Goal: Task Accomplishment & Management: Use online tool/utility

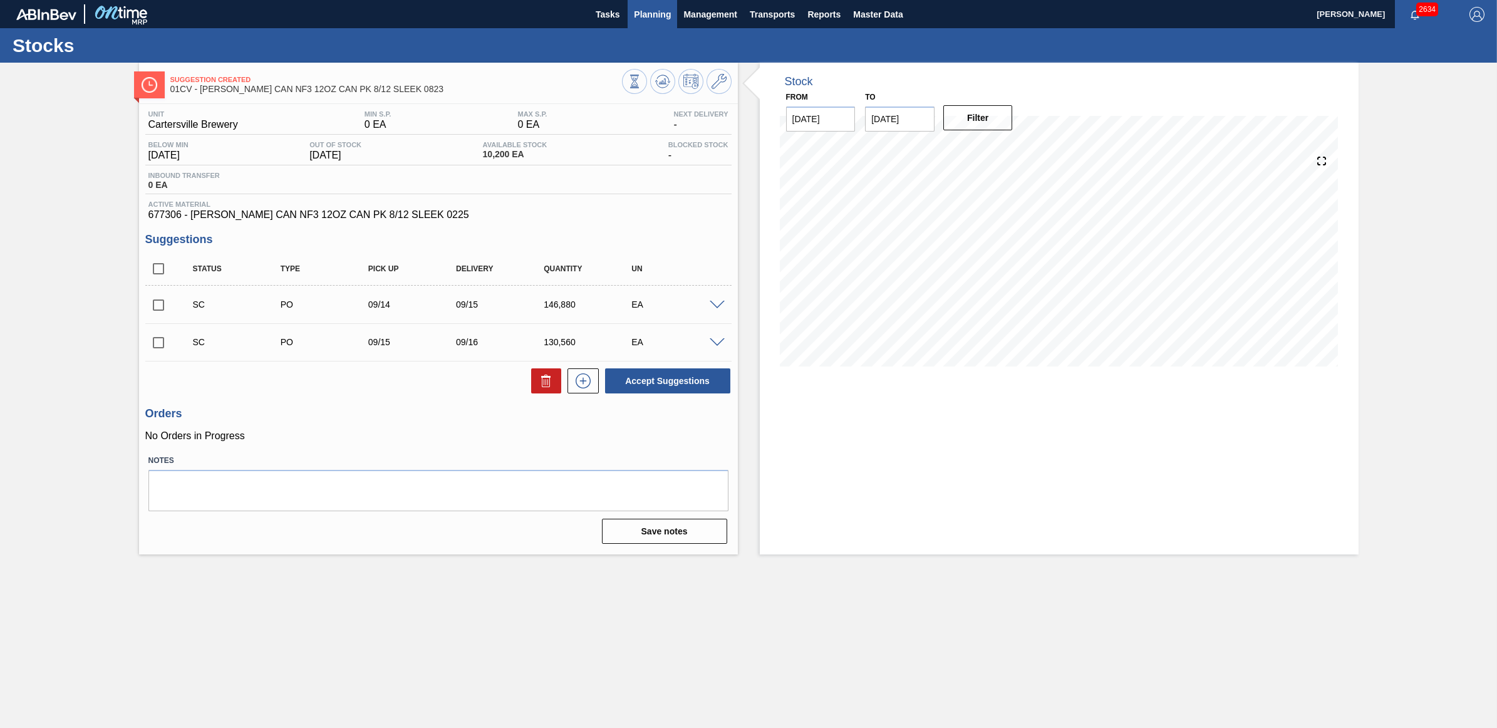
click at [650, 9] on span "Planning" at bounding box center [652, 14] width 37 height 15
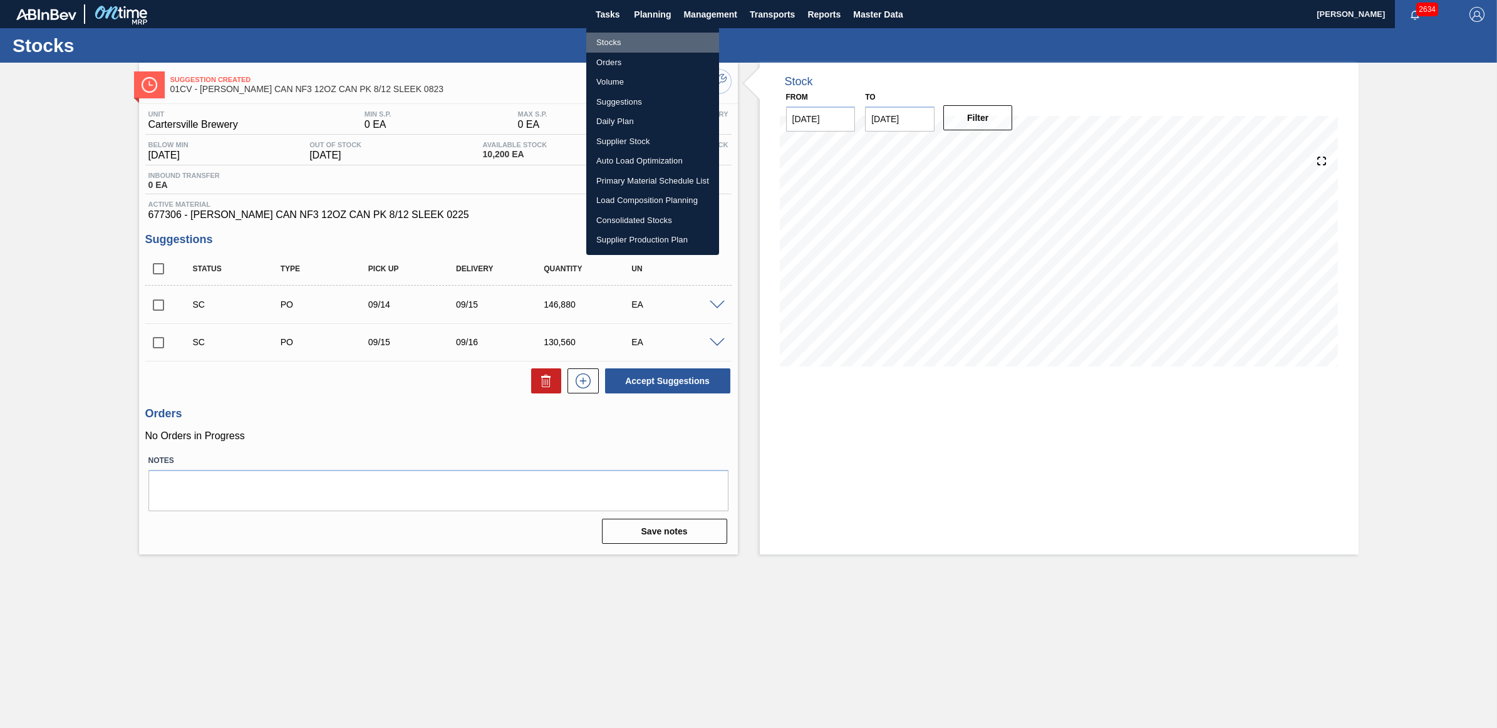
click at [624, 39] on li "Stocks" at bounding box center [652, 43] width 133 height 20
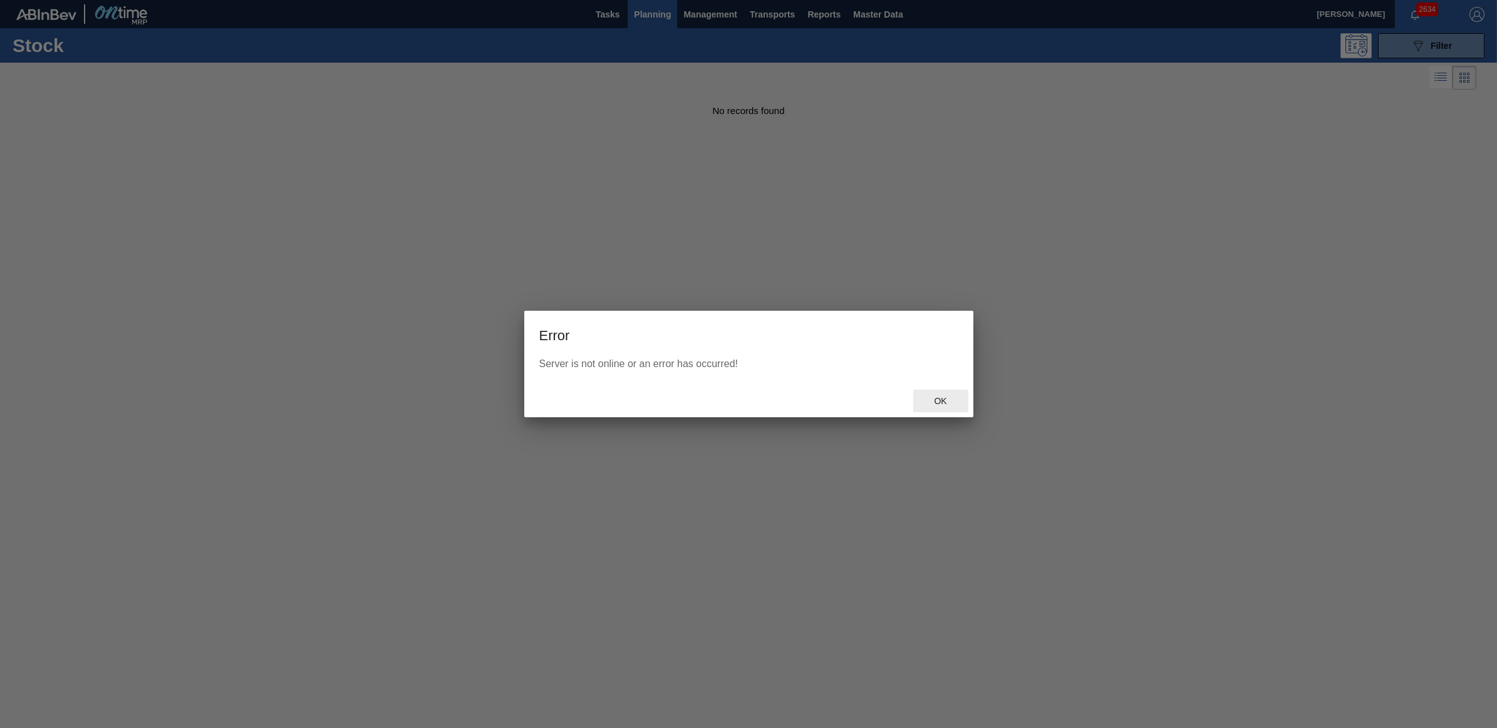
drag, startPoint x: 926, startPoint y: 404, endPoint x: 1022, endPoint y: 379, distance: 99.1
click at [926, 404] on span "Ok" at bounding box center [940, 401] width 33 height 10
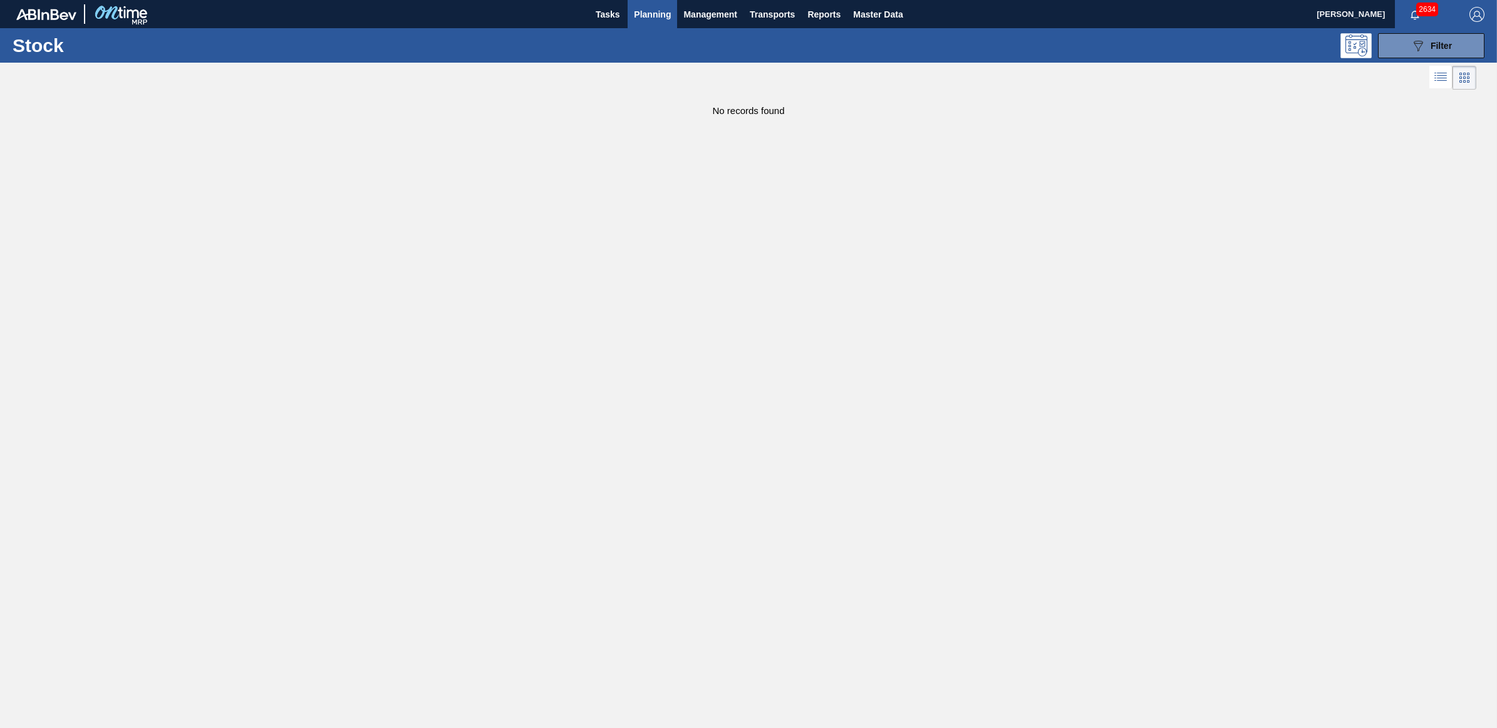
drag, startPoint x: 640, startPoint y: 14, endPoint x: 624, endPoint y: 38, distance: 28.3
click at [640, 14] on span "Planning" at bounding box center [652, 14] width 37 height 15
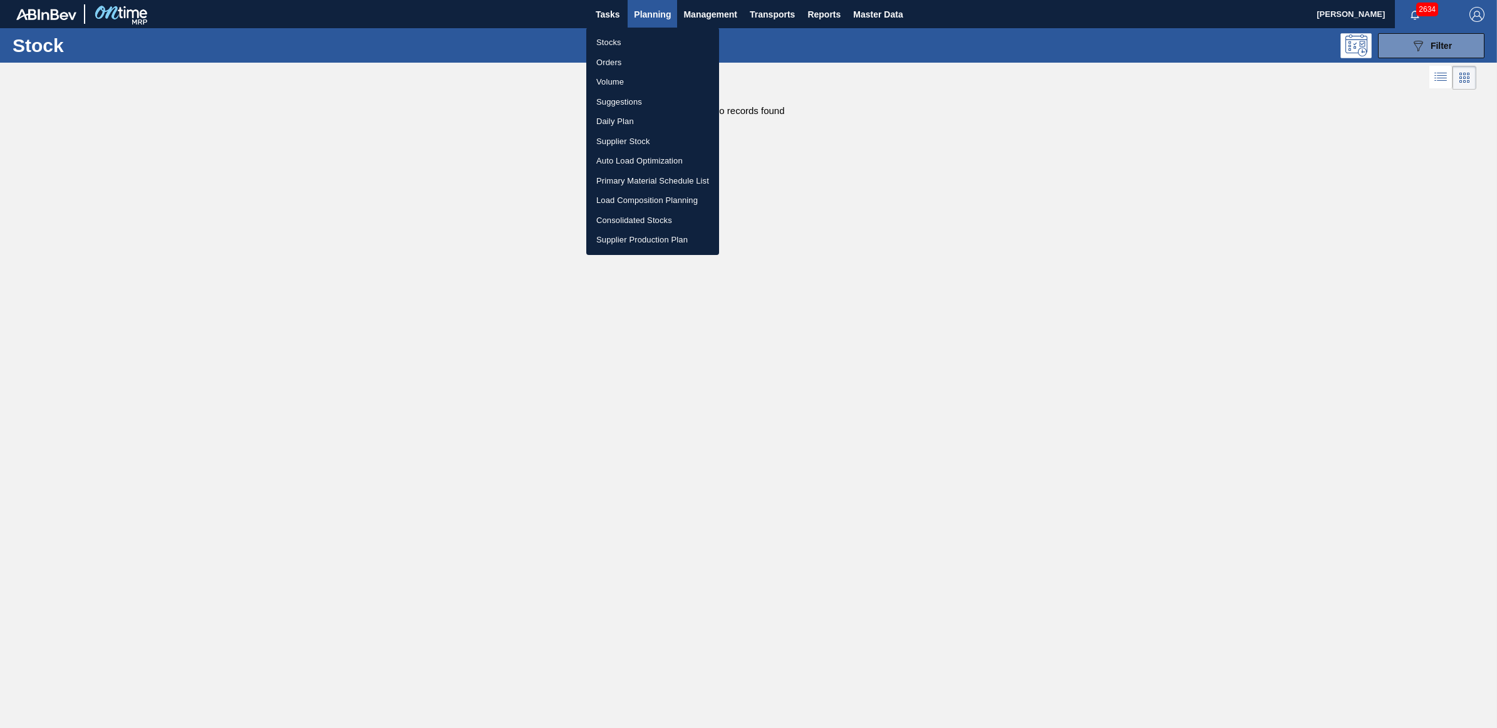
click at [606, 44] on li "Stocks" at bounding box center [652, 43] width 133 height 20
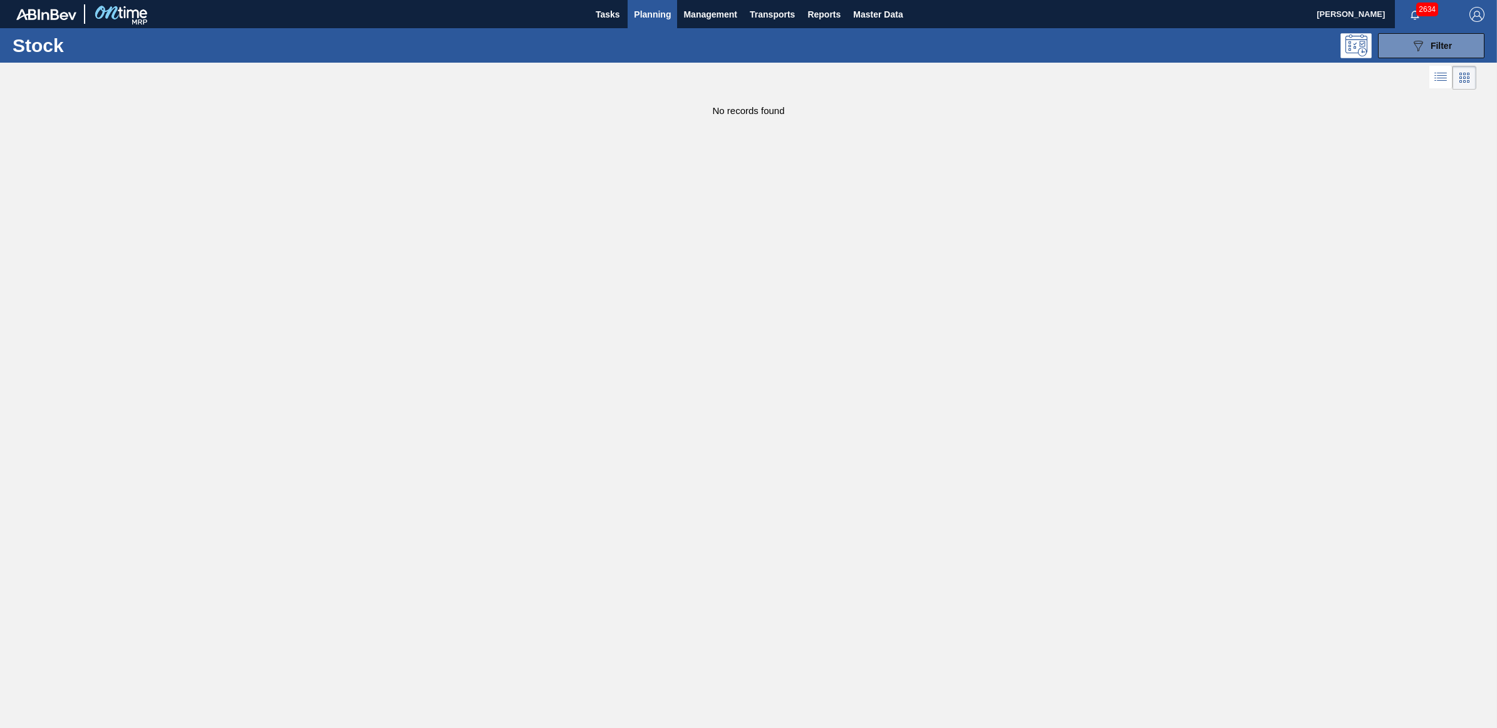
click at [659, 16] on span "Planning" at bounding box center [652, 14] width 37 height 15
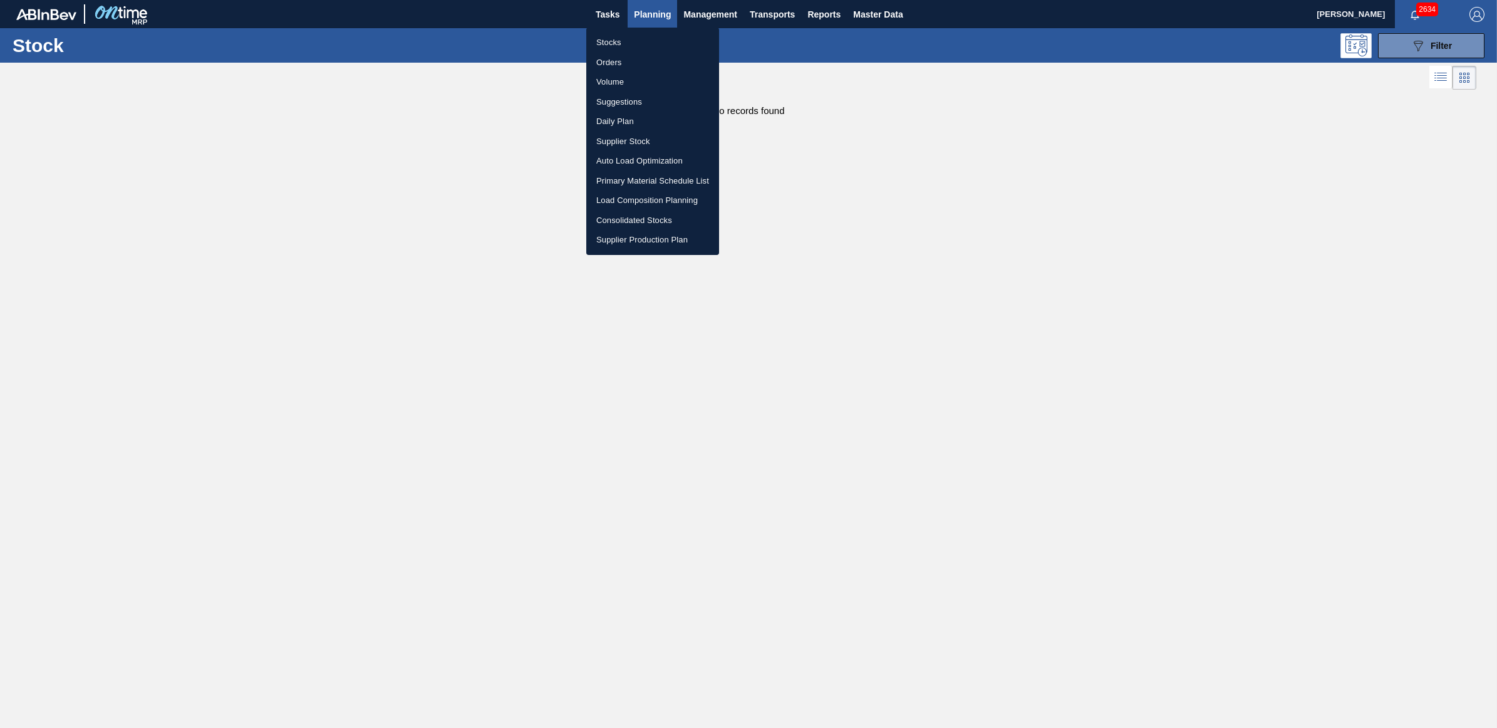
click at [1428, 44] on div at bounding box center [748, 364] width 1497 height 728
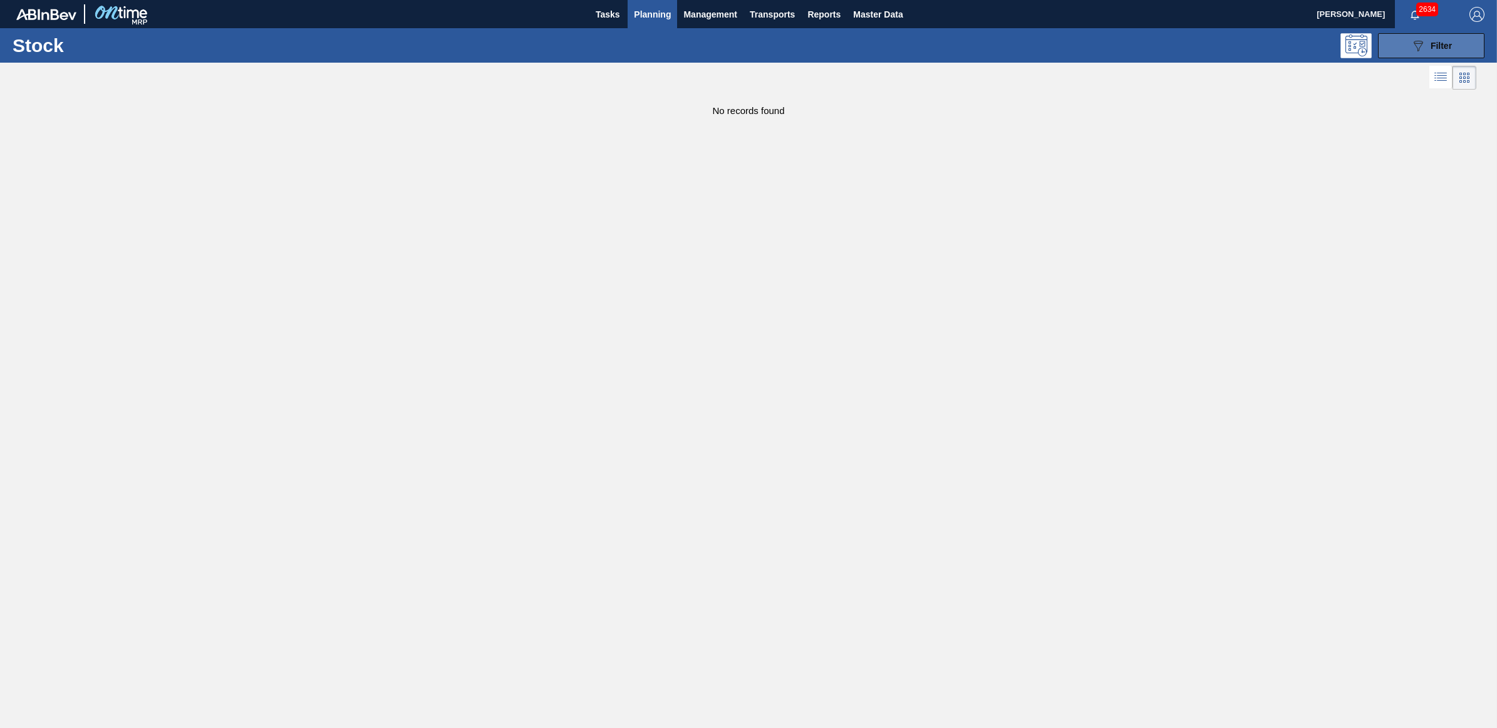
click at [1444, 48] on span "Filter" at bounding box center [1441, 46] width 21 height 10
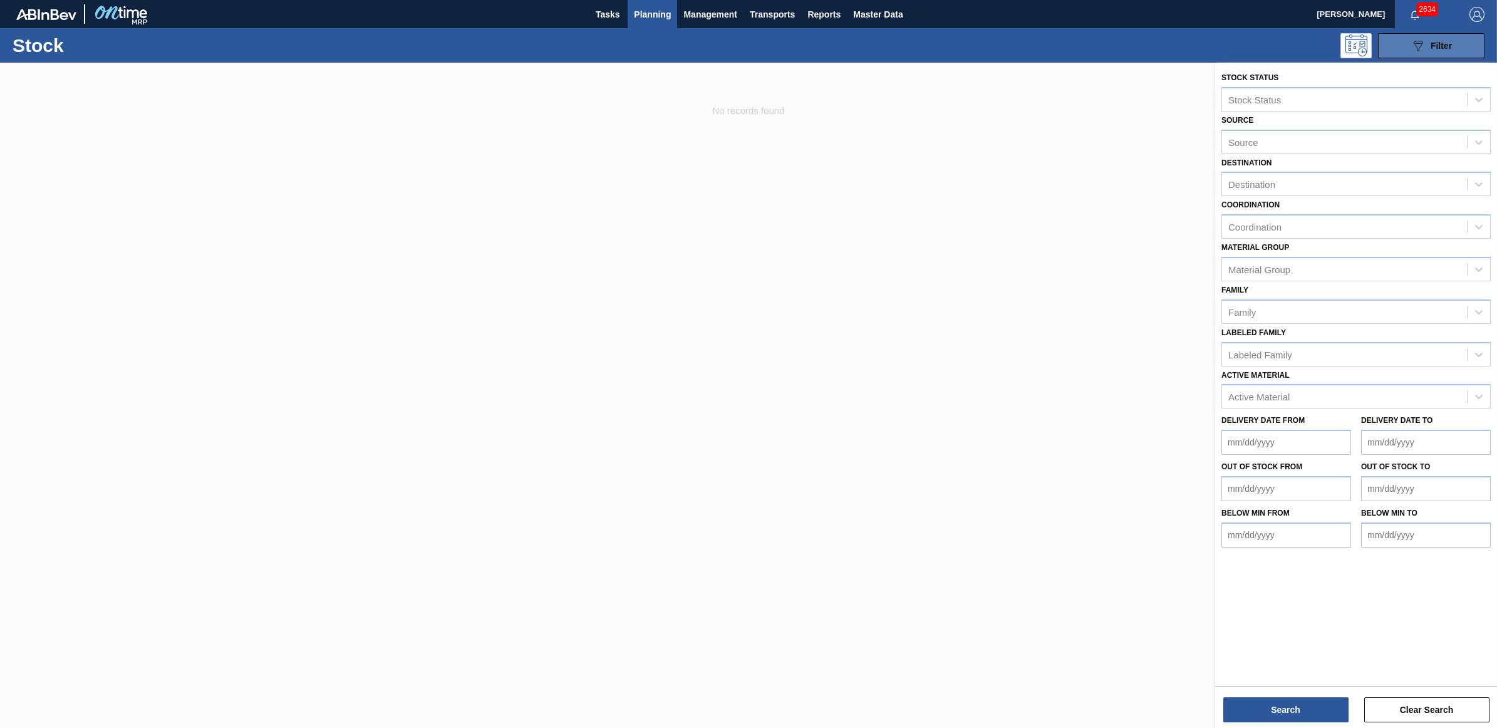
click at [1444, 48] on span "Filter" at bounding box center [1441, 46] width 21 height 10
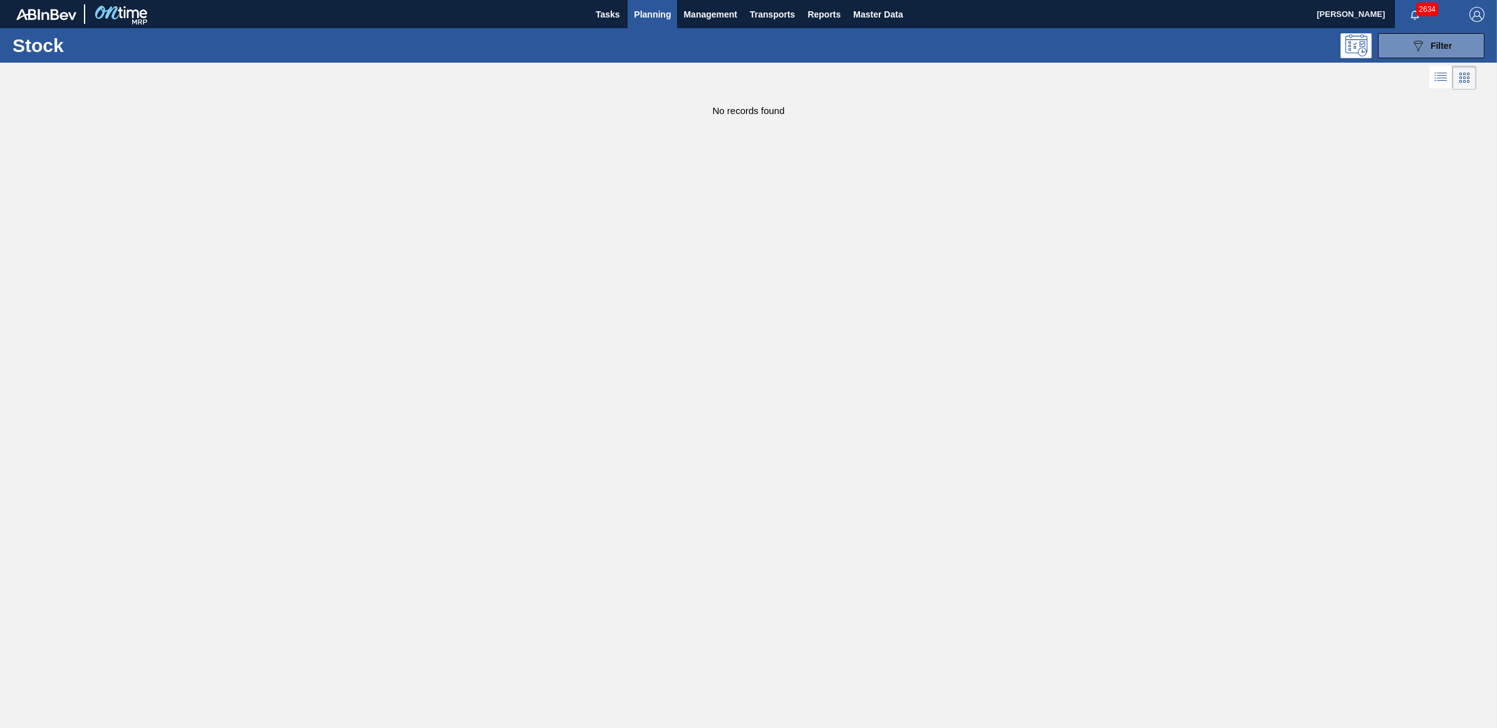
click at [640, 8] on span "Planning" at bounding box center [652, 14] width 37 height 15
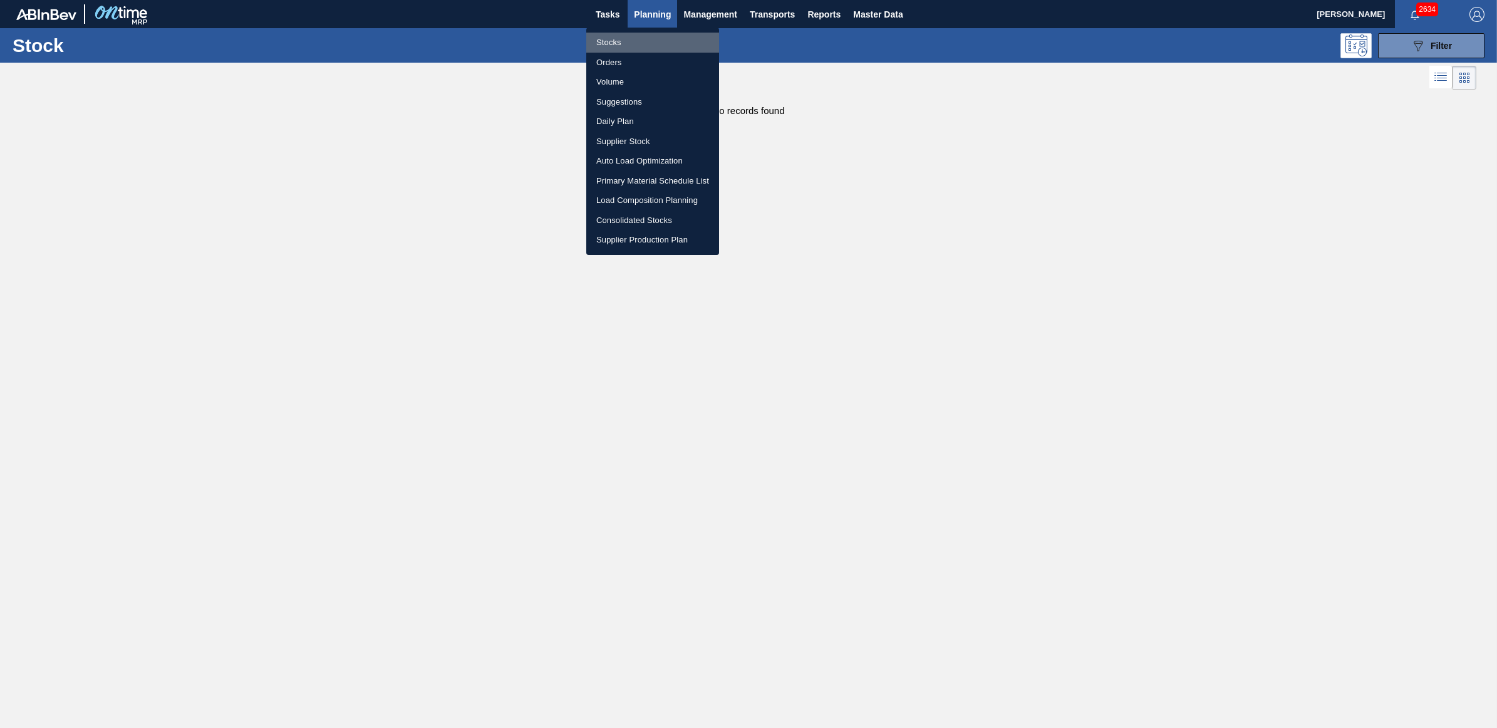
click at [615, 44] on li "Stocks" at bounding box center [652, 43] width 133 height 20
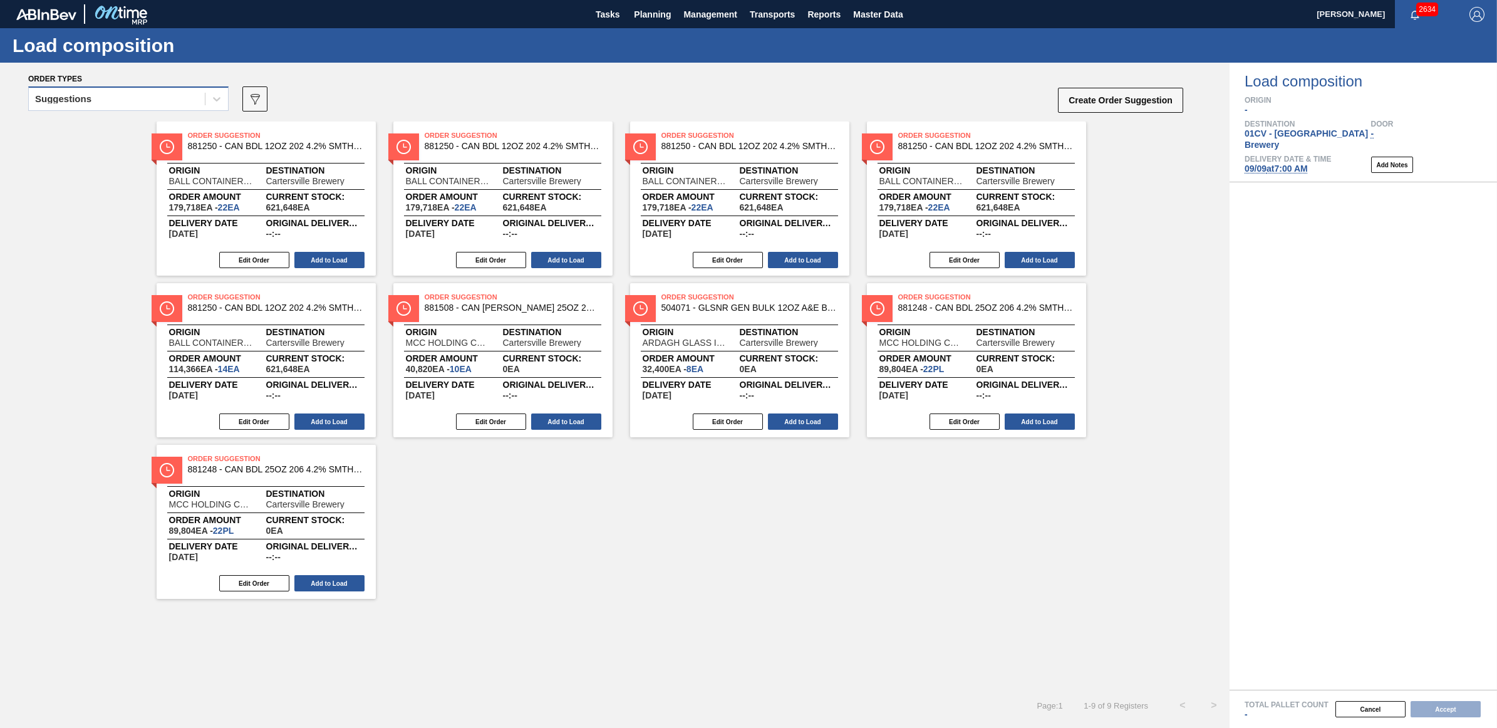
drag, startPoint x: 92, startPoint y: 94, endPoint x: 91, endPoint y: 108, distance: 14.4
click at [92, 94] on div "Suggestions" at bounding box center [117, 99] width 176 height 18
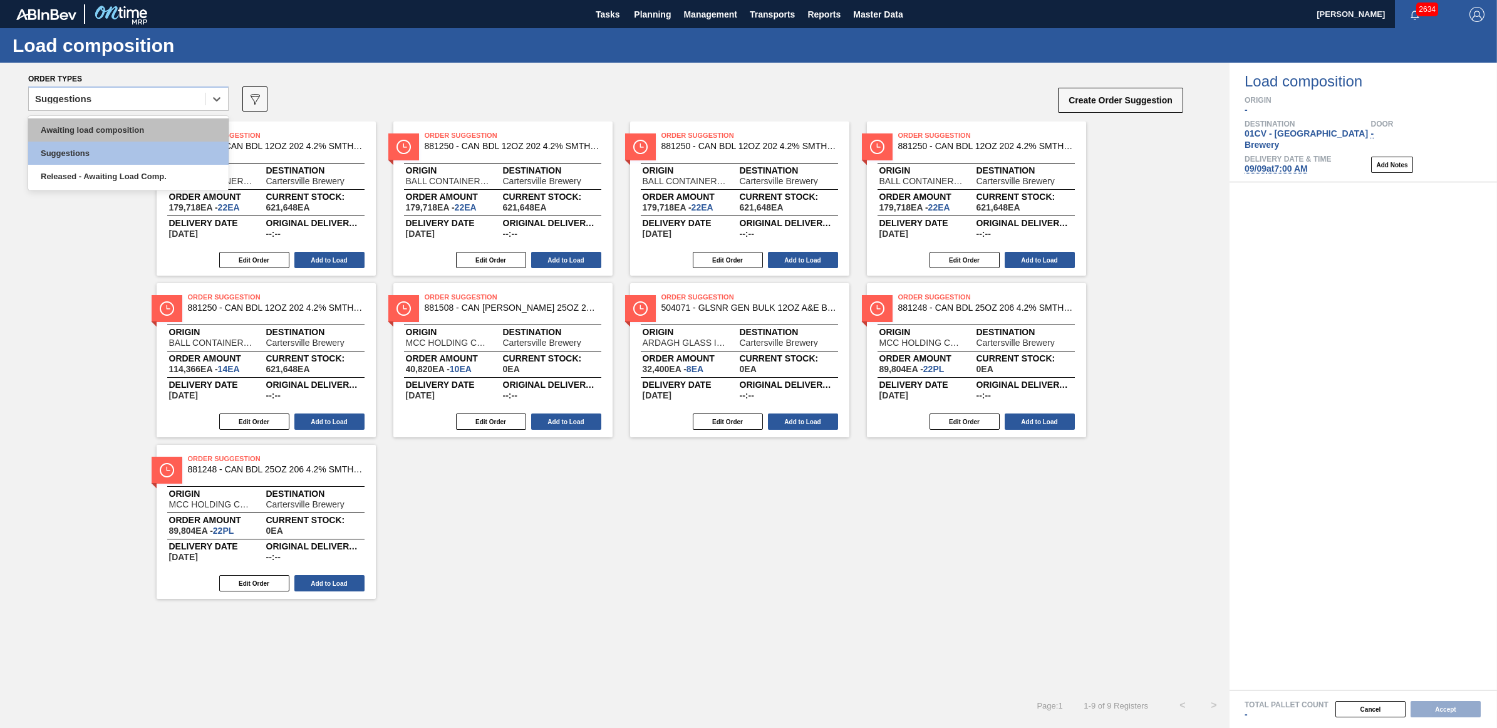
click at [91, 126] on div "Awaiting load composition" at bounding box center [128, 129] width 200 height 23
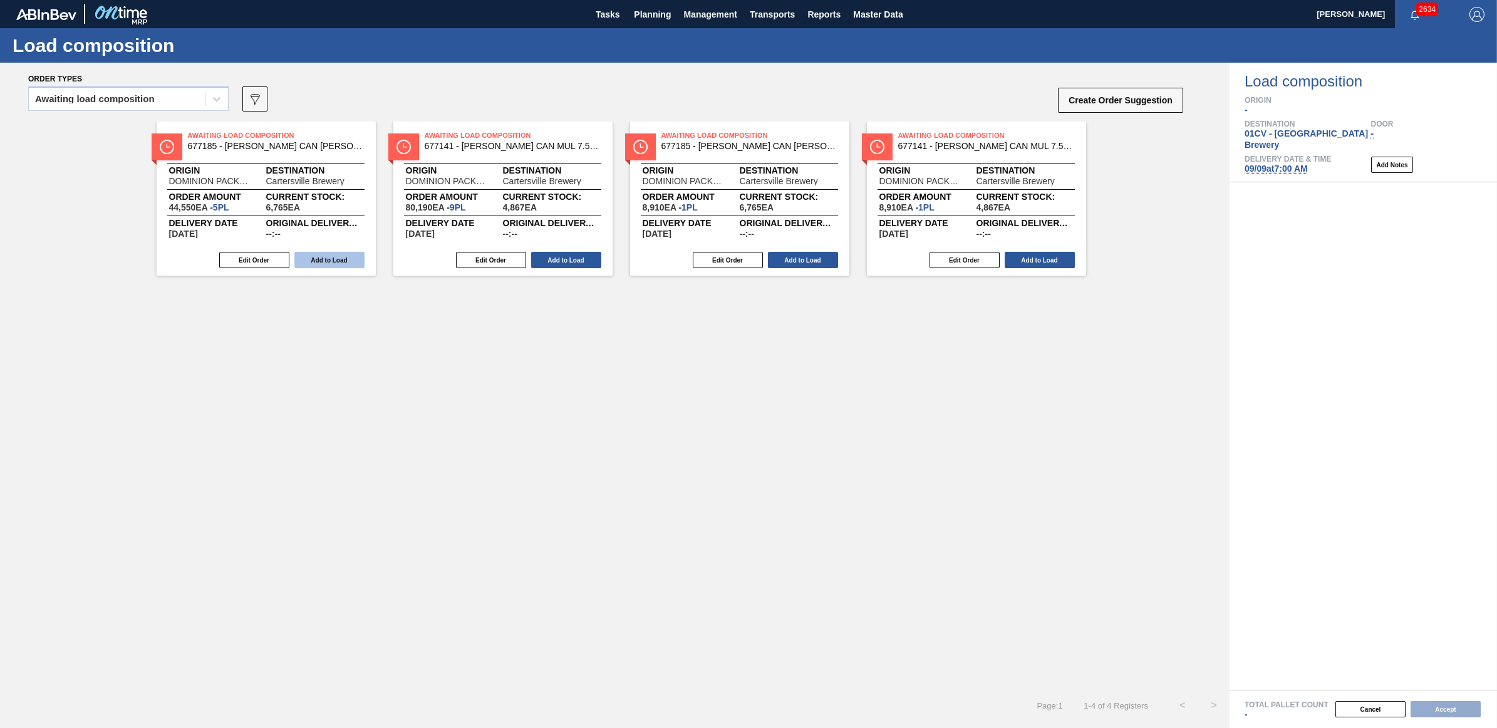
click at [351, 256] on button "Add to Load" at bounding box center [329, 260] width 70 height 16
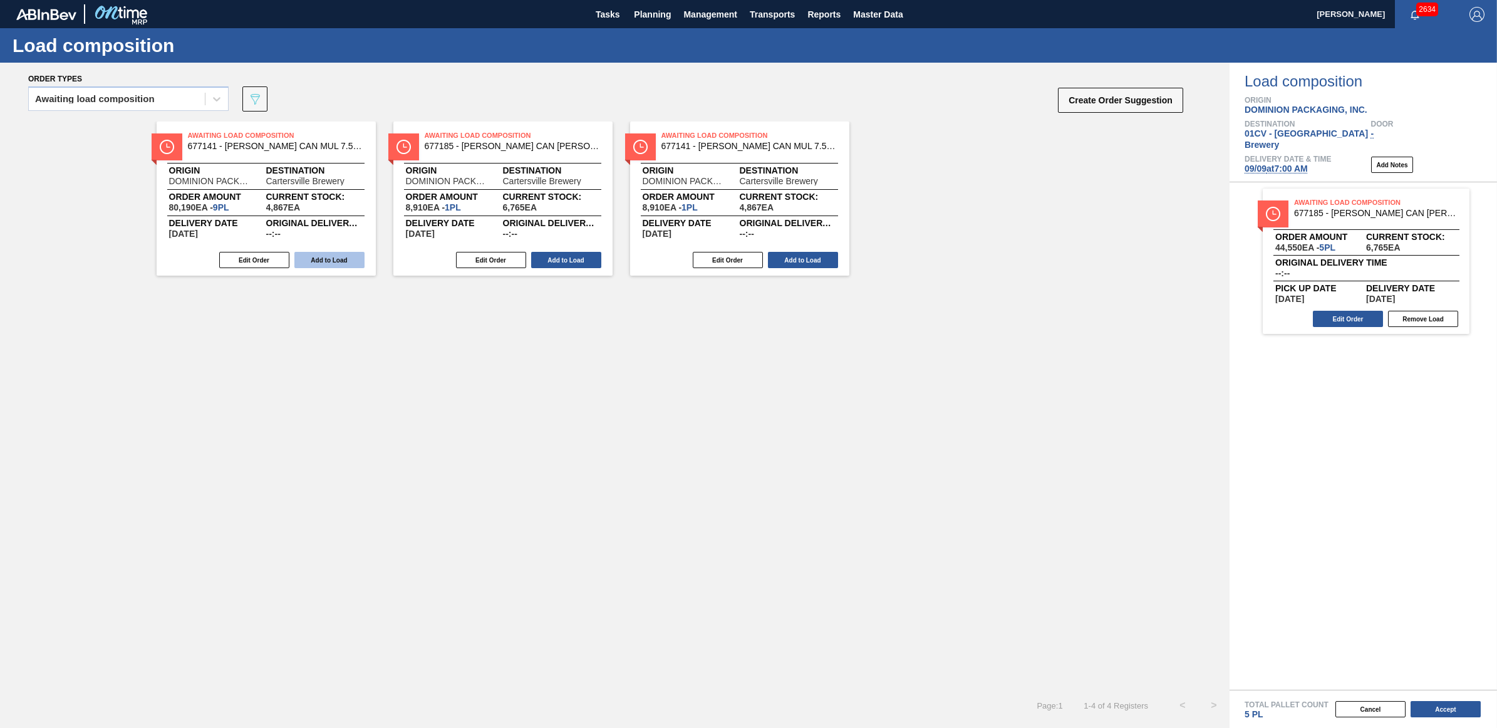
click at [339, 259] on button "Add to Load" at bounding box center [329, 260] width 70 height 16
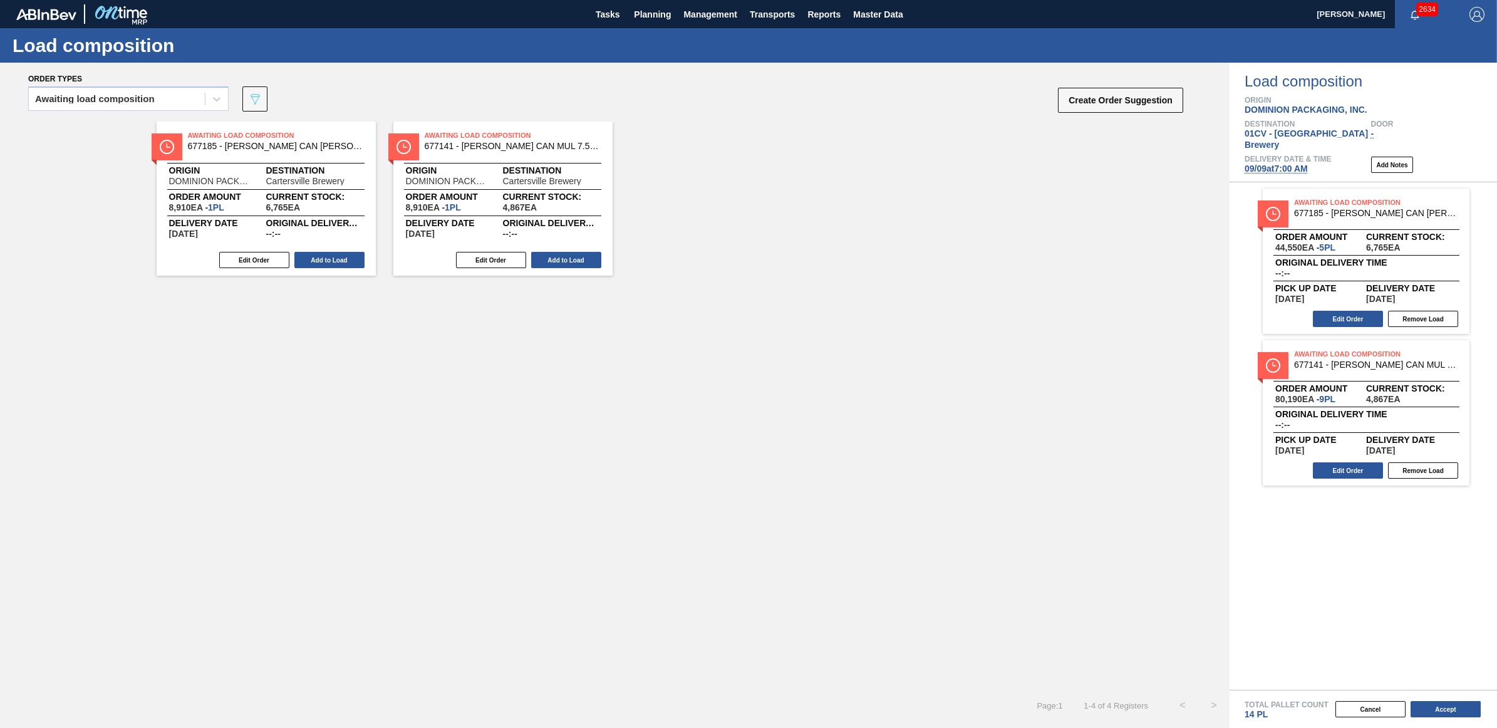
click at [339, 259] on button "Add to Load" at bounding box center [329, 260] width 70 height 16
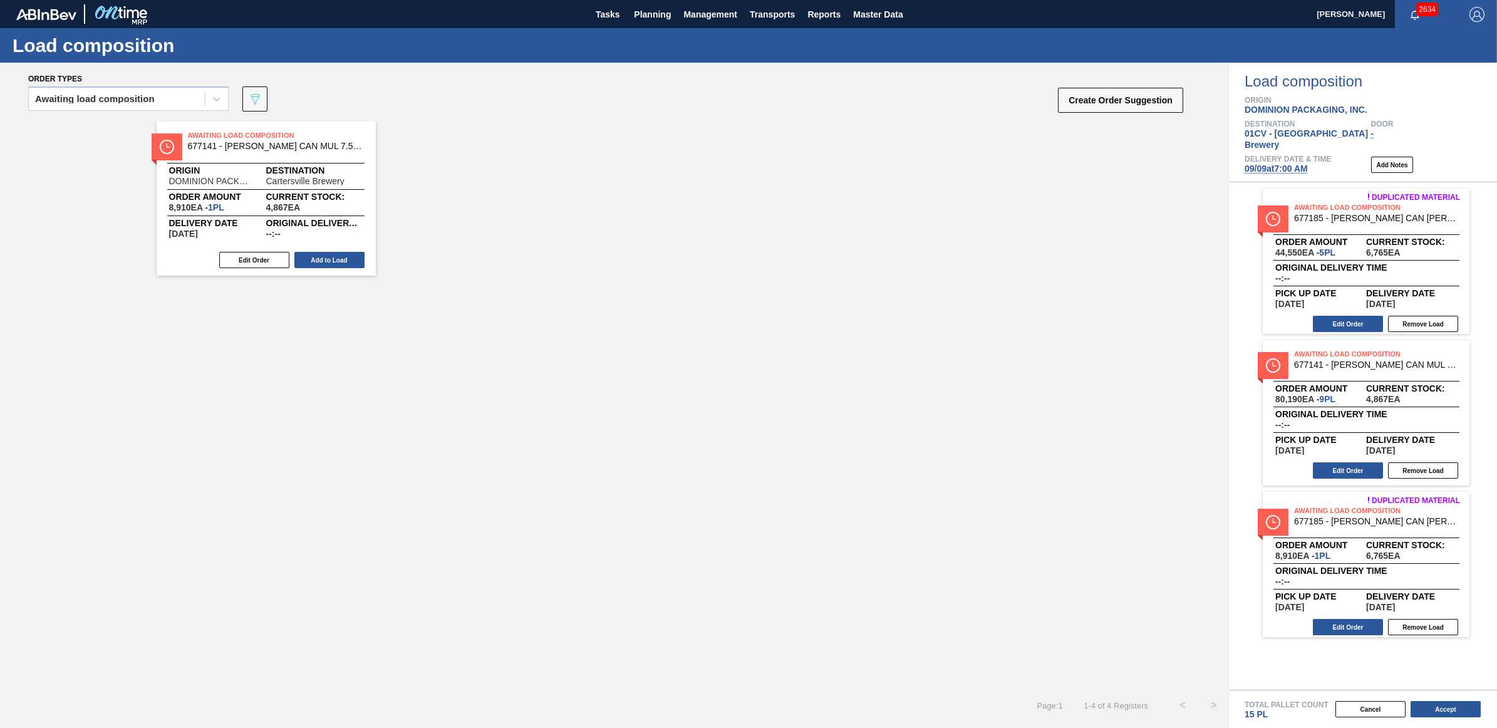
click at [339, 259] on button "Add to Load" at bounding box center [329, 260] width 70 height 16
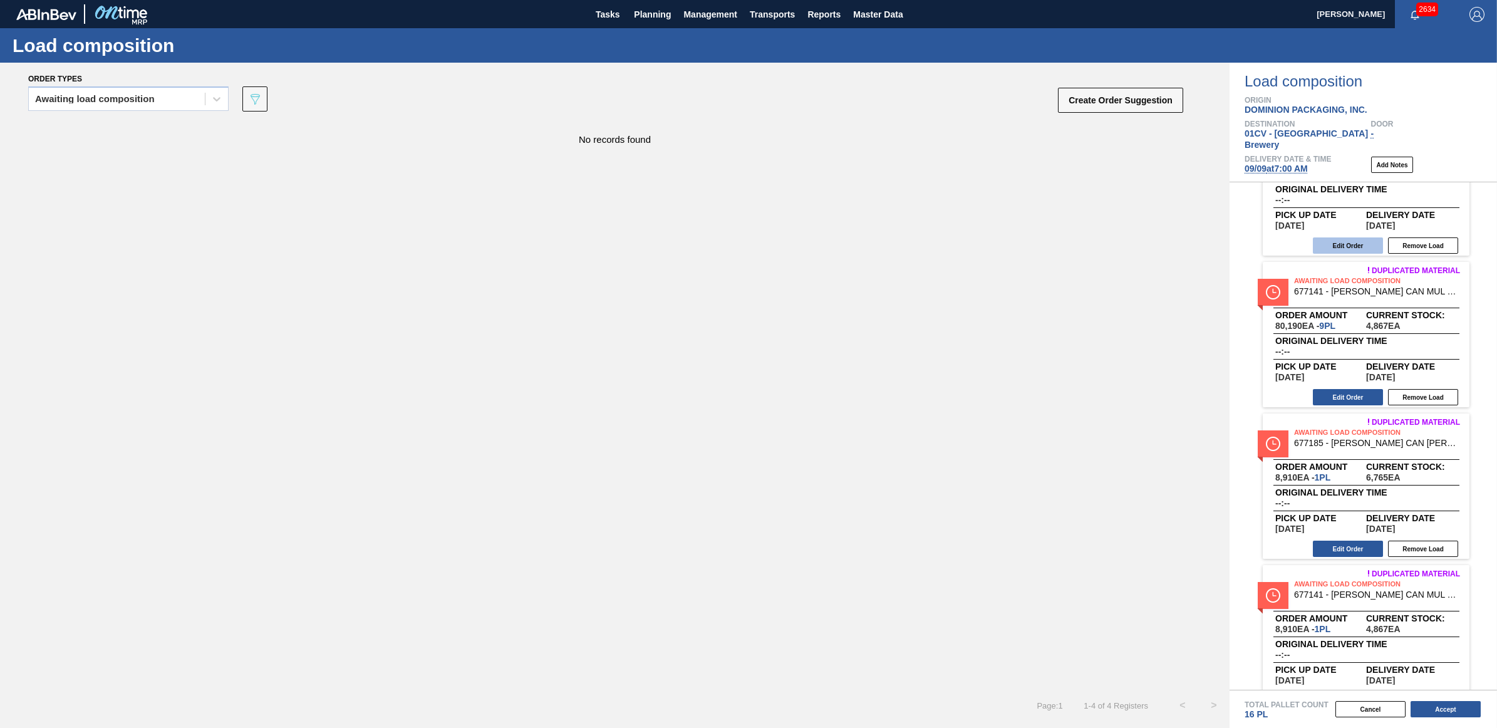
scroll to position [95, 0]
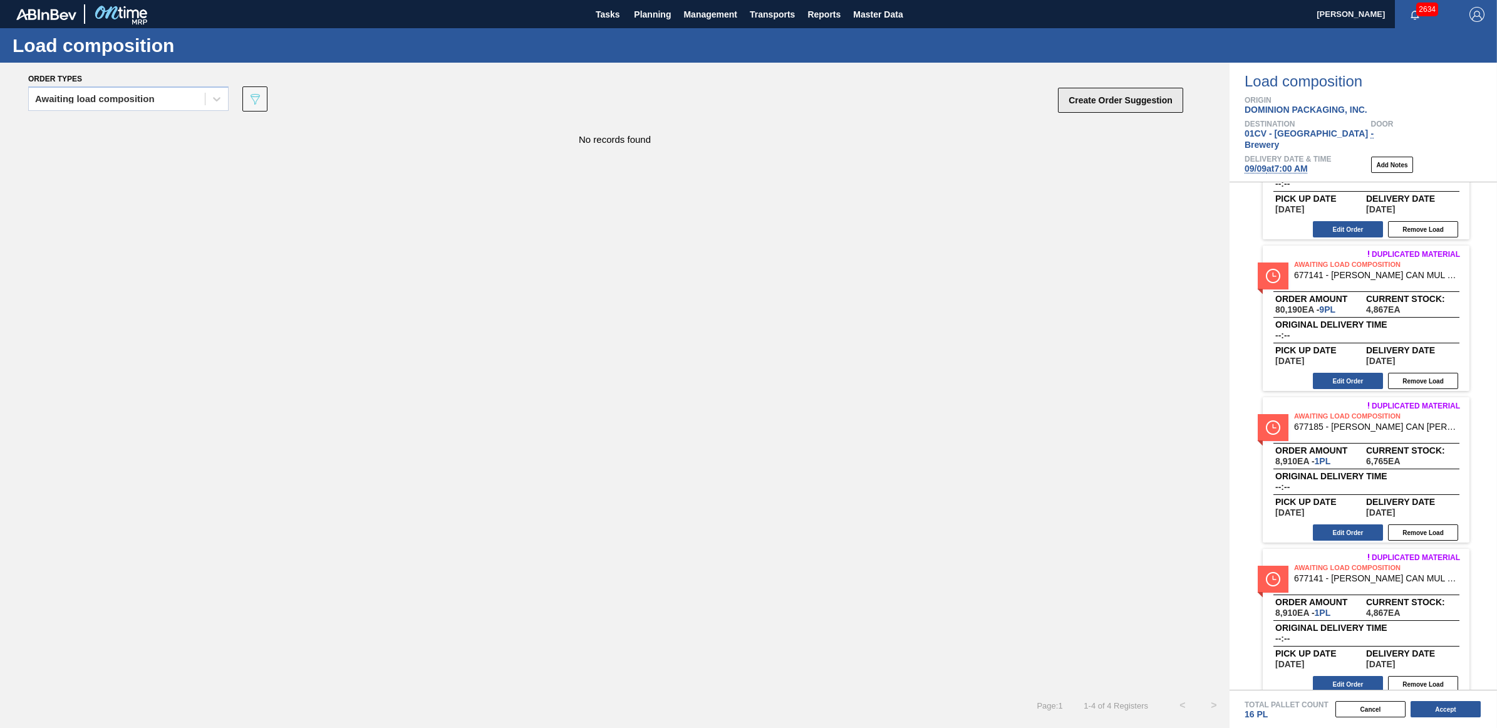
click at [1113, 102] on button "Create Order Suggestion" at bounding box center [1120, 100] width 125 height 25
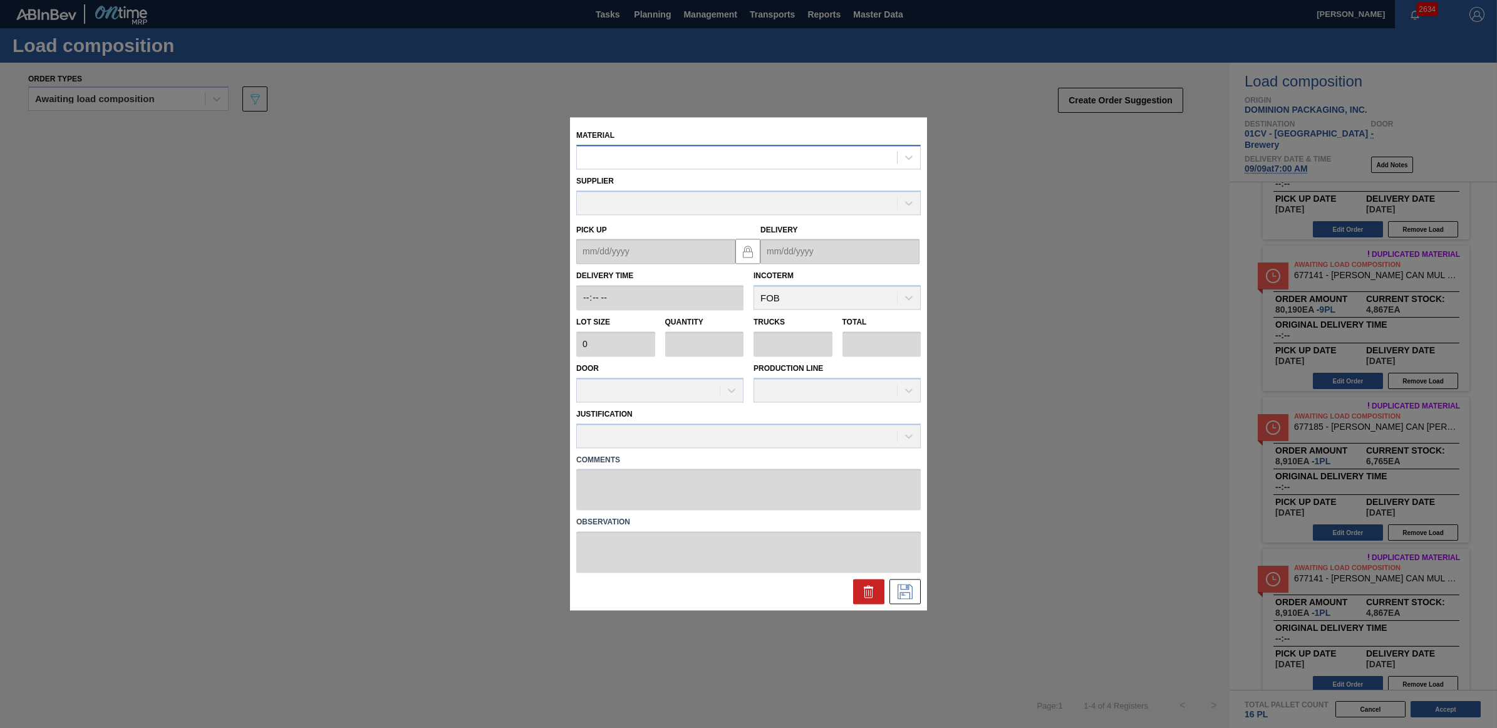
click at [613, 163] on div at bounding box center [737, 157] width 320 height 18
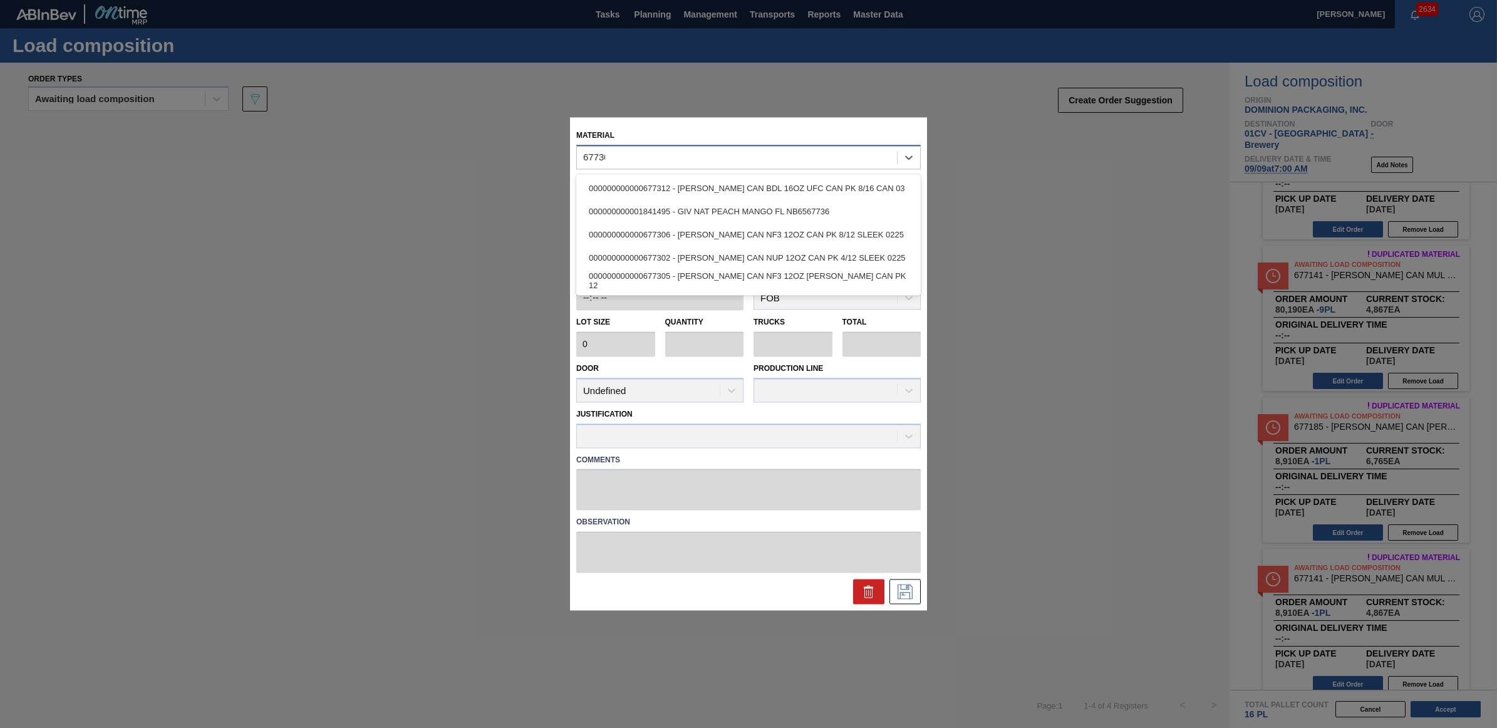
type input "677306"
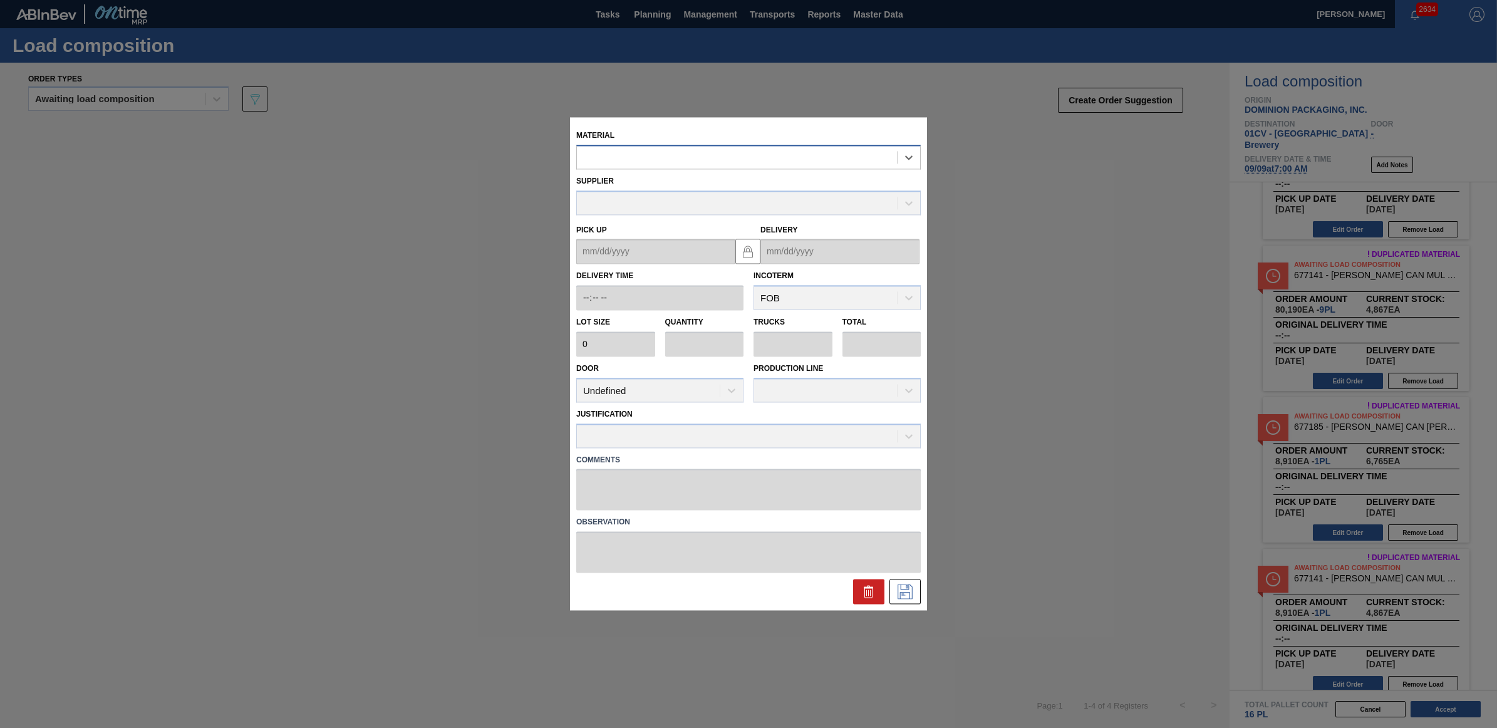
type input "8,160"
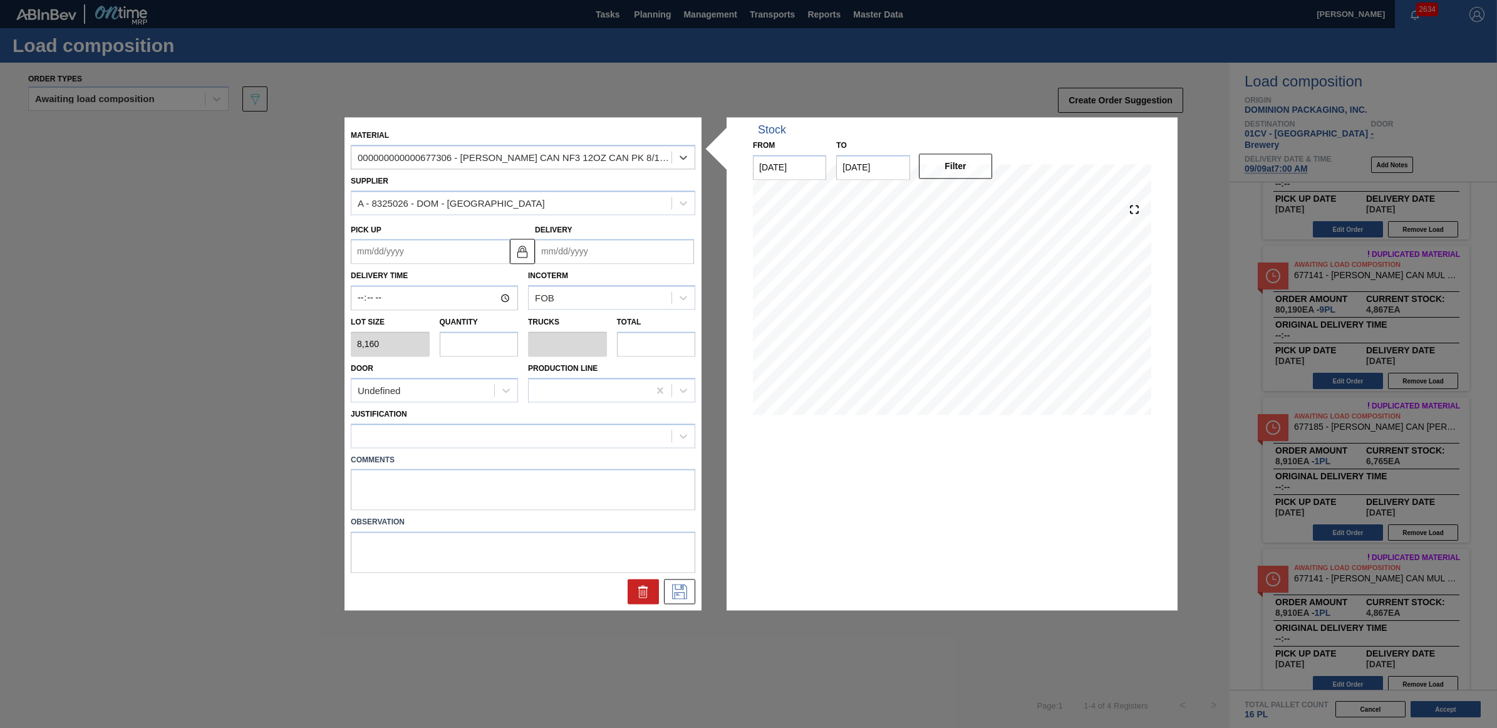
click at [460, 345] on input "text" at bounding box center [479, 343] width 79 height 25
type input "1"
type input "0.038"
type input "8,160"
type input "10"
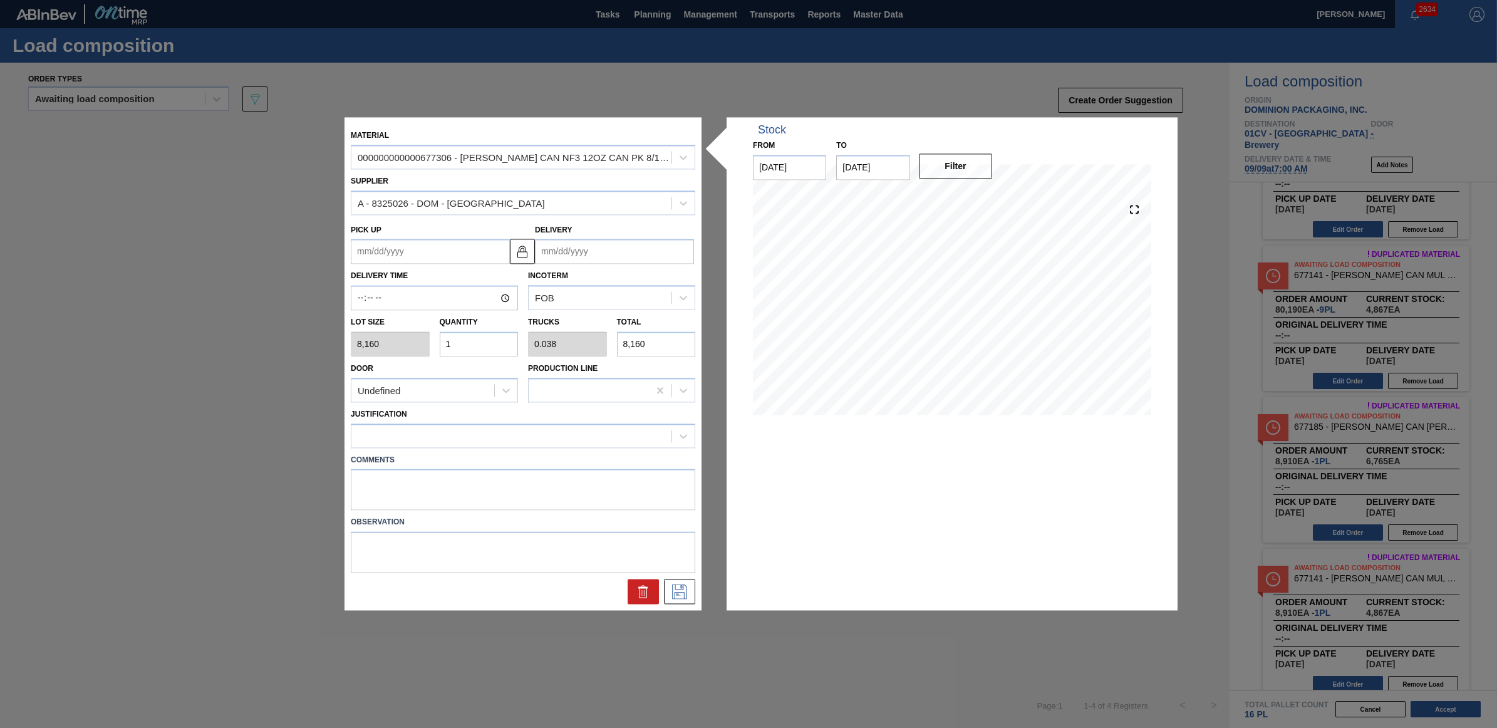
type input "0.385"
type input "81,600"
type input "10"
click at [462, 442] on div at bounding box center [511, 436] width 320 height 18
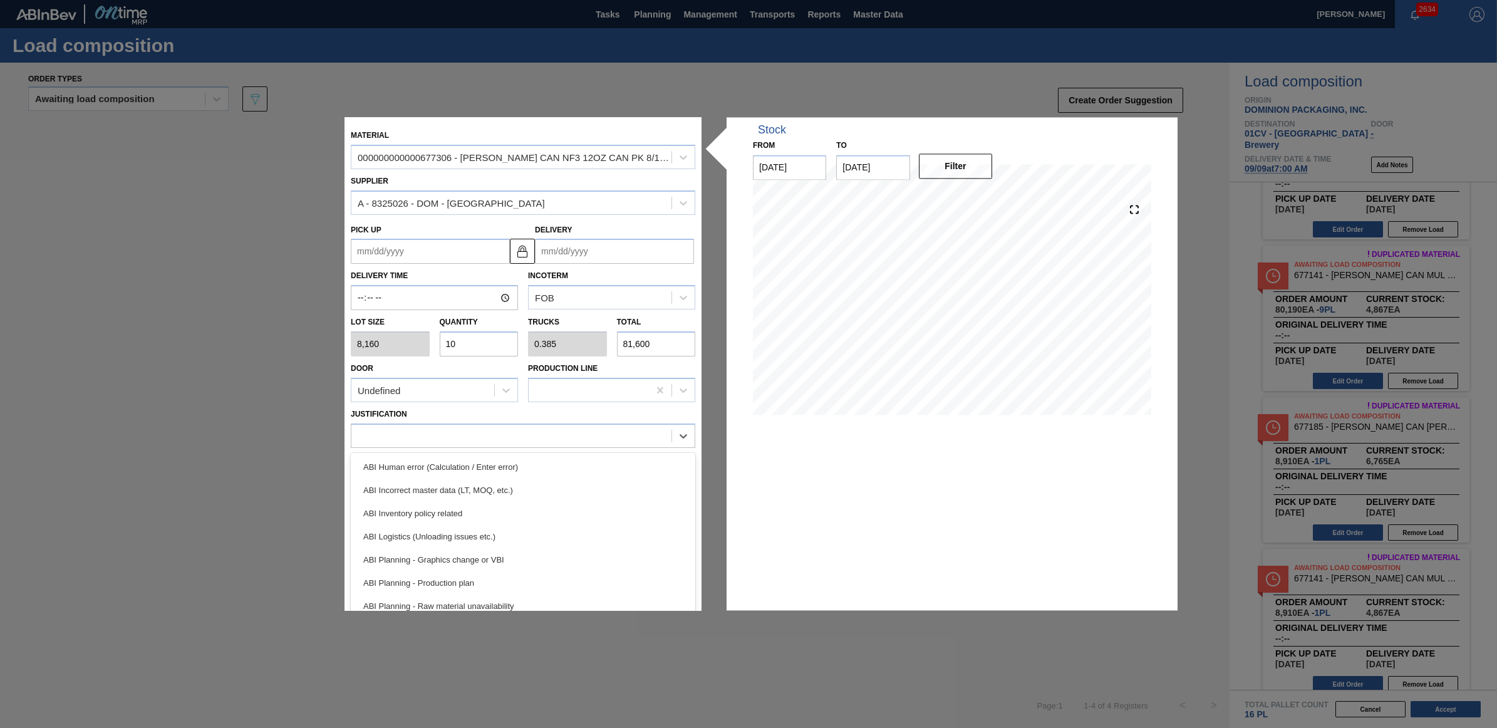
scroll to position [78, 0]
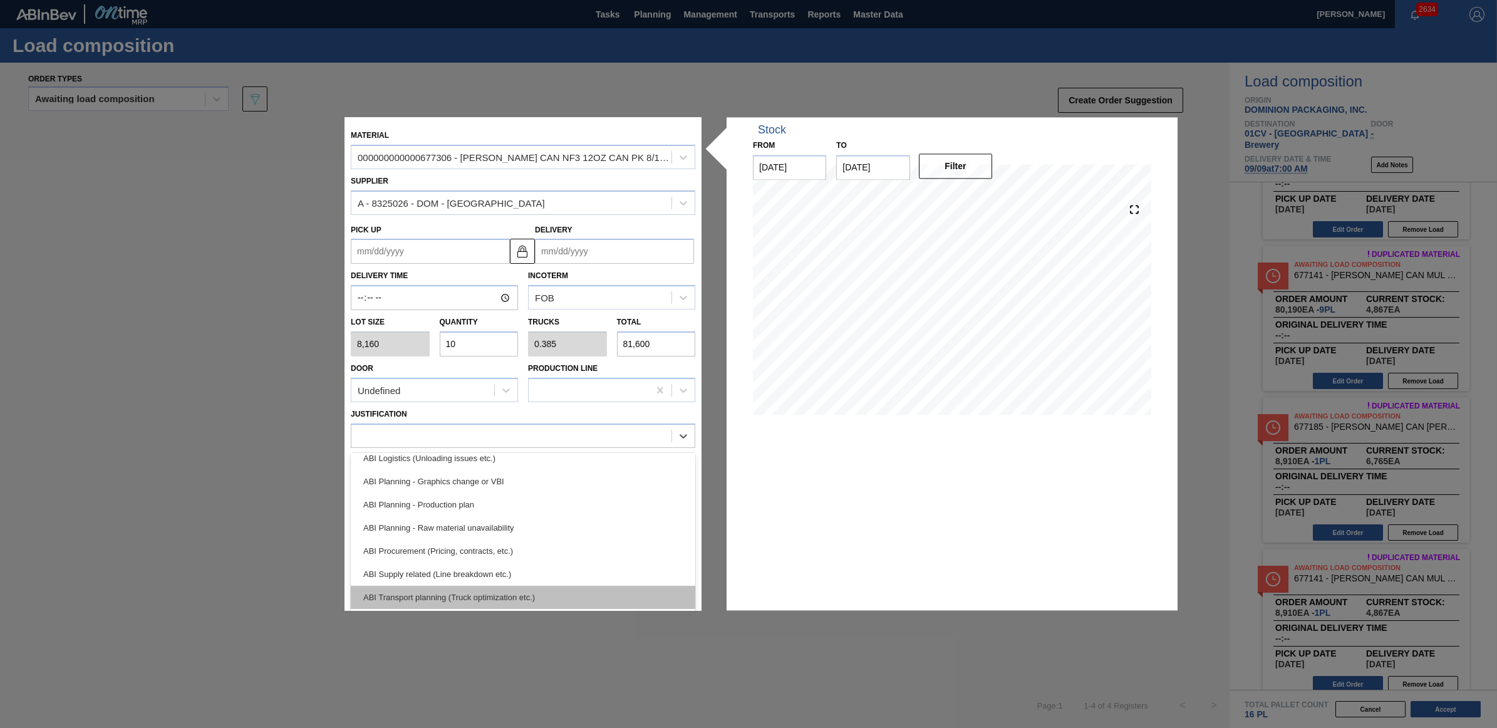
click at [505, 593] on div "ABI Transport planning (Truck optimization etc.)" at bounding box center [523, 597] width 344 height 23
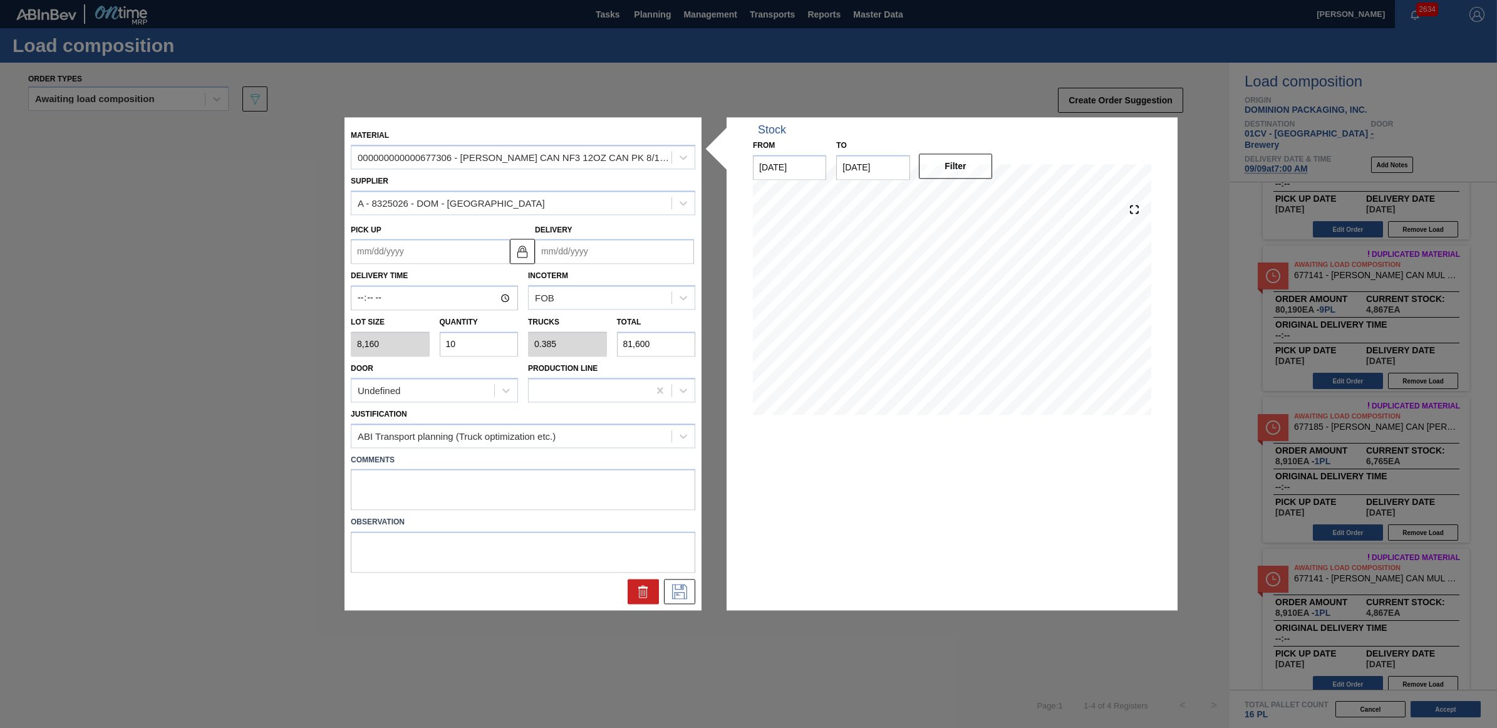
click at [518, 449] on div "Comments" at bounding box center [523, 479] width 355 height 63
click at [586, 257] on input "Delivery" at bounding box center [614, 251] width 159 height 25
click at [594, 340] on div "9" at bounding box center [590, 342] width 17 height 17
type up "09/08/2025"
type input "09/09/2025"
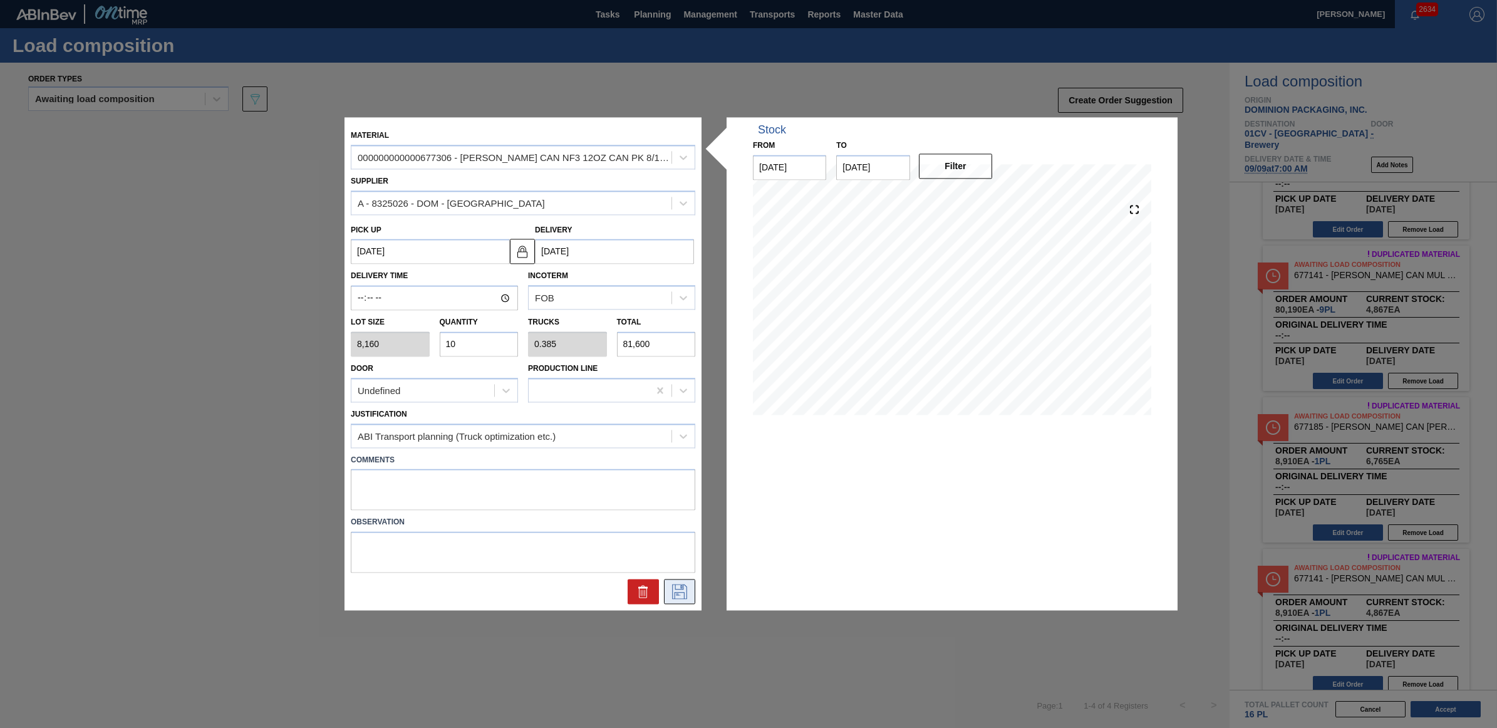
click at [686, 597] on icon at bounding box center [680, 591] width 20 height 15
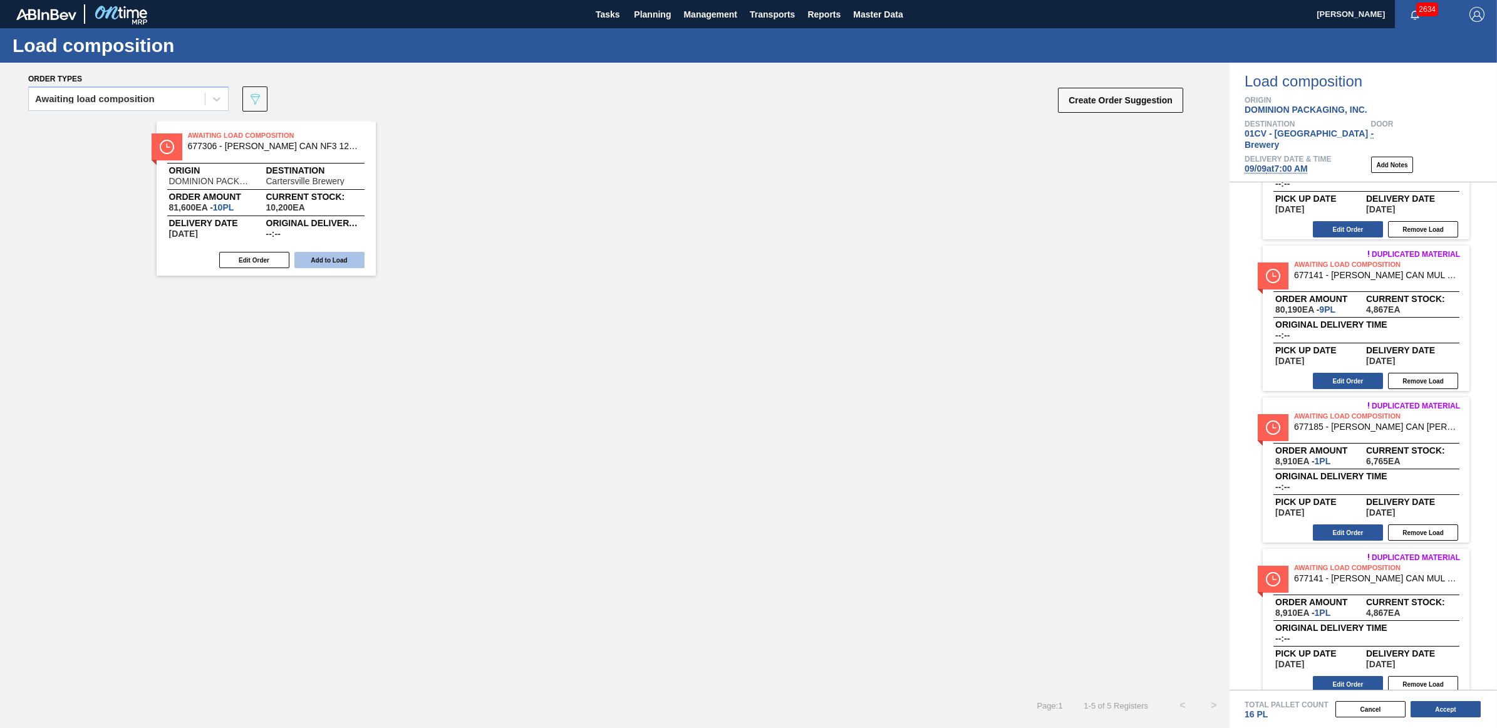
click at [336, 257] on button "Add to Load" at bounding box center [329, 260] width 70 height 16
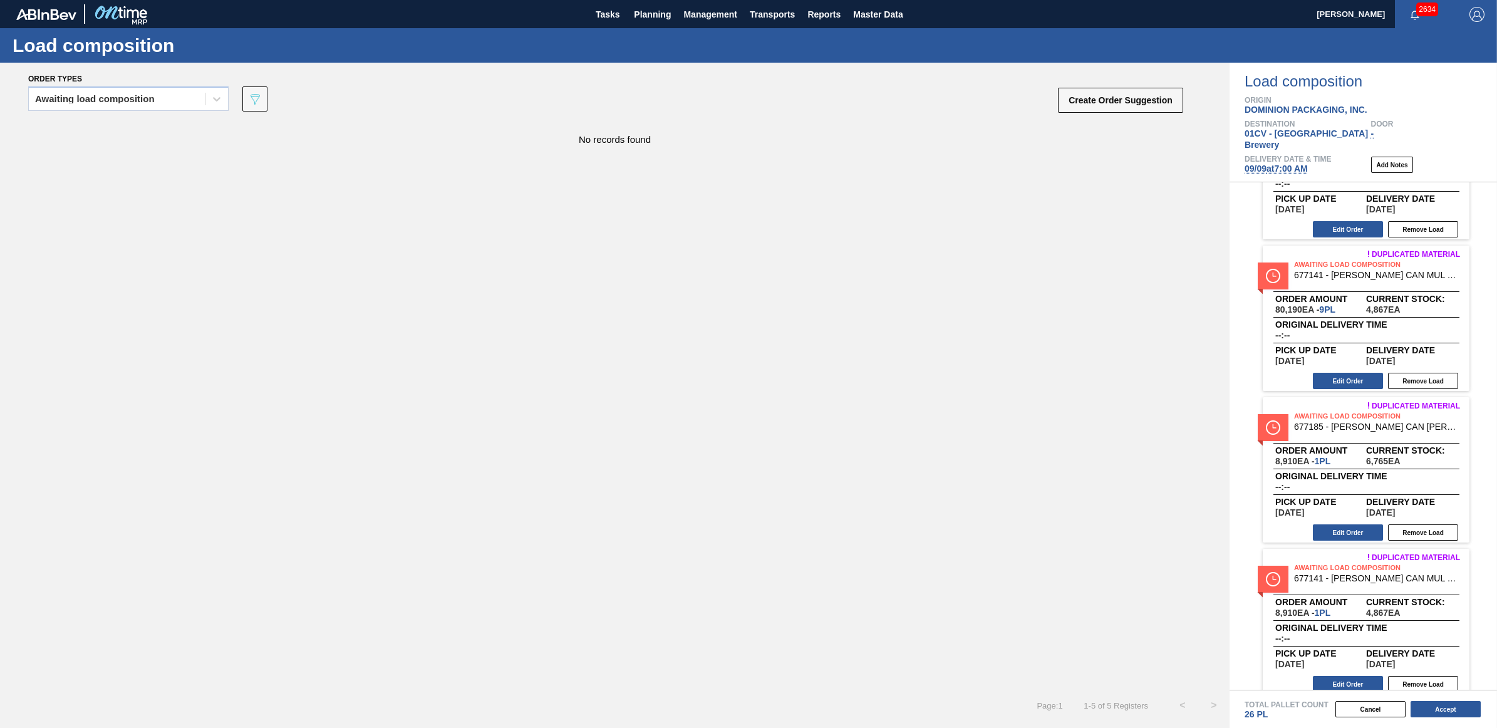
click at [1290, 163] on span "09/09 at 7:00 AM" at bounding box center [1276, 168] width 63 height 10
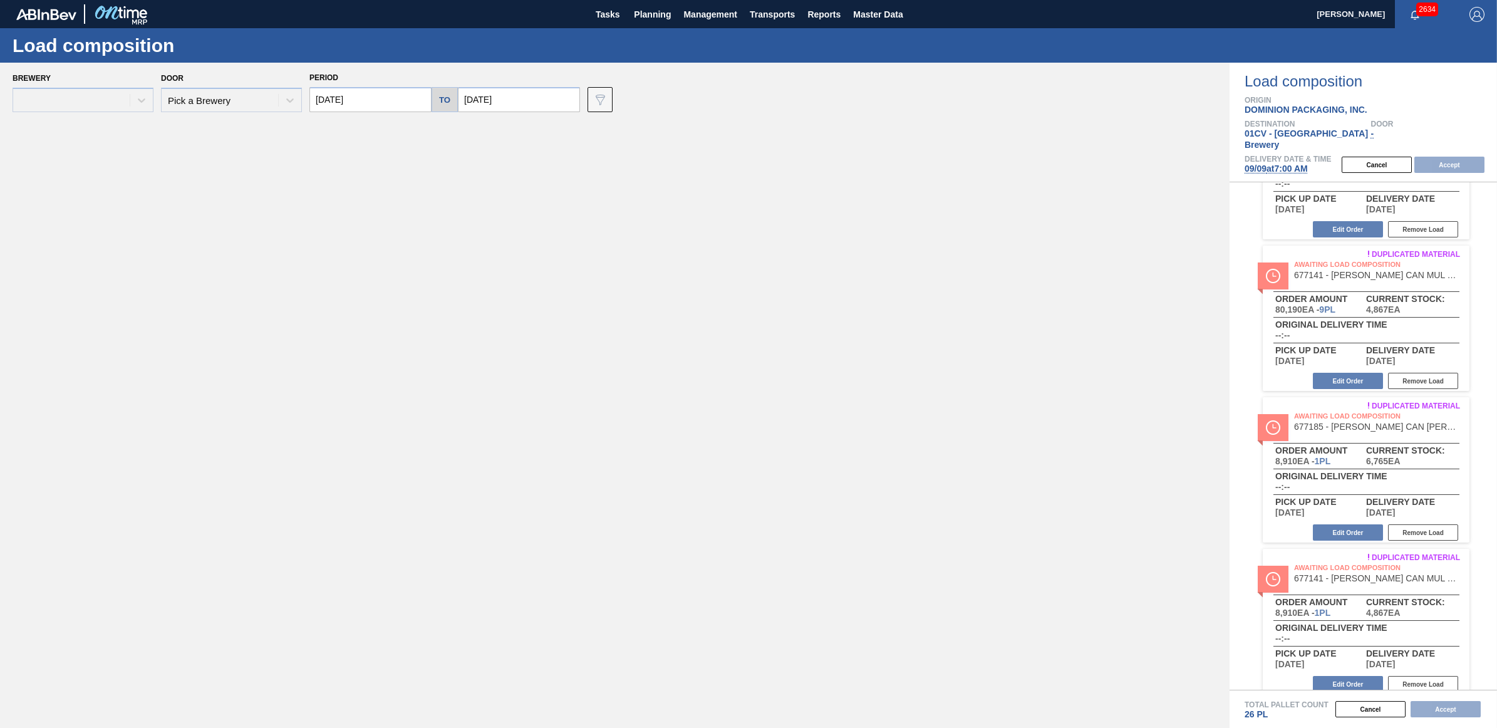
type input "09/09/2025"
type input "[DATE]"
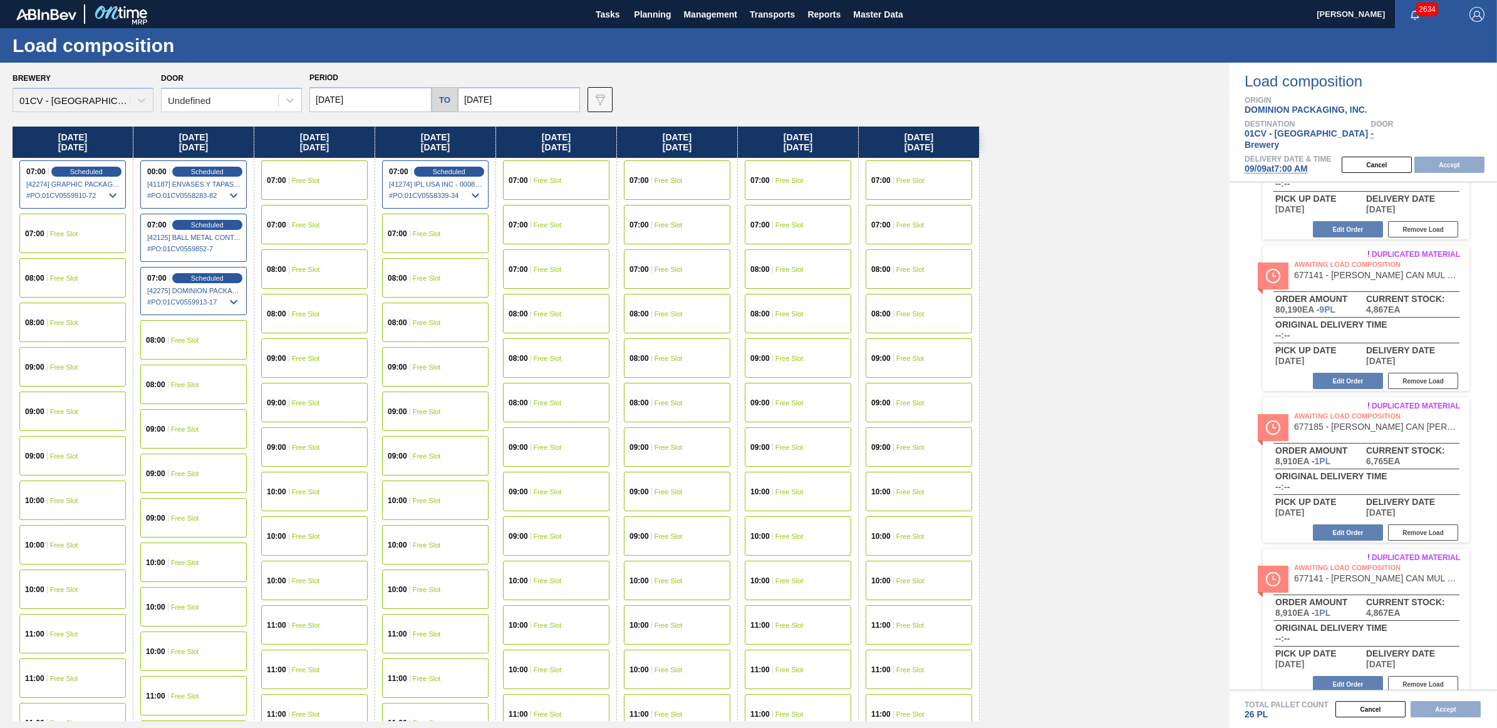
click at [317, 173] on div "07:00 Free Slot" at bounding box center [314, 179] width 106 height 39
click at [1450, 157] on button "Accept" at bounding box center [1449, 165] width 70 height 16
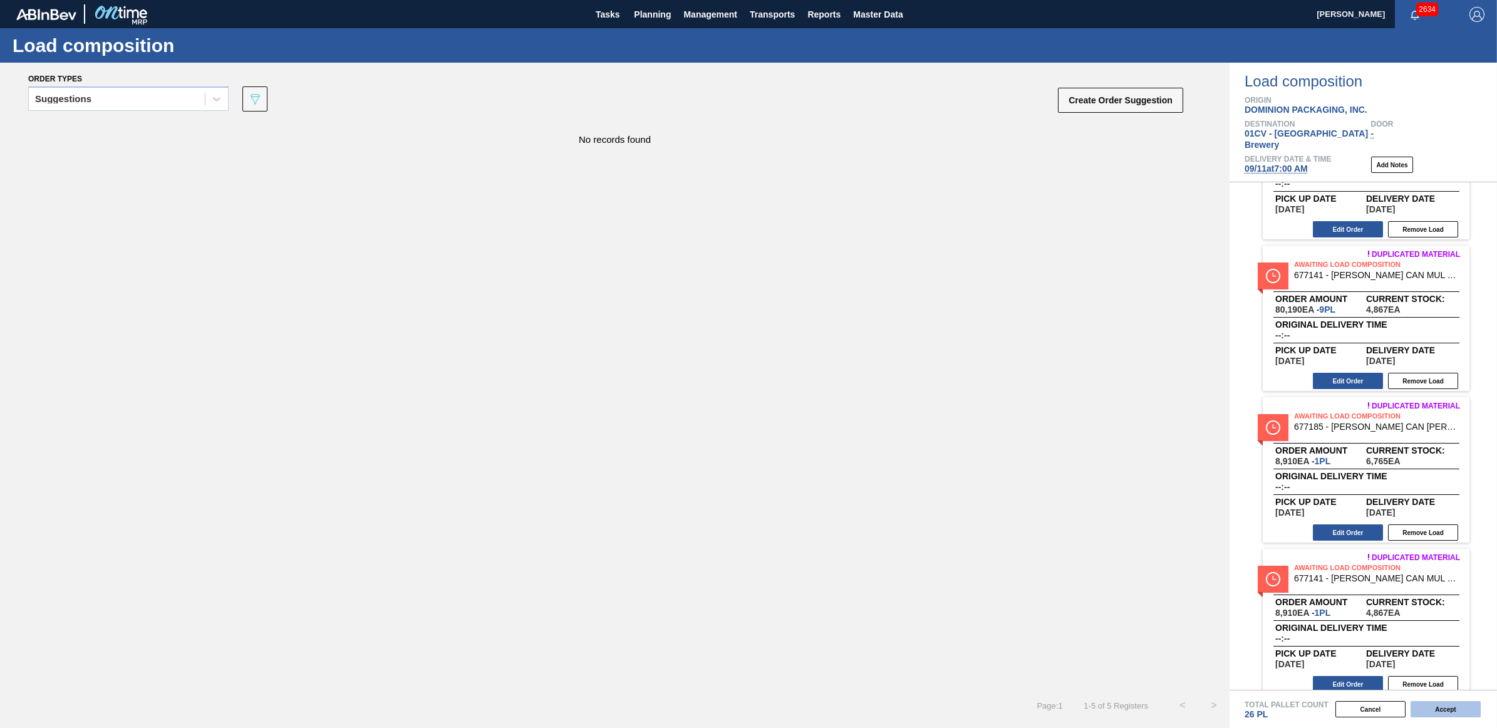
click at [1452, 712] on button "Accept" at bounding box center [1446, 709] width 70 height 16
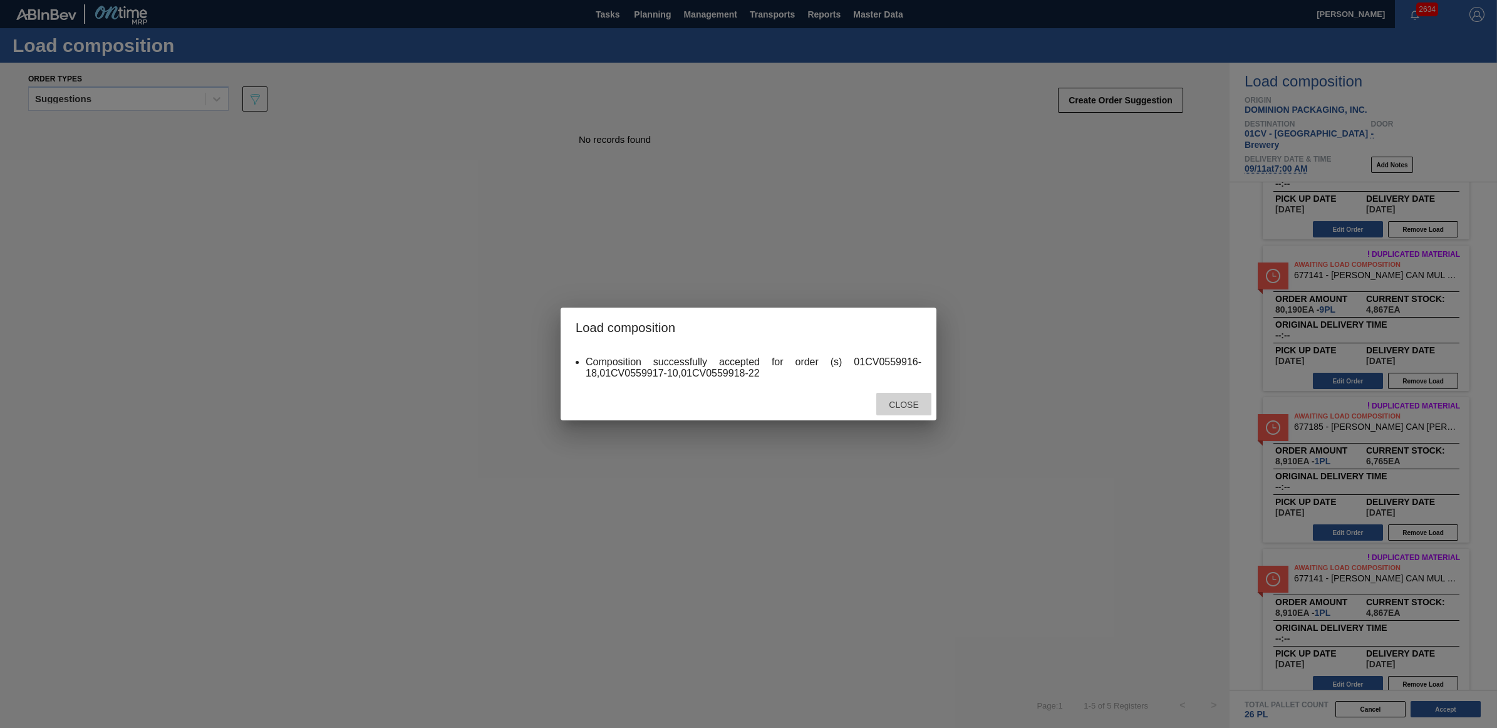
click at [908, 400] on span "Close" at bounding box center [903, 405] width 49 height 10
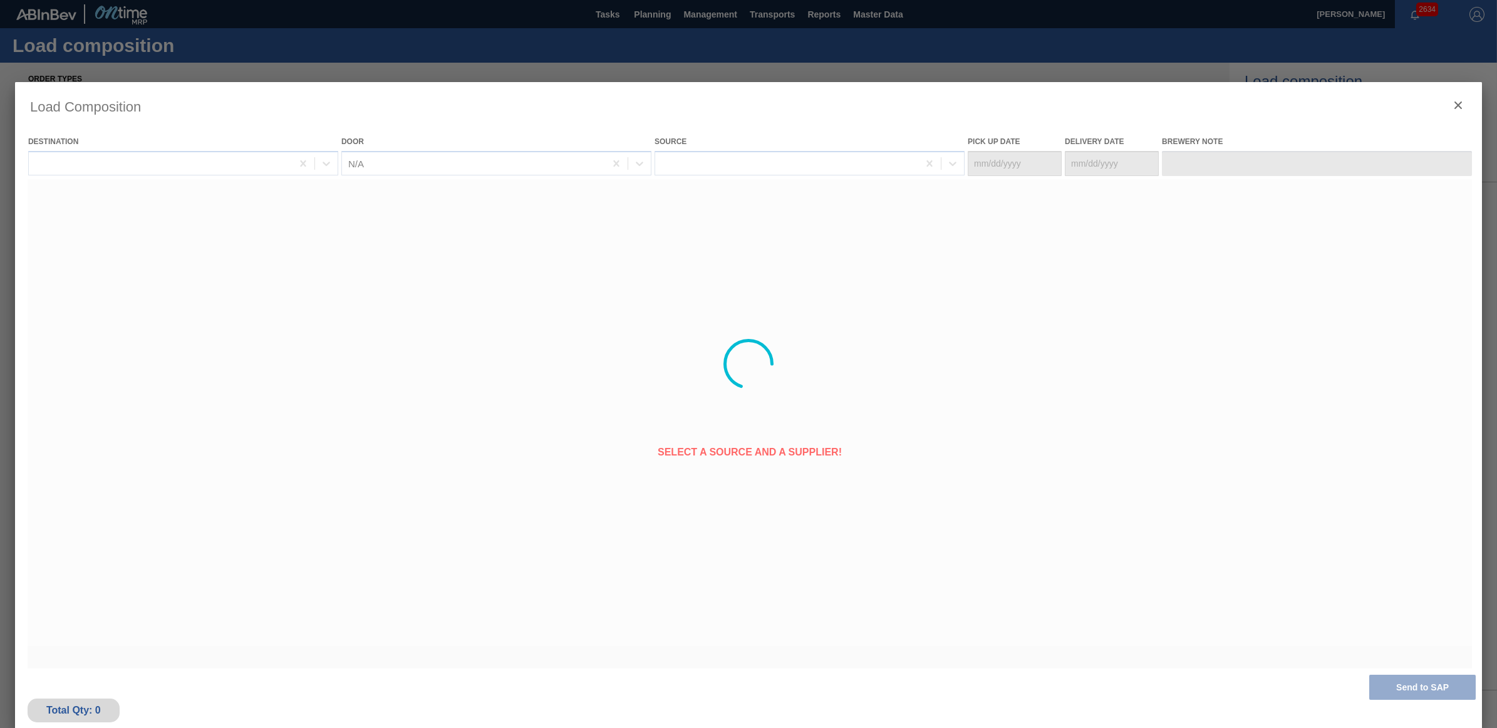
type Date "09/10/2025"
type Date "09/11/2025"
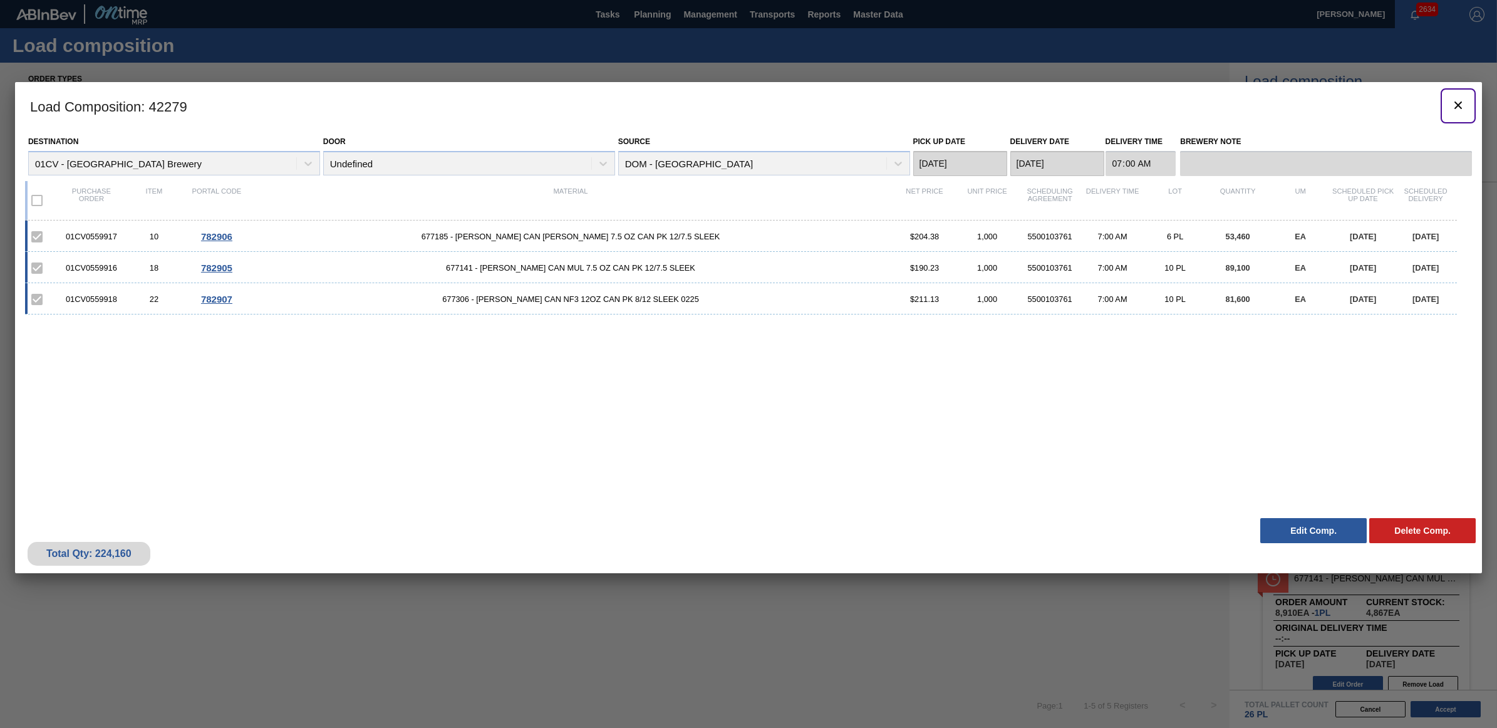
click at [1454, 104] on icon "botão de ícone" at bounding box center [1458, 105] width 15 height 15
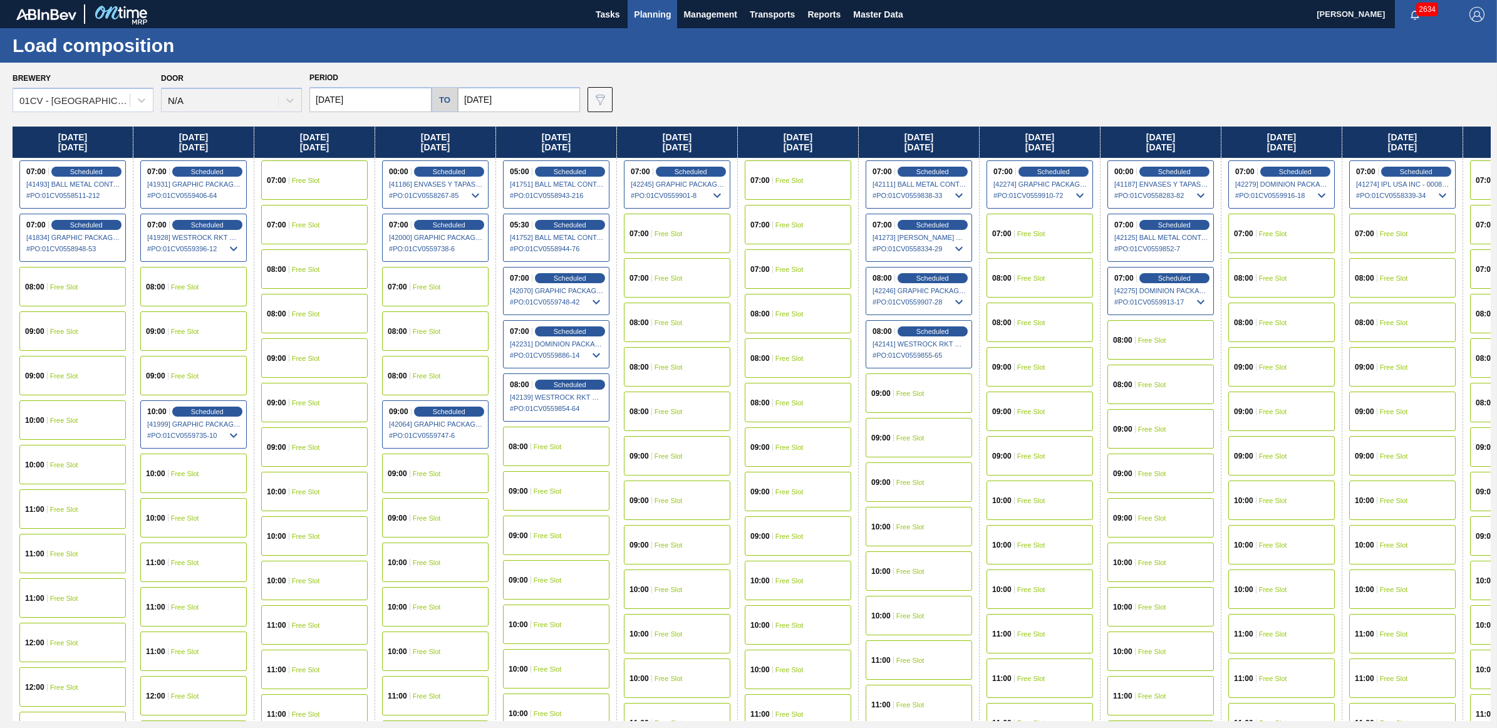
click at [1063, 227] on div "07:00 Free Slot" at bounding box center [1040, 233] width 106 height 39
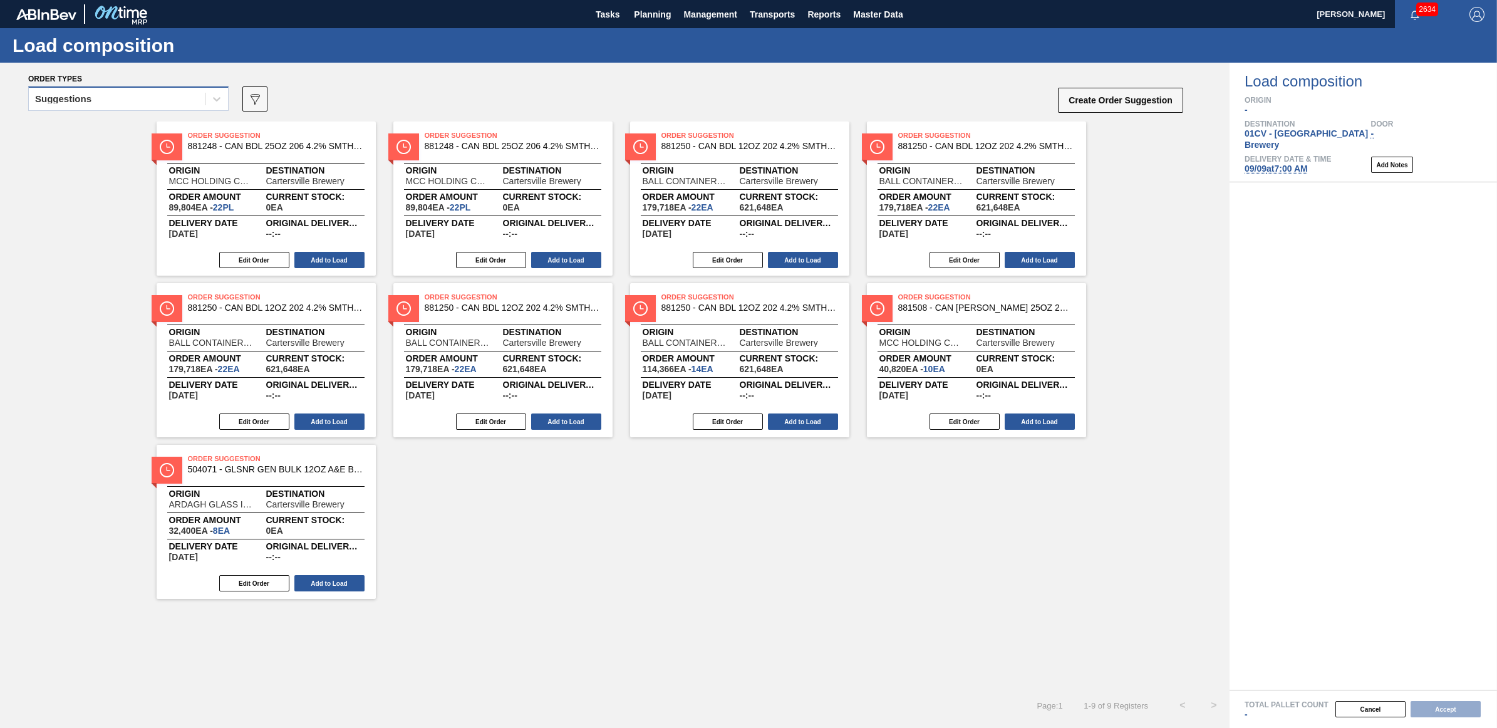
click at [76, 98] on div "Suggestions" at bounding box center [63, 99] width 56 height 9
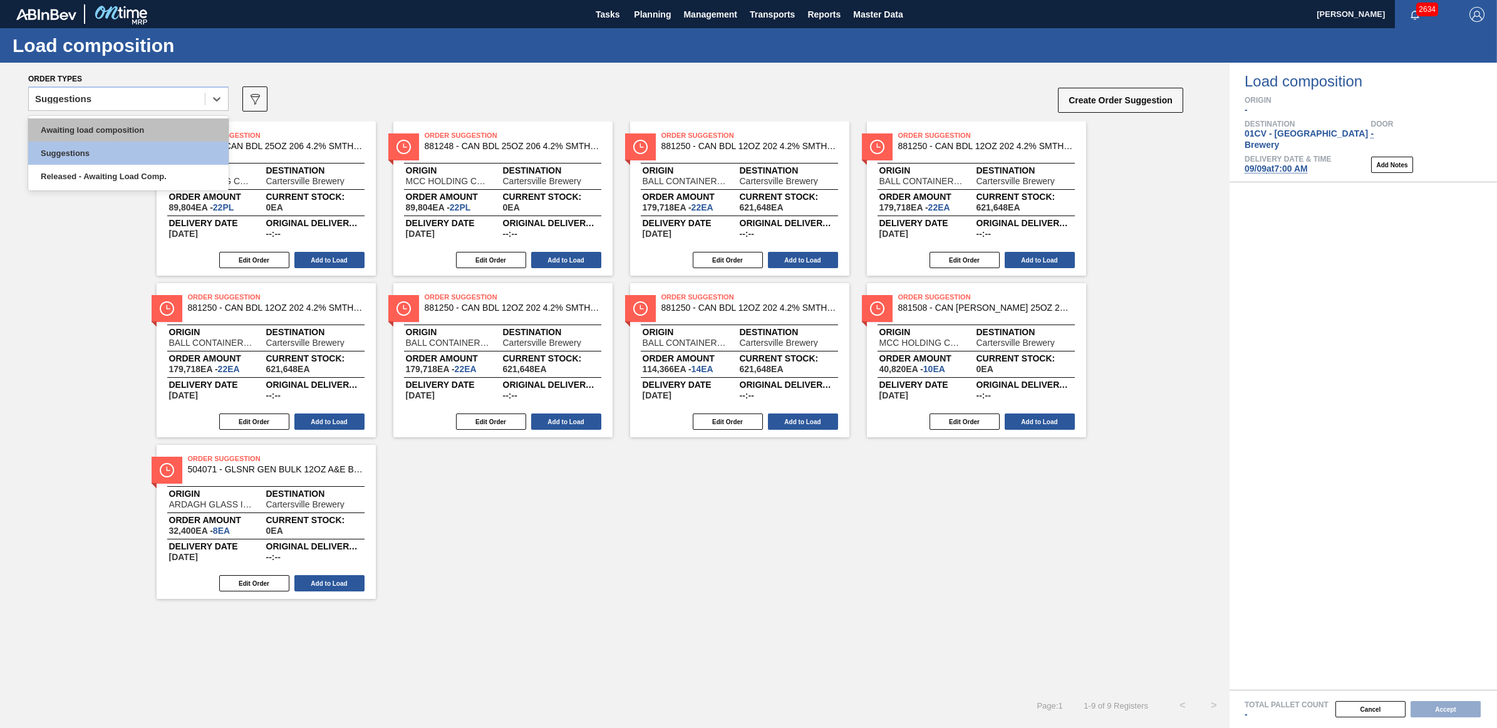
click at [96, 130] on div "Awaiting load composition" at bounding box center [128, 129] width 200 height 23
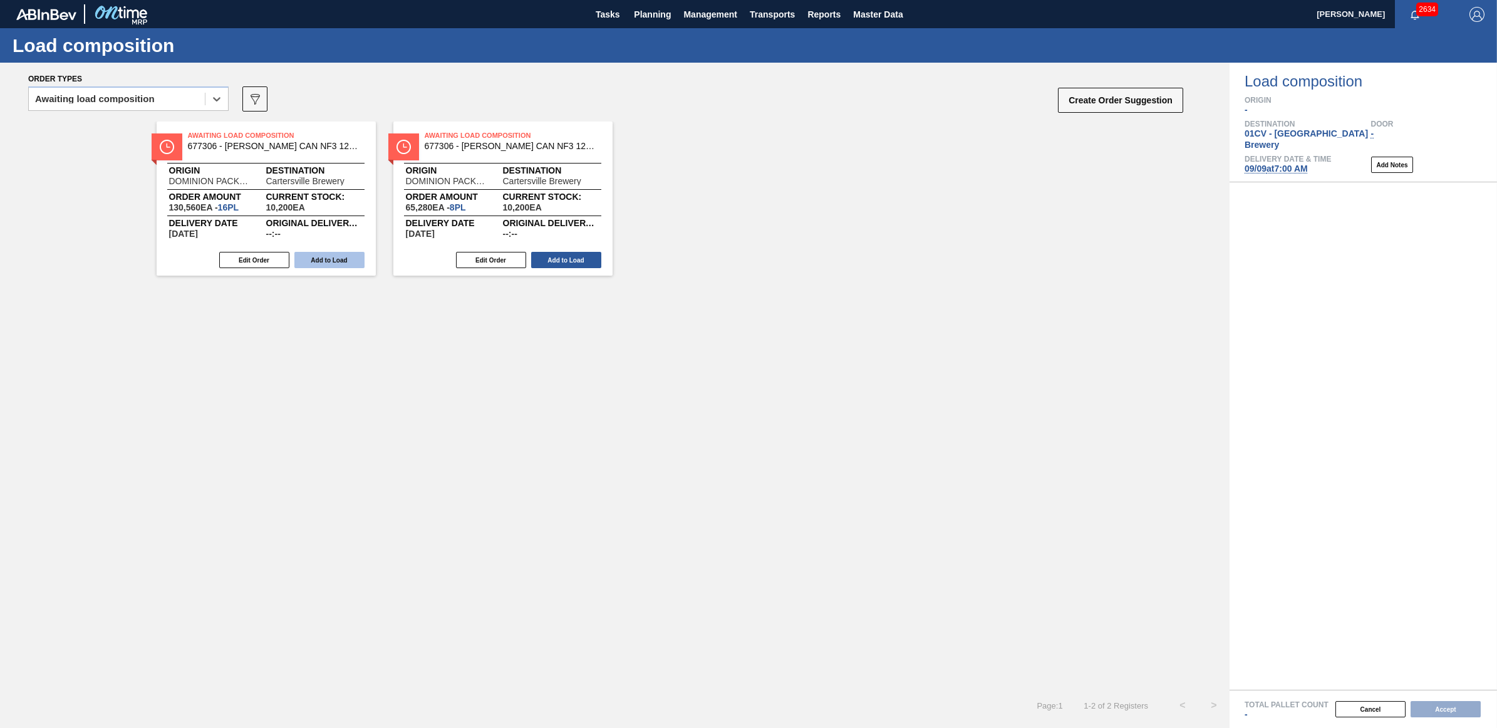
click at [339, 257] on button "Add to Load" at bounding box center [329, 260] width 70 height 16
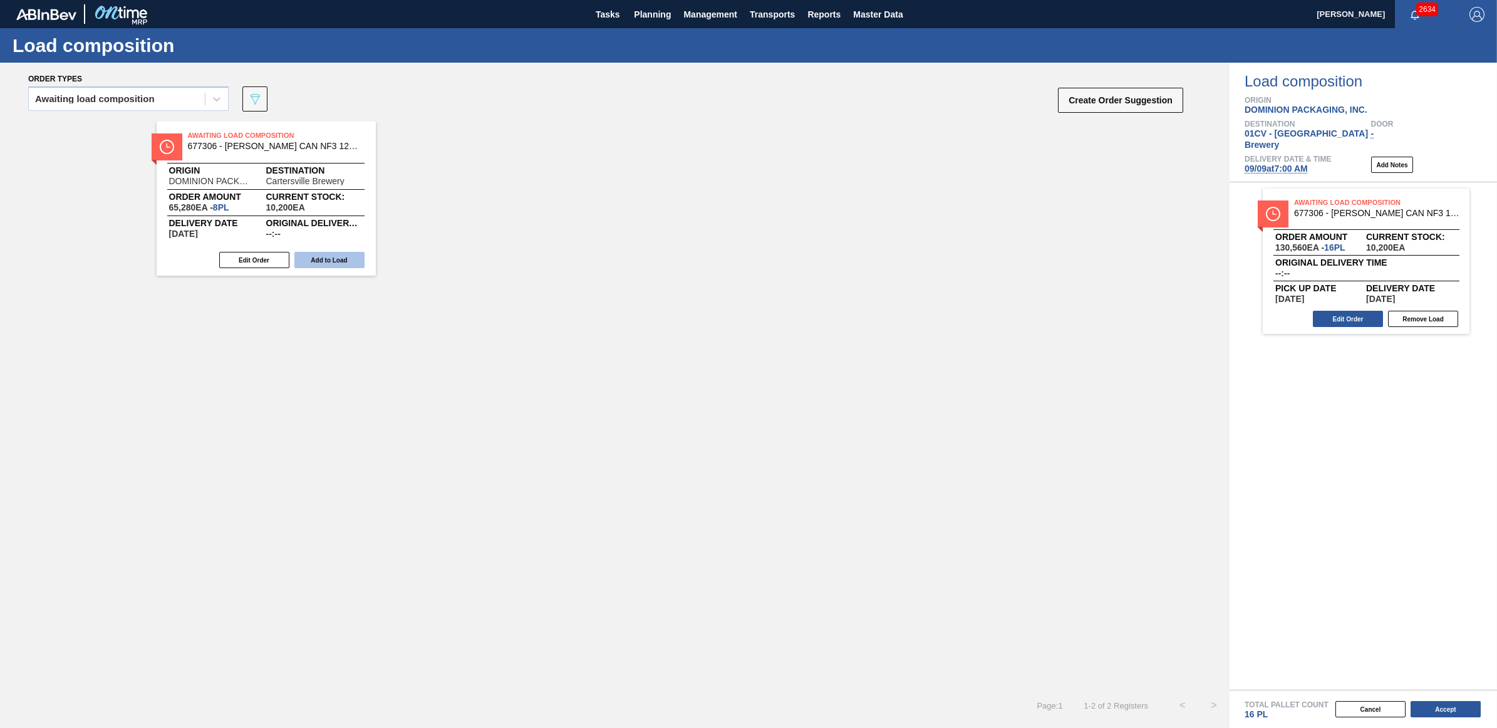
click at [330, 257] on button "Add to Load" at bounding box center [329, 260] width 70 height 16
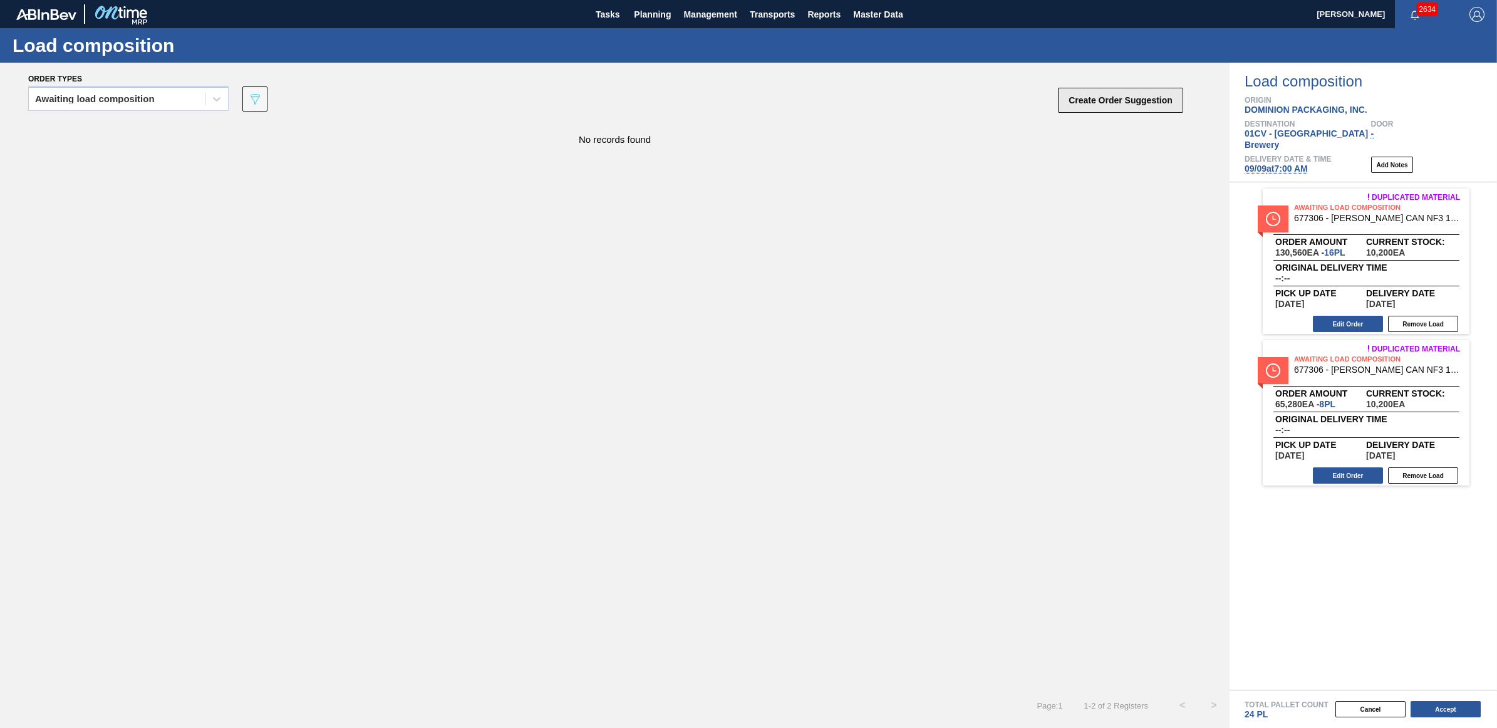
click at [1129, 98] on button "Create Order Suggestion" at bounding box center [1120, 100] width 125 height 25
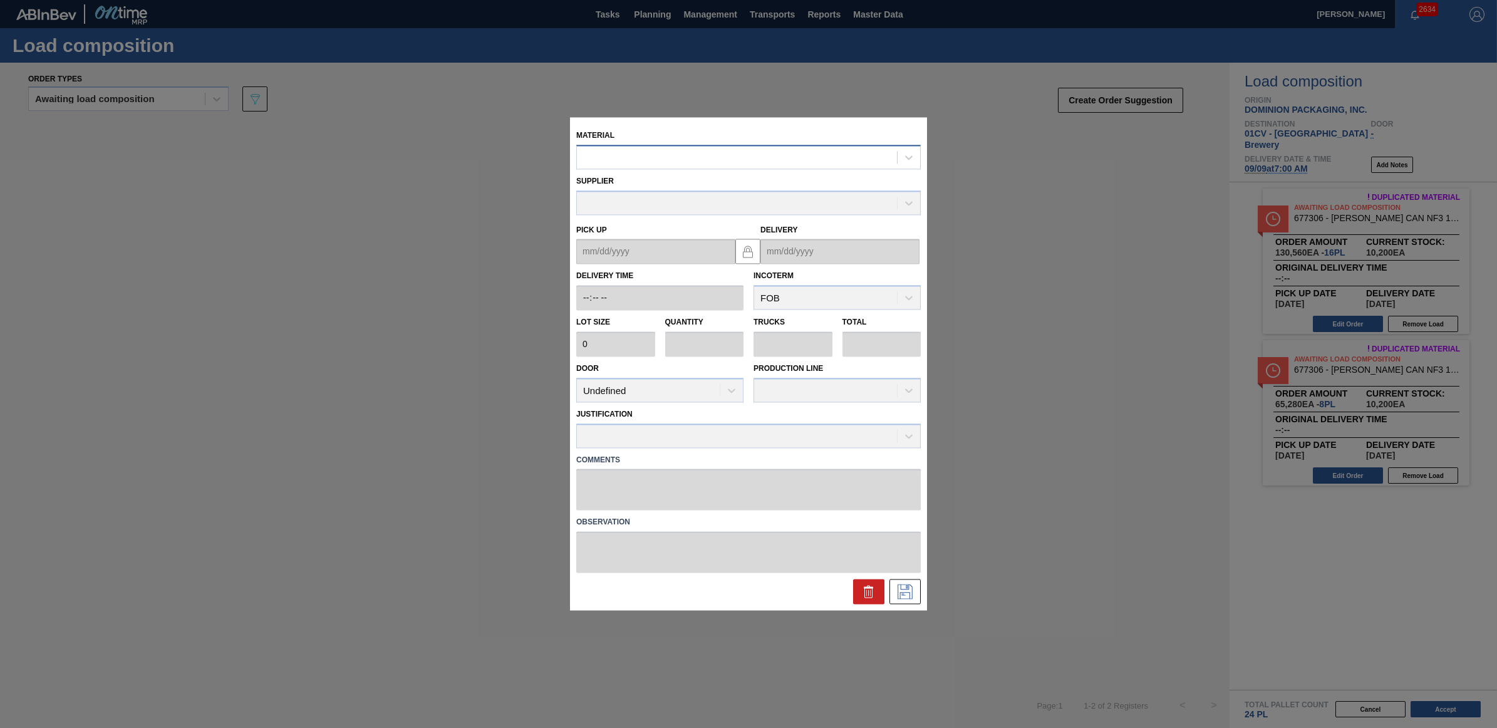
click at [651, 152] on div at bounding box center [737, 157] width 320 height 18
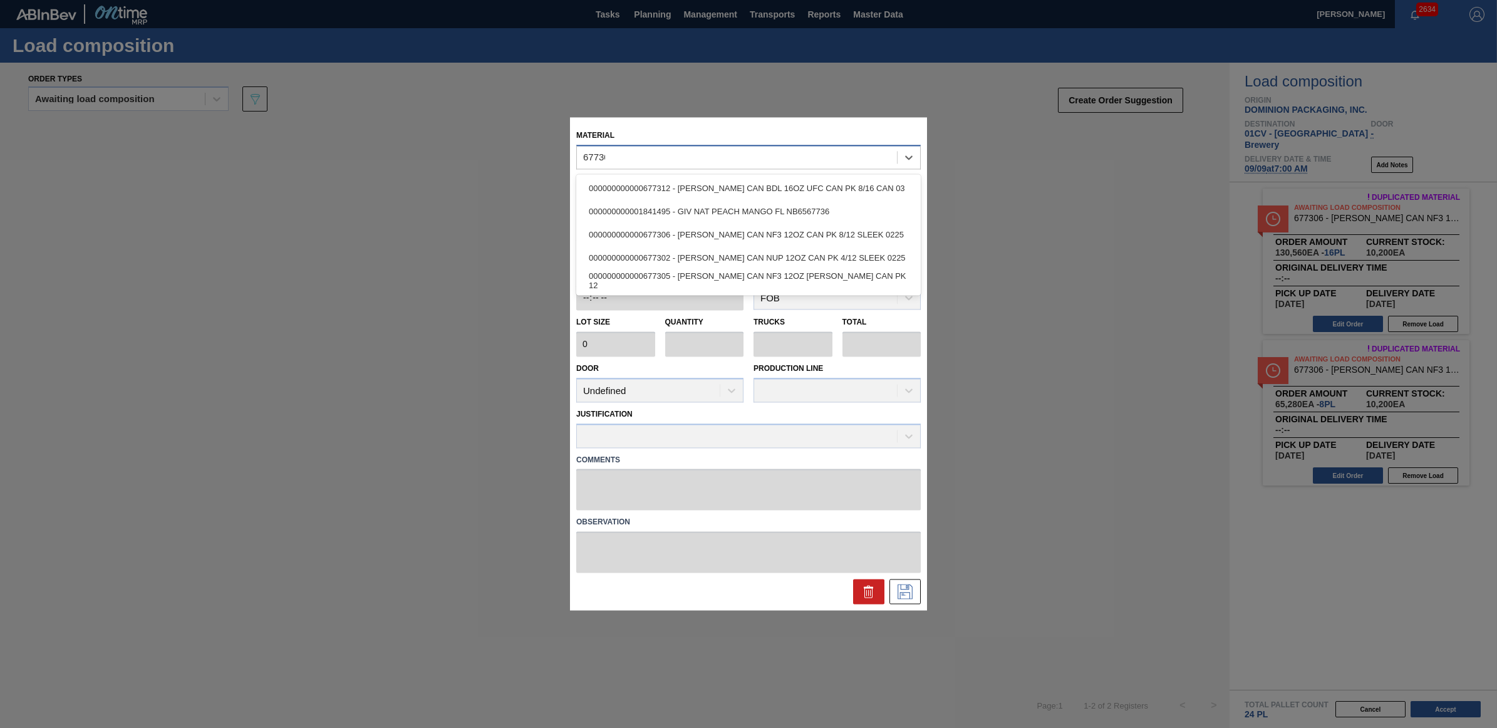
type input "677306"
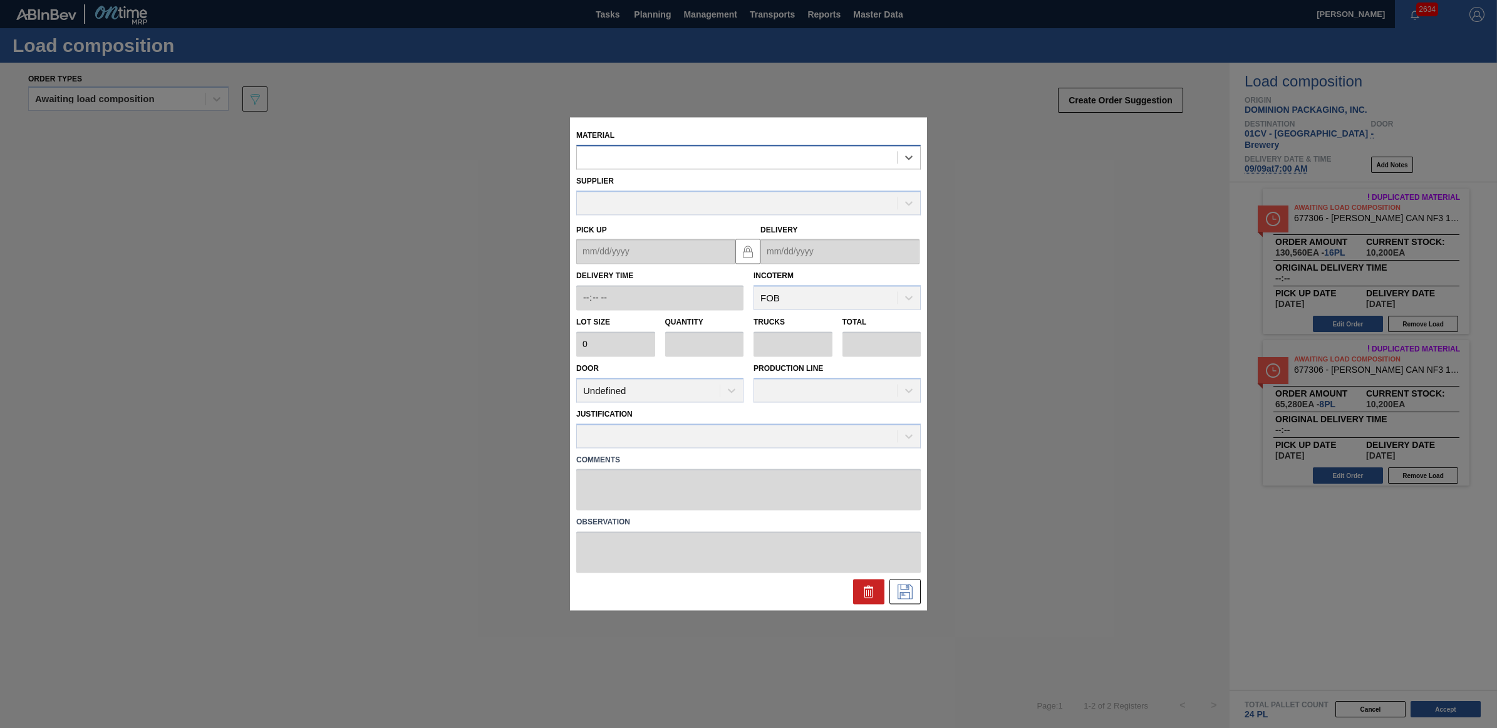
type input "8,160"
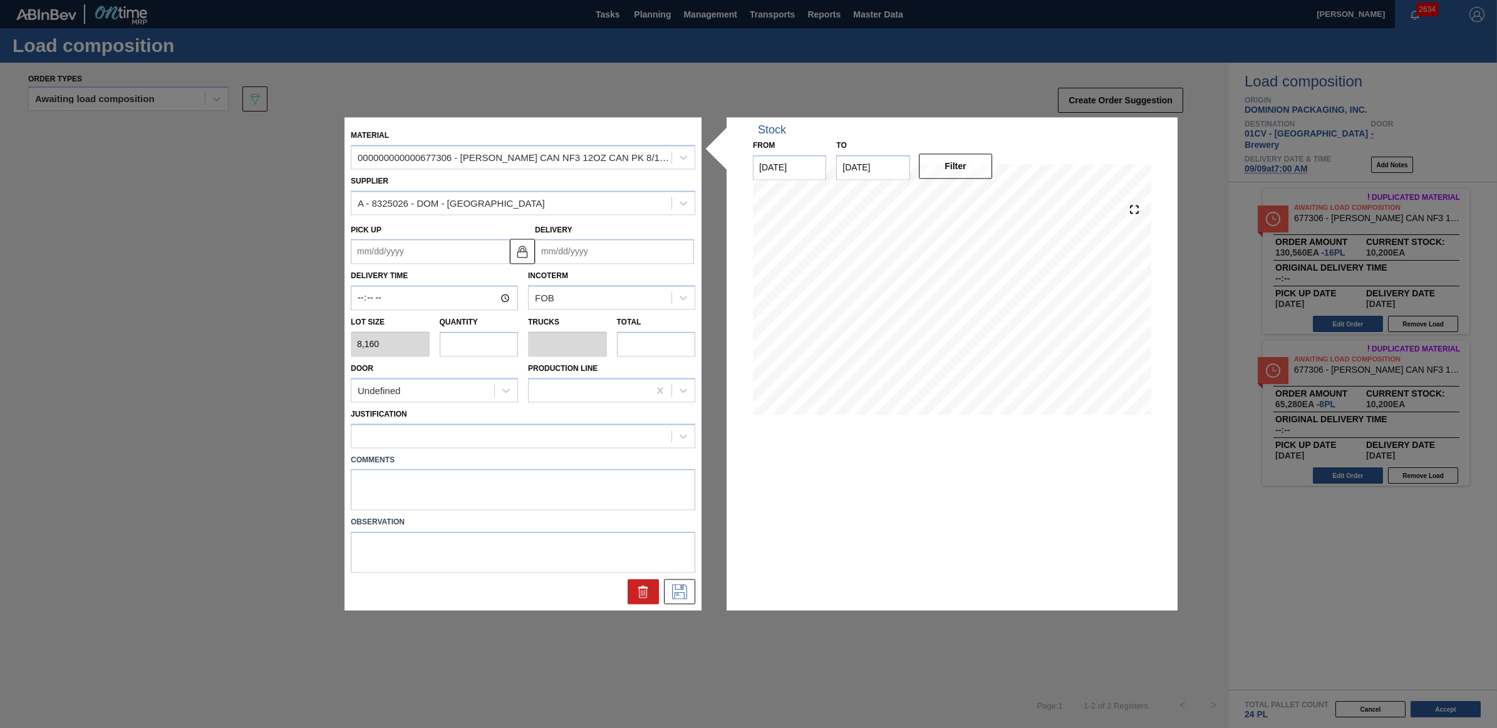
click at [460, 349] on input "text" at bounding box center [479, 343] width 79 height 25
type input "2"
type input "0.077"
type input "16,320"
type input "2"
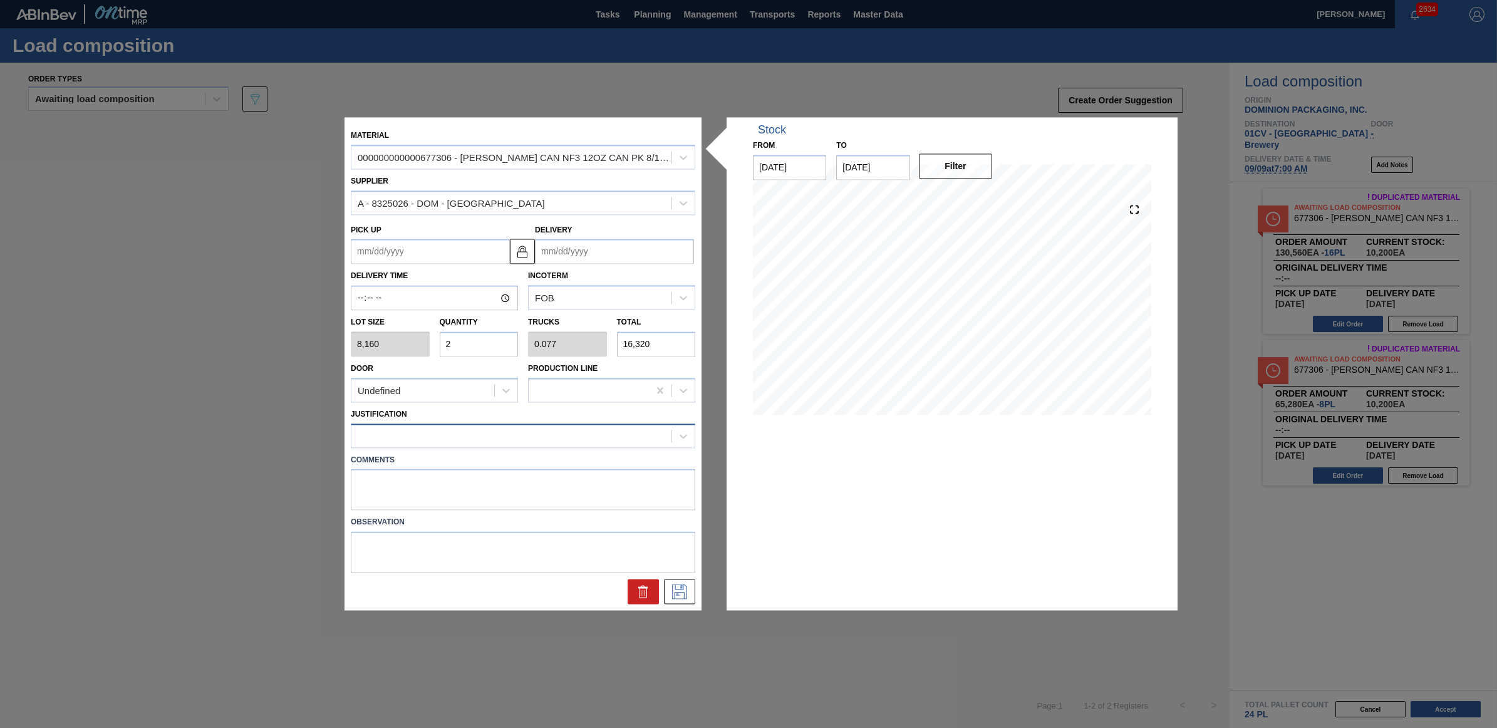
click at [442, 435] on div at bounding box center [511, 436] width 320 height 18
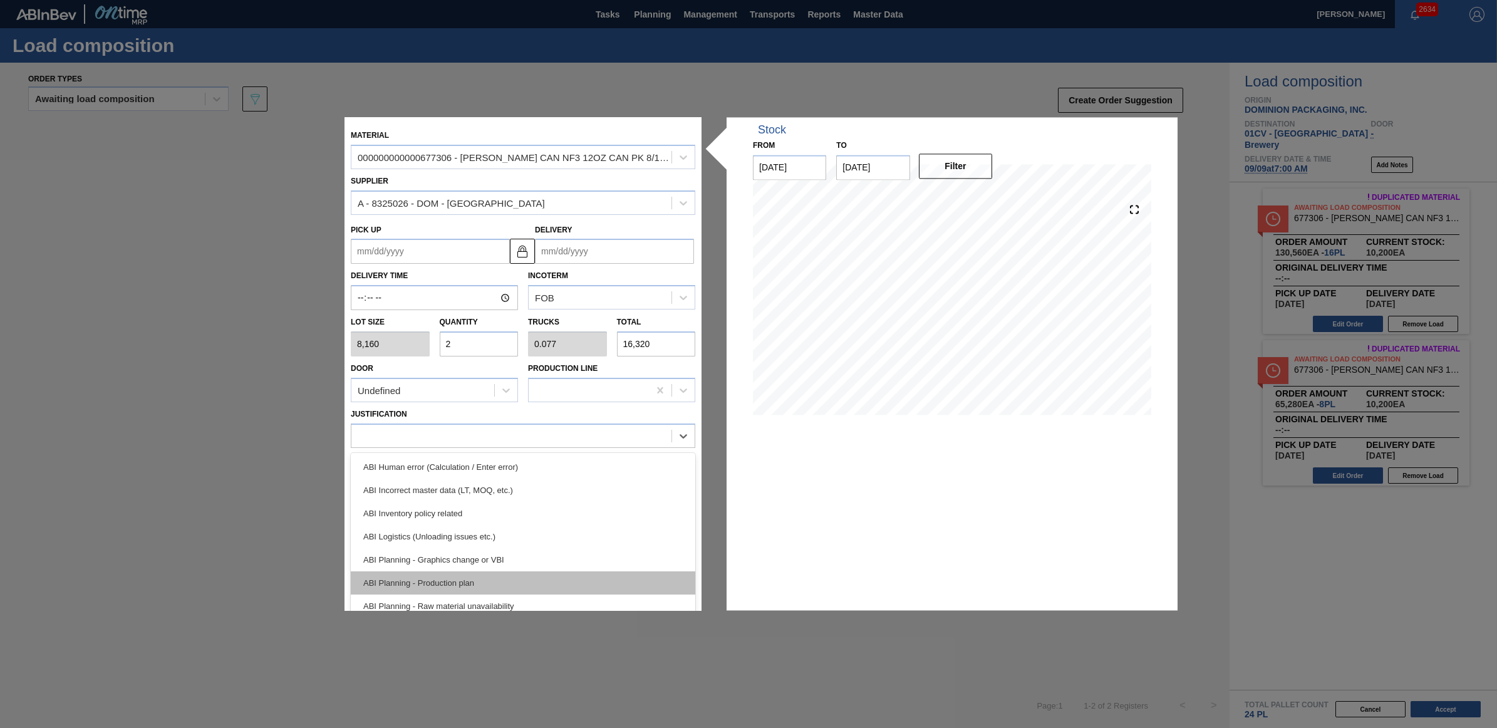
scroll to position [78, 0]
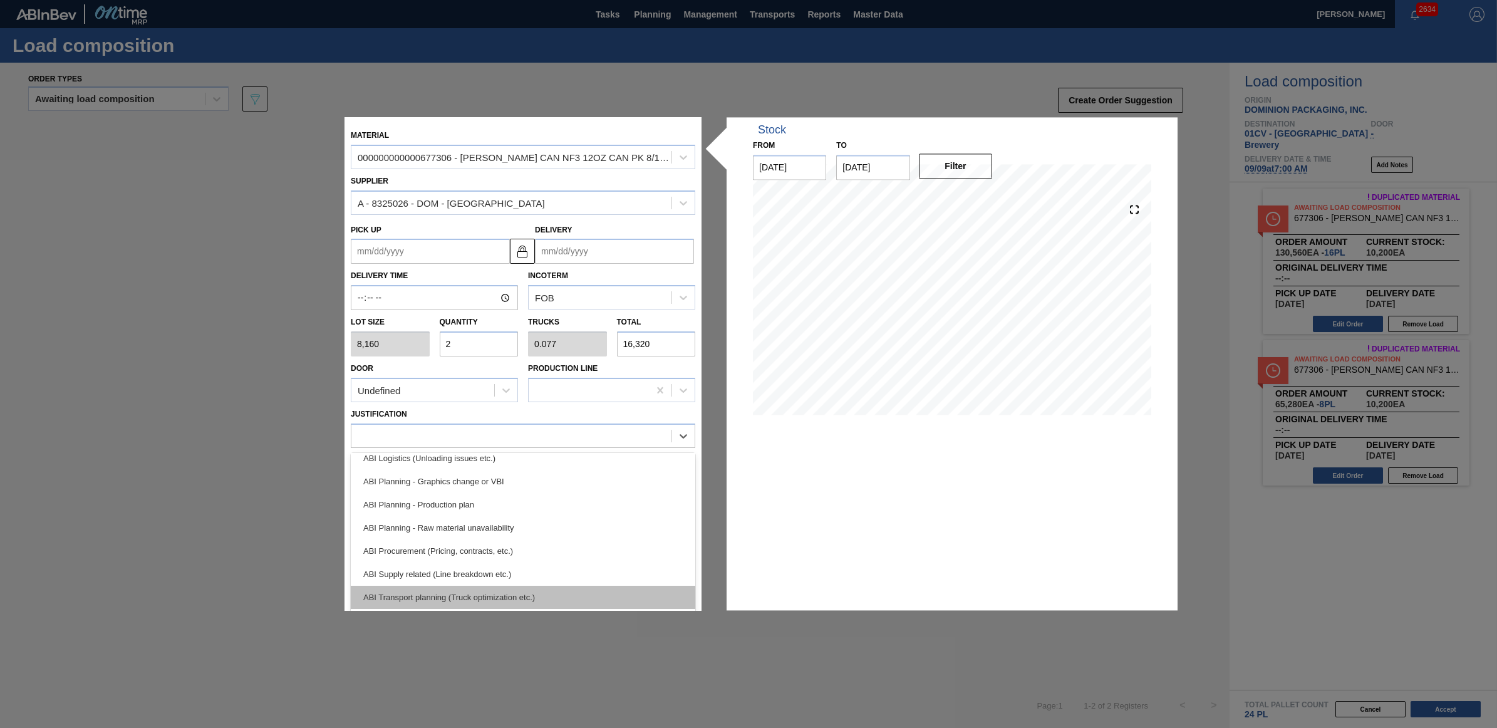
click at [445, 596] on div "ABI Transport planning (Truck optimization etc.)" at bounding box center [523, 597] width 344 height 23
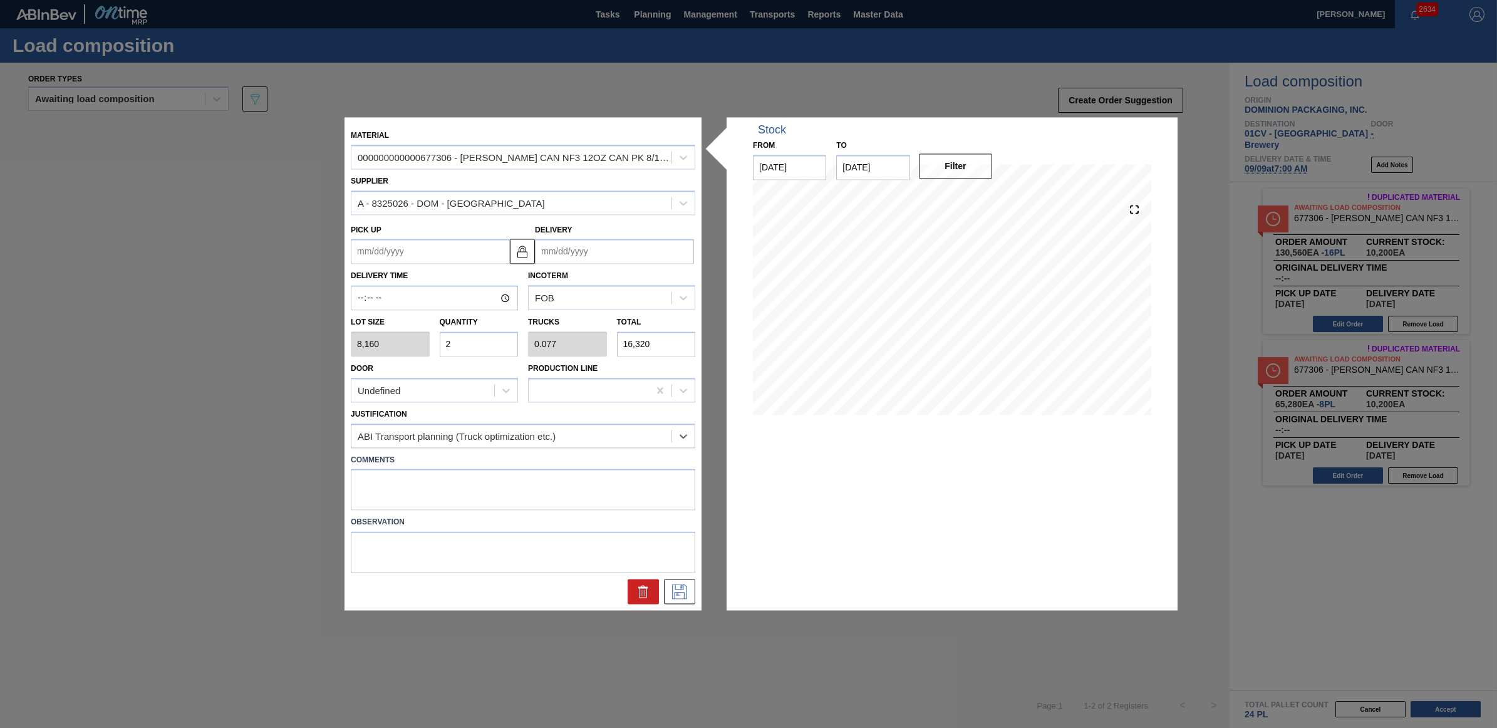
click at [637, 257] on input "Delivery" at bounding box center [614, 251] width 159 height 25
click at [584, 344] on div "9" at bounding box center [590, 342] width 17 height 17
type up "09/08/2025"
type input "09/09/2025"
click at [683, 591] on icon at bounding box center [680, 591] width 20 height 15
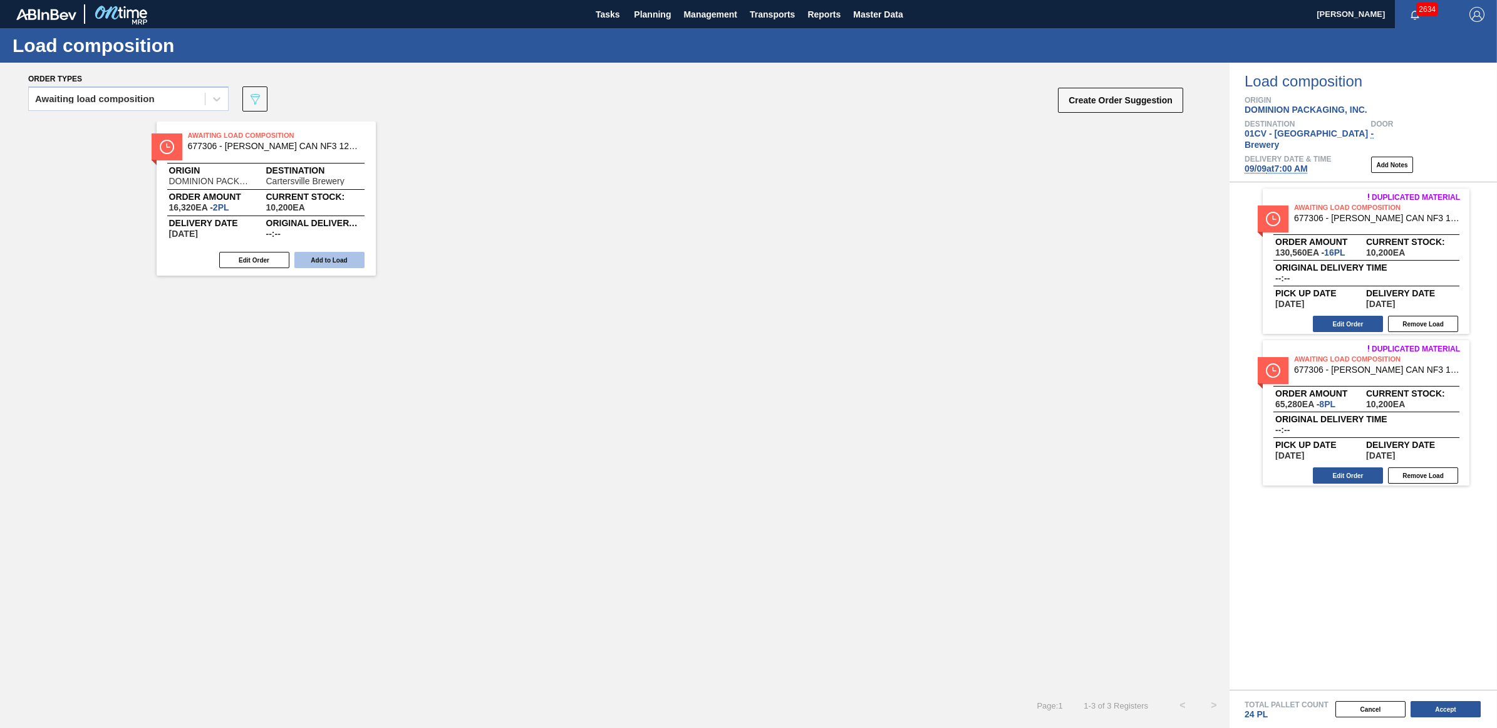
click at [335, 259] on button "Add to Load" at bounding box center [329, 260] width 70 height 16
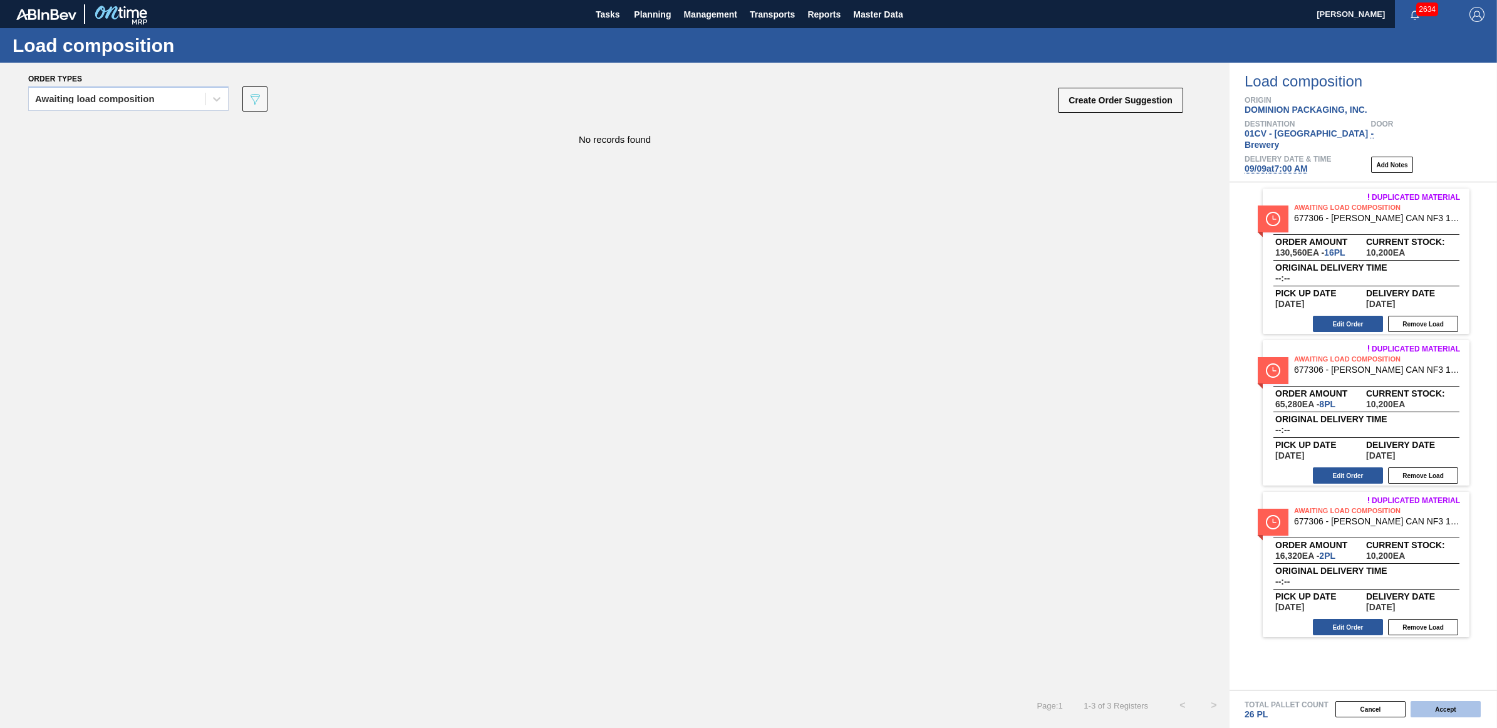
click at [1439, 710] on button "Accept" at bounding box center [1446, 709] width 70 height 16
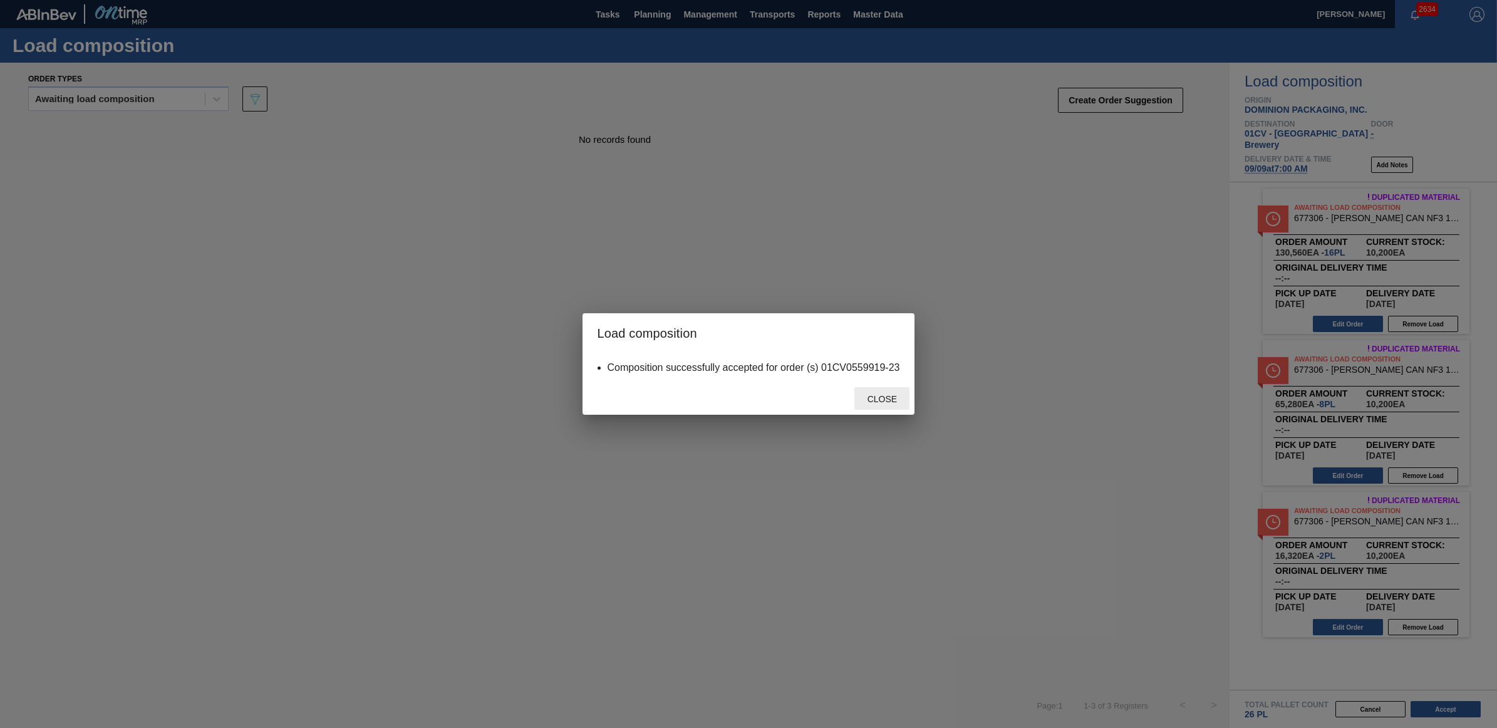
click at [893, 396] on span "Close" at bounding box center [881, 399] width 49 height 10
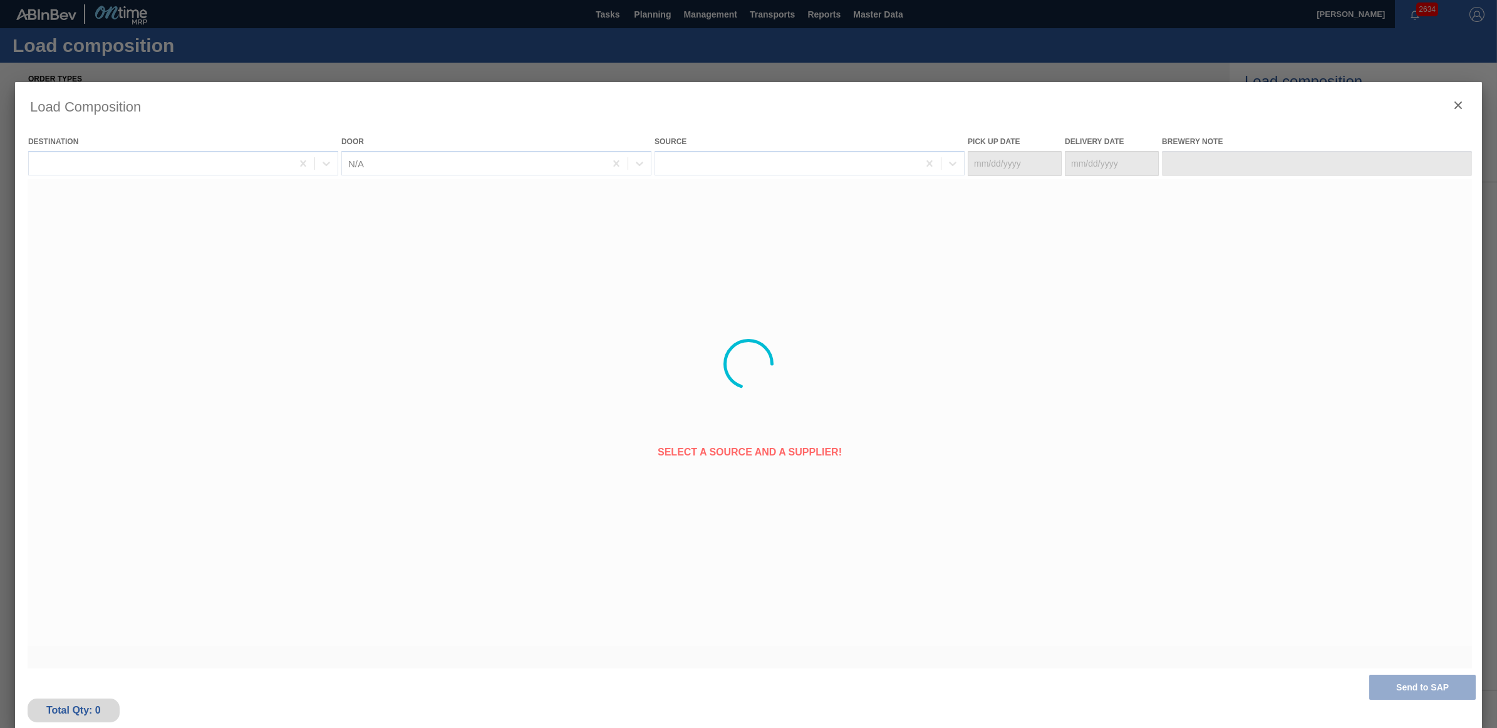
type Date "09/08/2025"
type Date "09/09/2025"
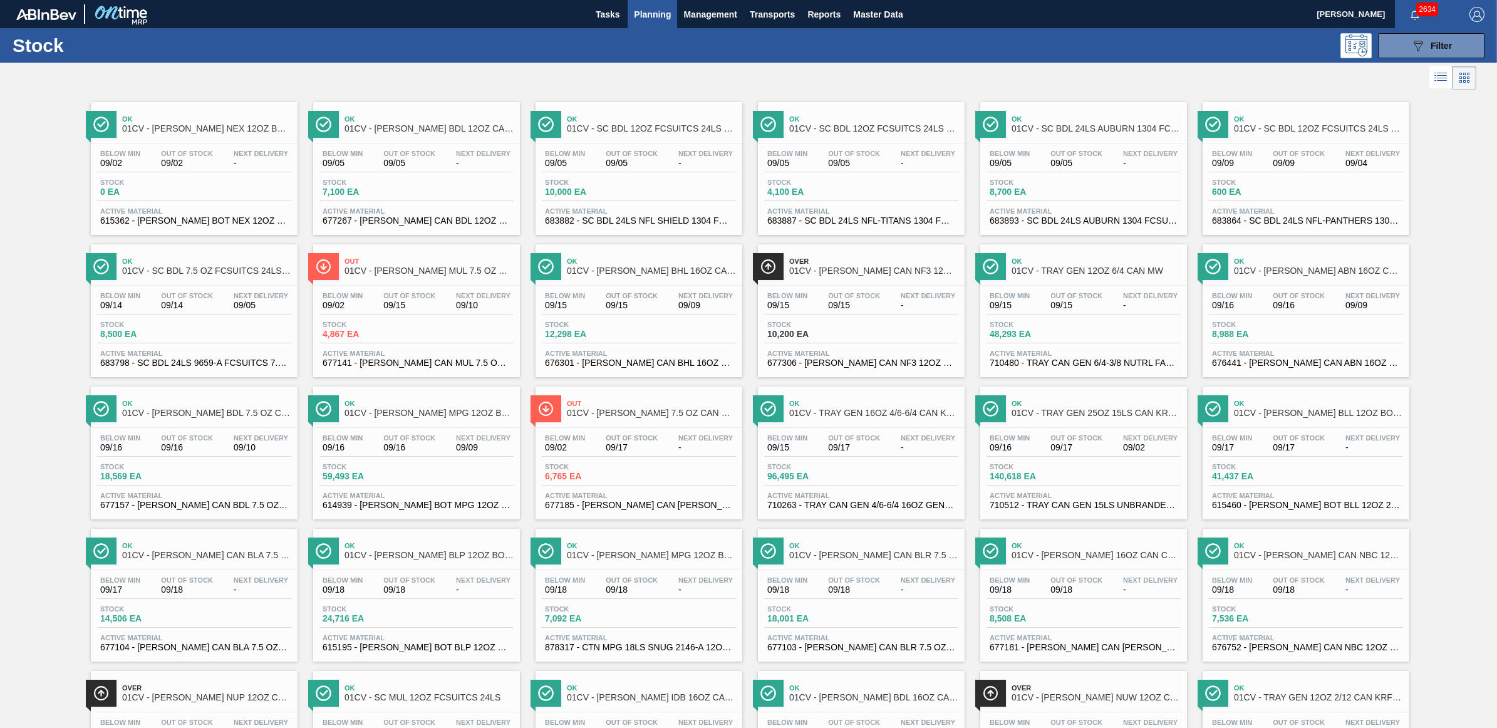
click at [1211, 21] on div "Tasks Planning Management Transports Reports Master Data" at bounding box center [748, 14] width 1497 height 28
click at [787, 314] on div "Below Min 09/15 Out Of Stock 09/15 Next Delivery -" at bounding box center [861, 303] width 194 height 23
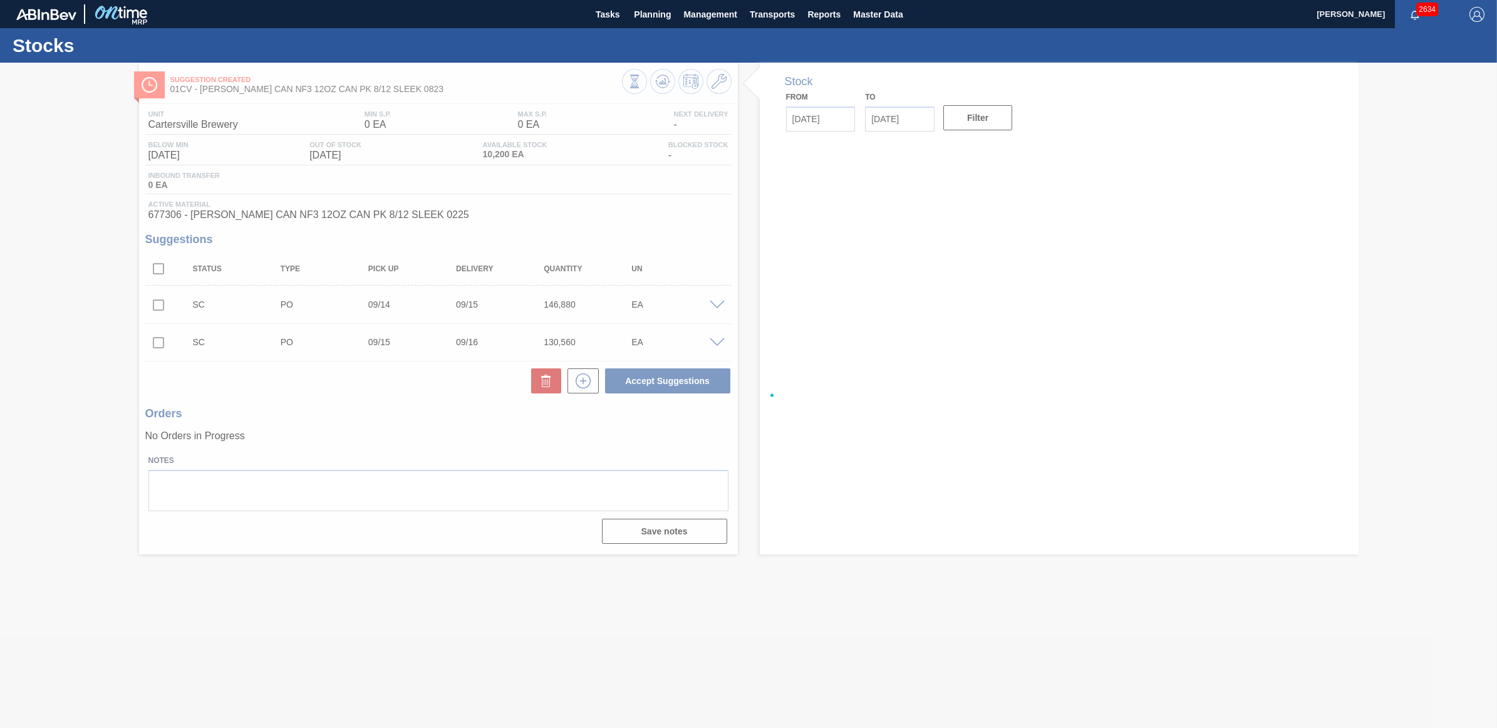
type input "[DATE]"
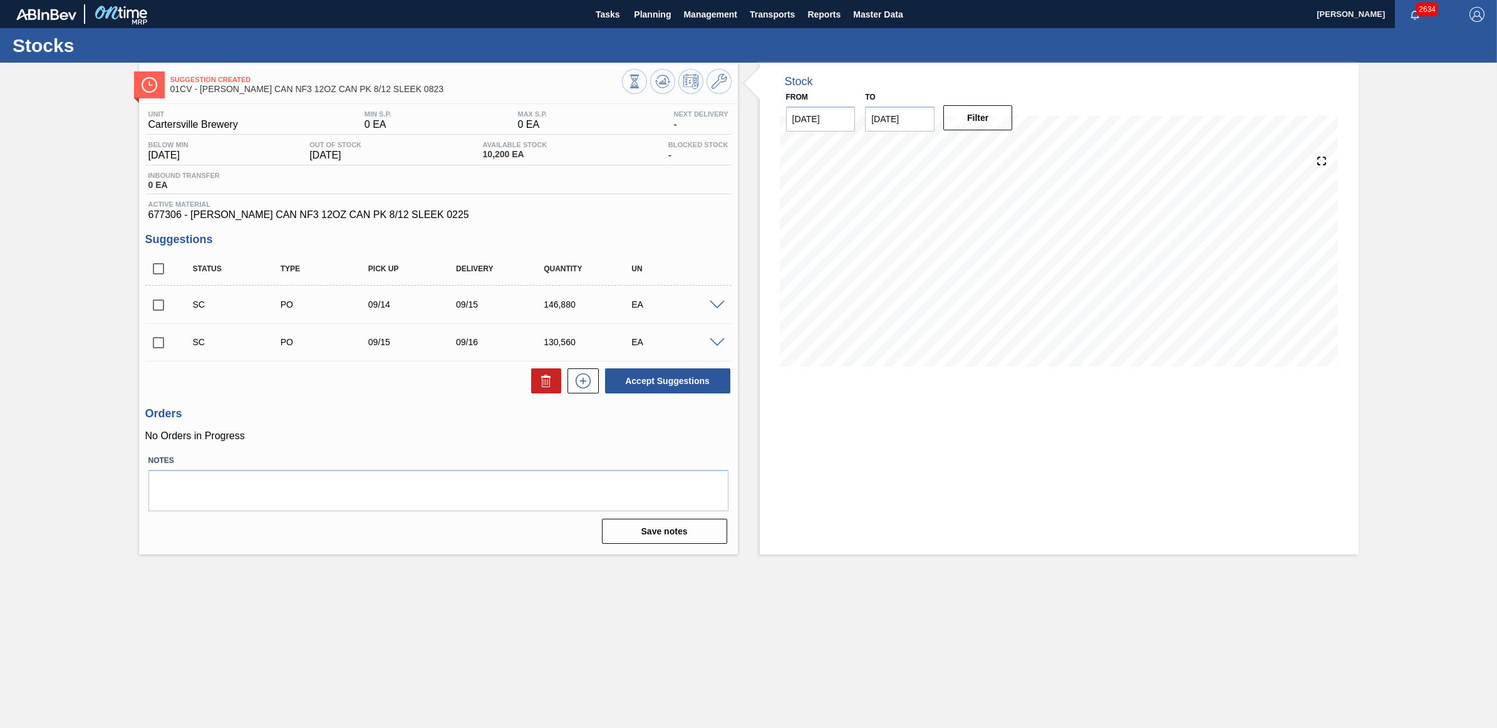
click at [712, 309] on span at bounding box center [717, 305] width 15 height 9
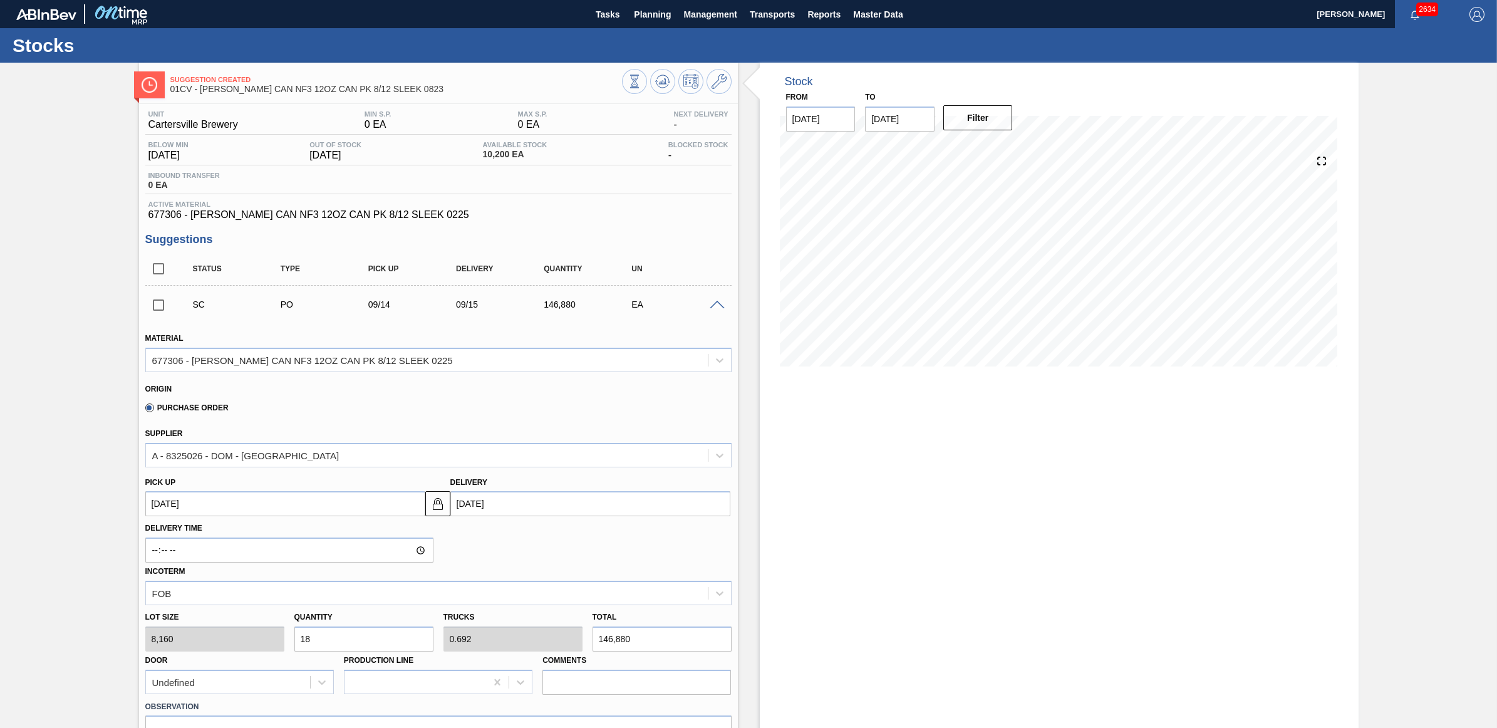
click at [712, 309] on span at bounding box center [717, 305] width 15 height 9
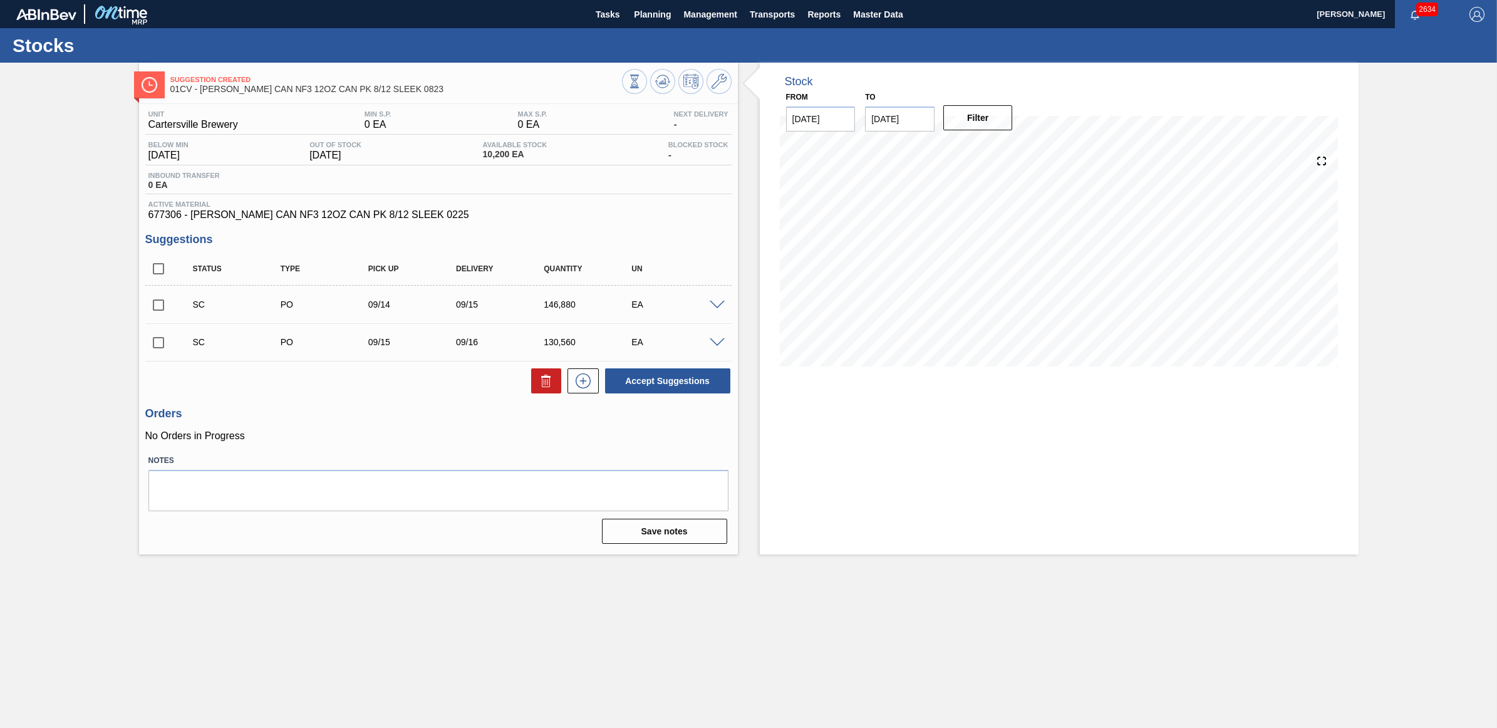
click at [714, 344] on span at bounding box center [717, 342] width 15 height 9
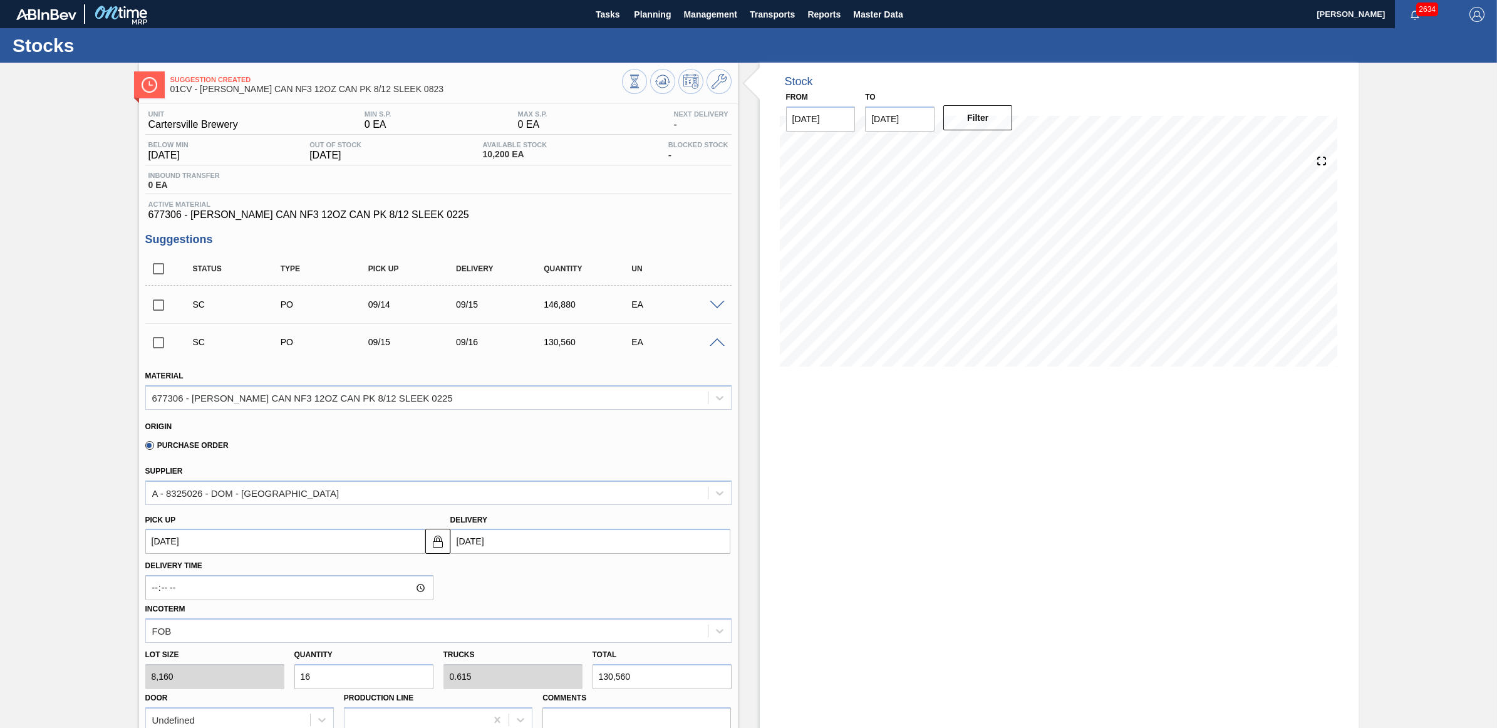
click at [714, 344] on span at bounding box center [717, 342] width 15 height 9
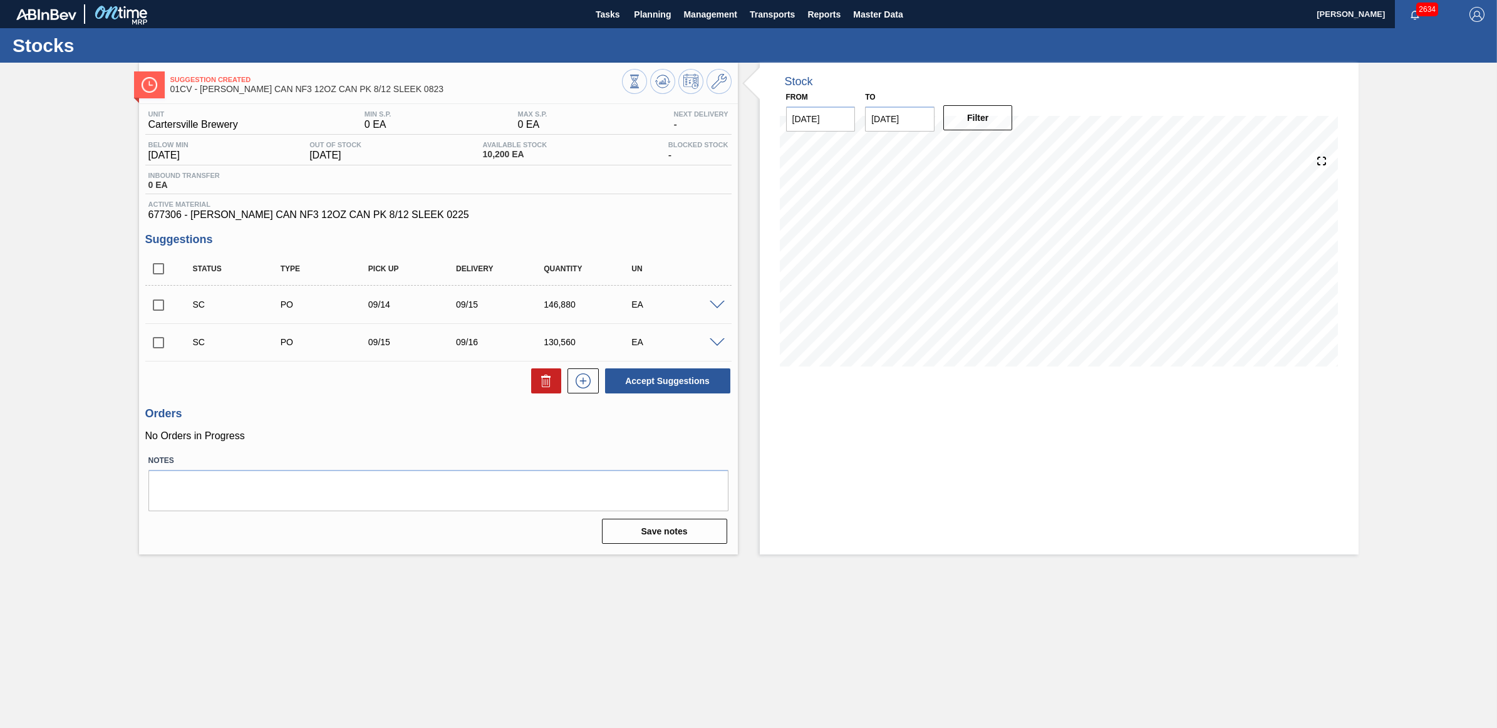
click at [716, 343] on span at bounding box center [717, 342] width 15 height 9
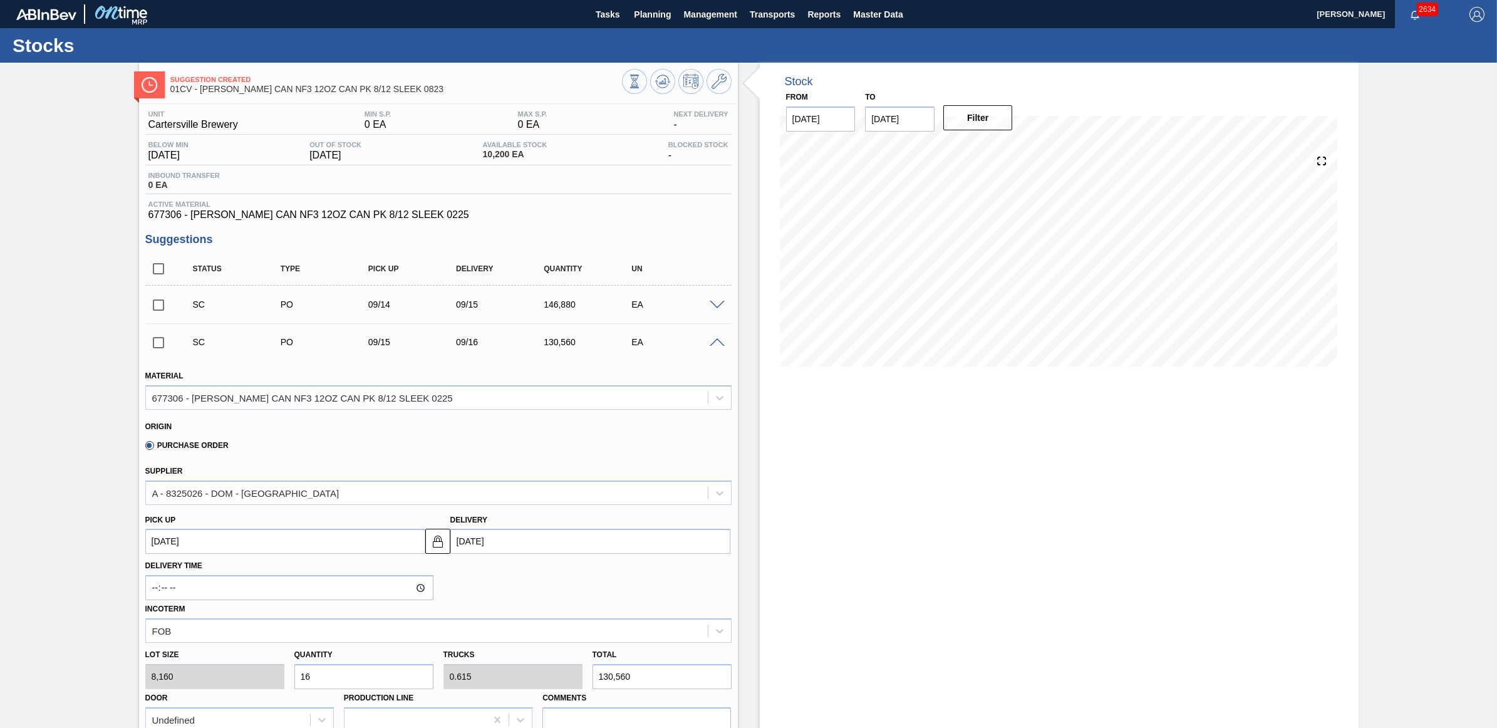
click at [716, 343] on span at bounding box center [717, 342] width 15 height 9
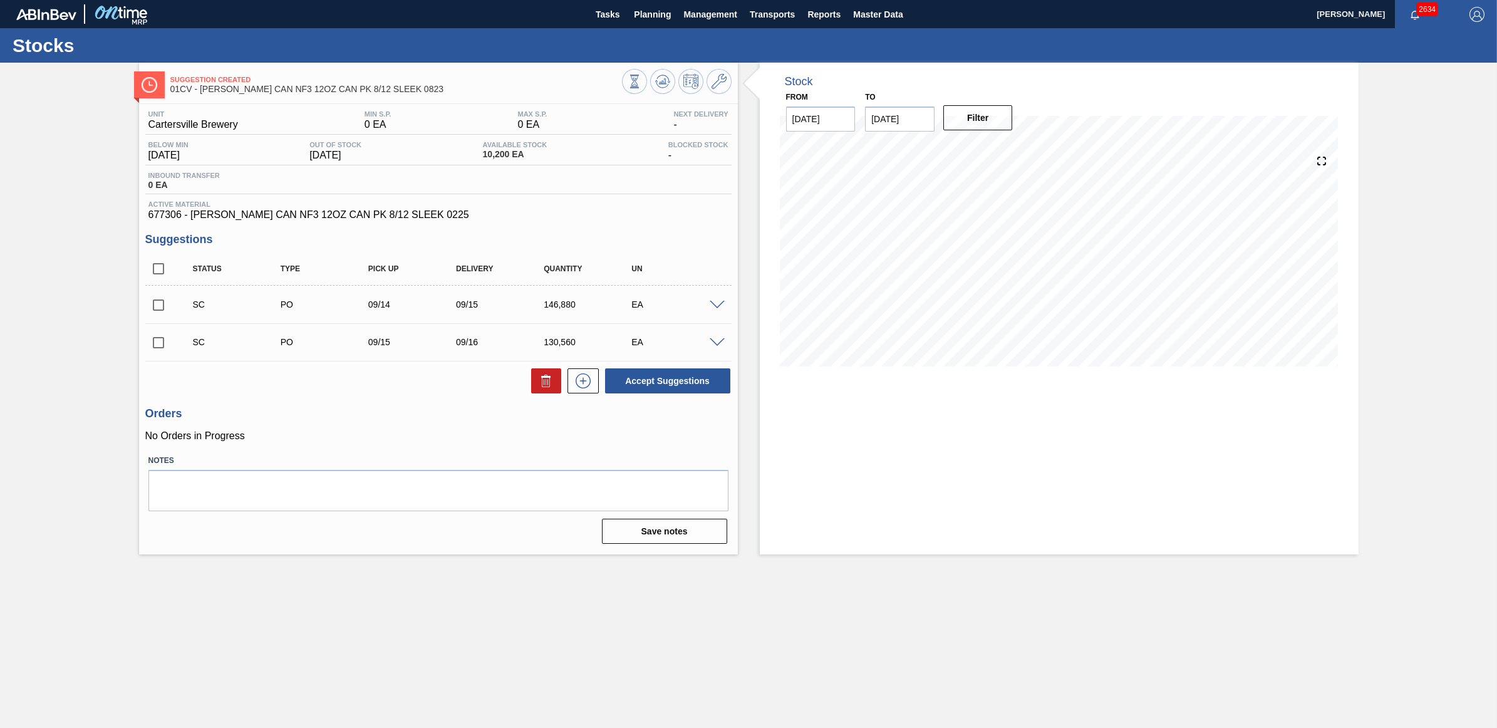
click at [712, 305] on span at bounding box center [717, 305] width 15 height 9
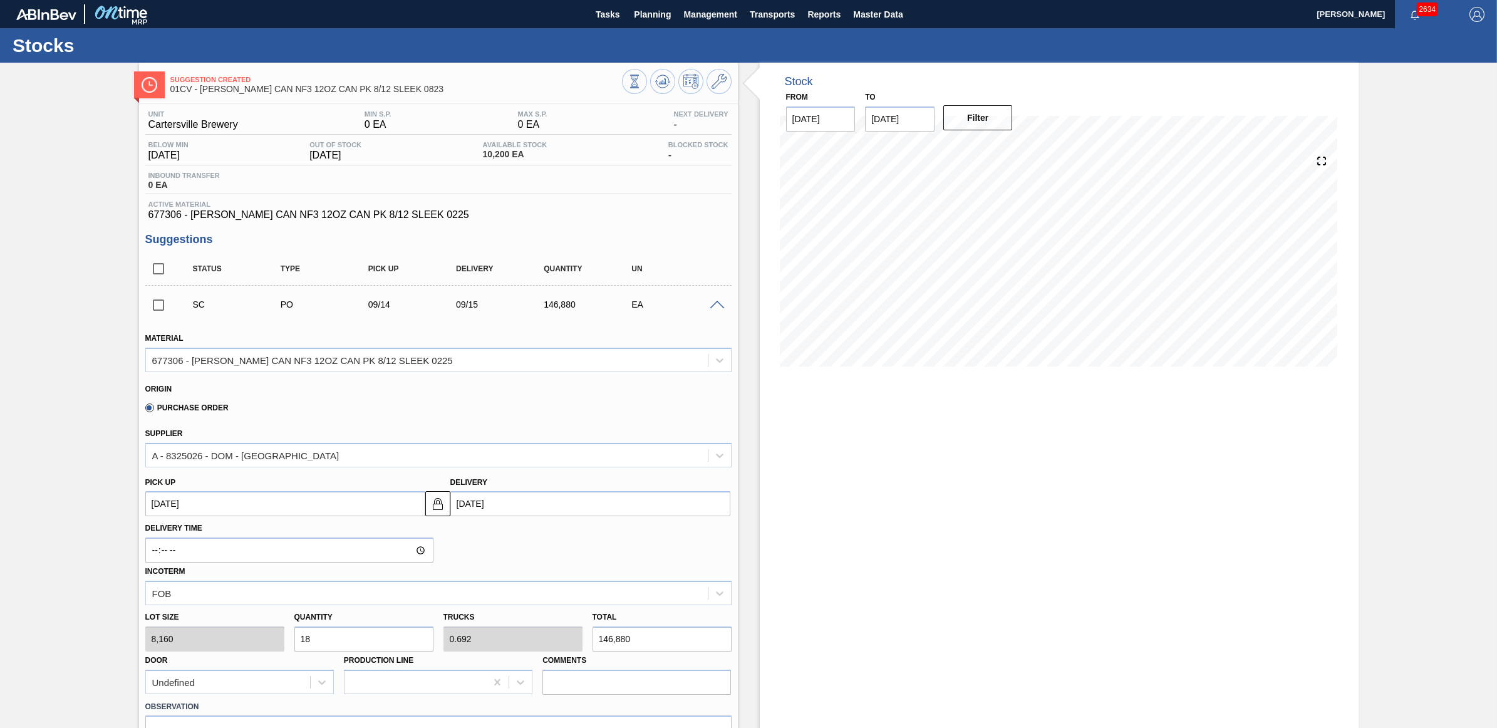
click at [712, 305] on span at bounding box center [717, 305] width 15 height 9
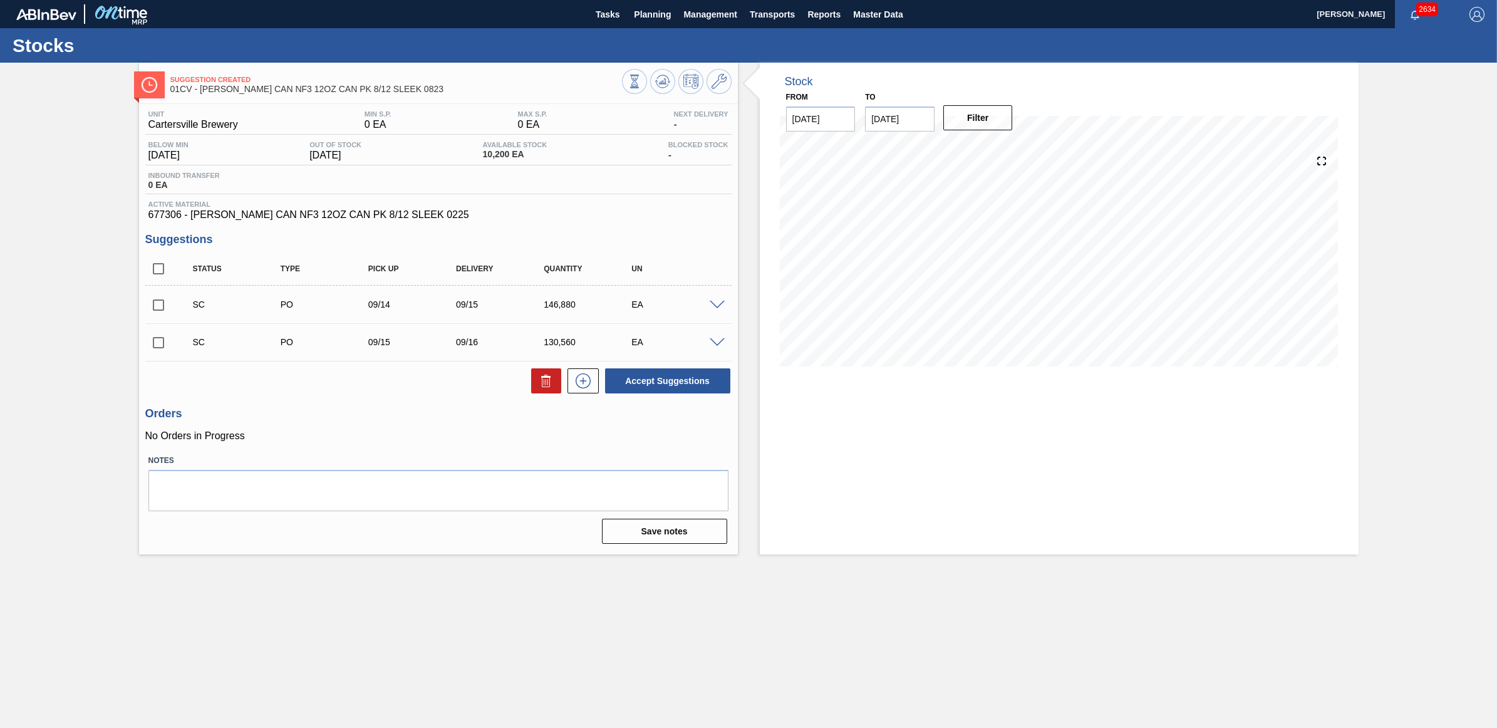
click at [712, 305] on span at bounding box center [717, 305] width 15 height 9
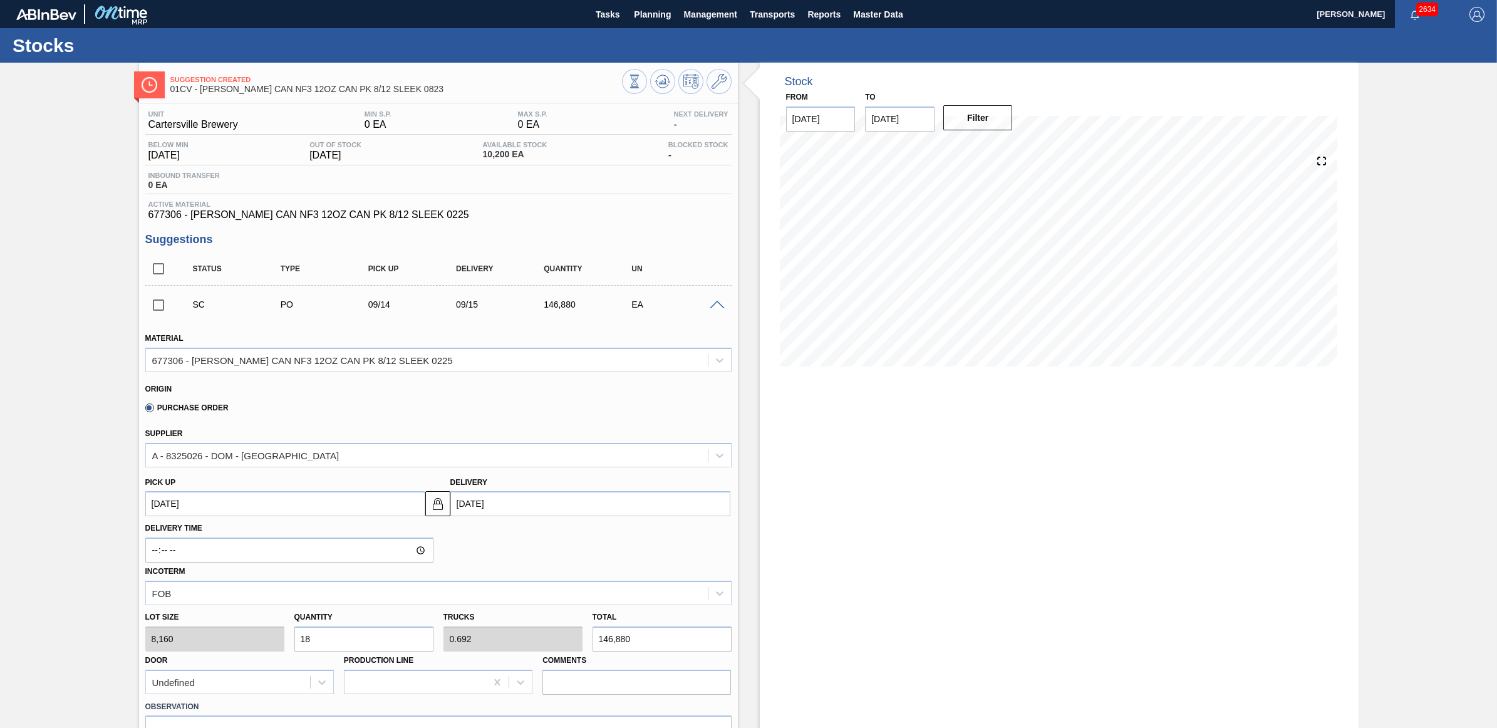
drag, startPoint x: 324, startPoint y: 643, endPoint x: 293, endPoint y: 639, distance: 32.2
click at [293, 639] on div "Quantity 18" at bounding box center [363, 629] width 149 height 43
type input "1"
type input "0.038"
type input "8,160"
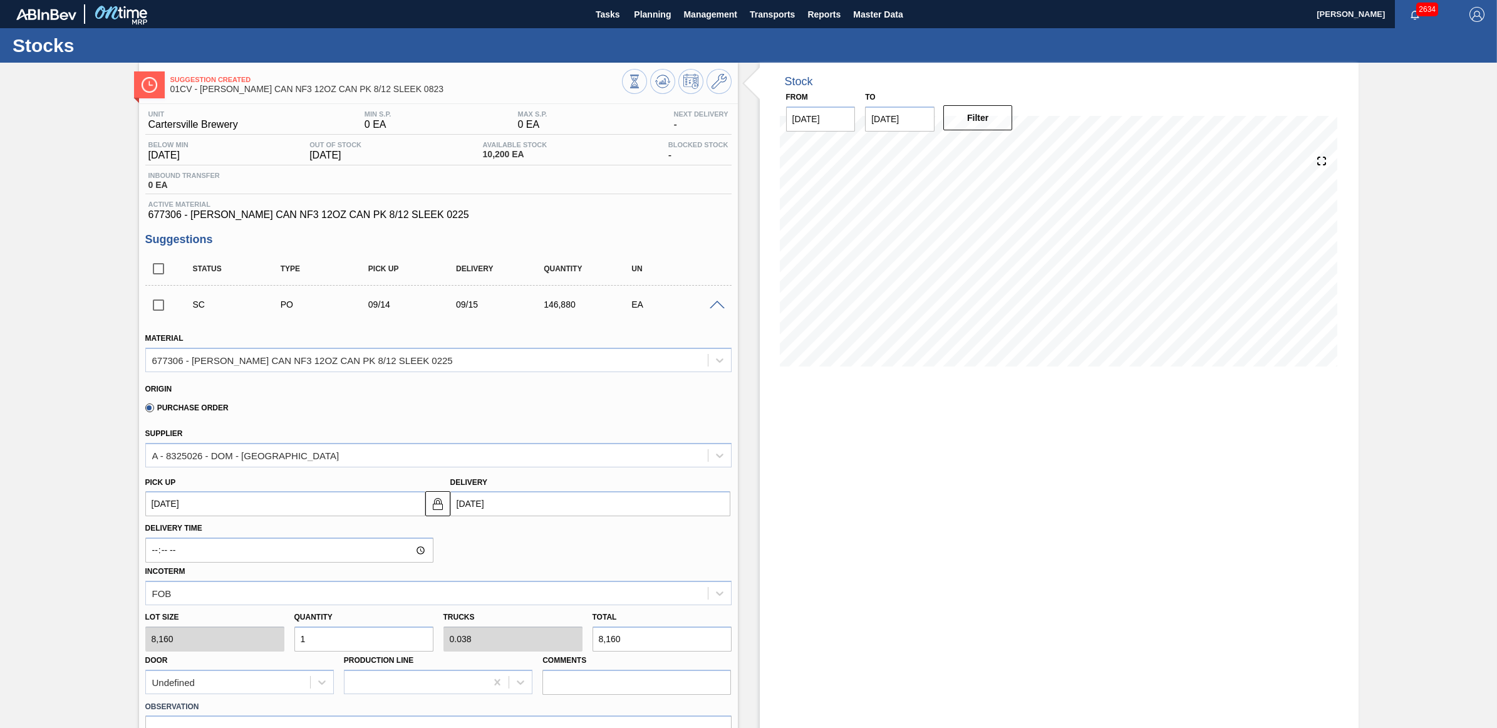
type input "10"
type input "0.385"
type input "81,600"
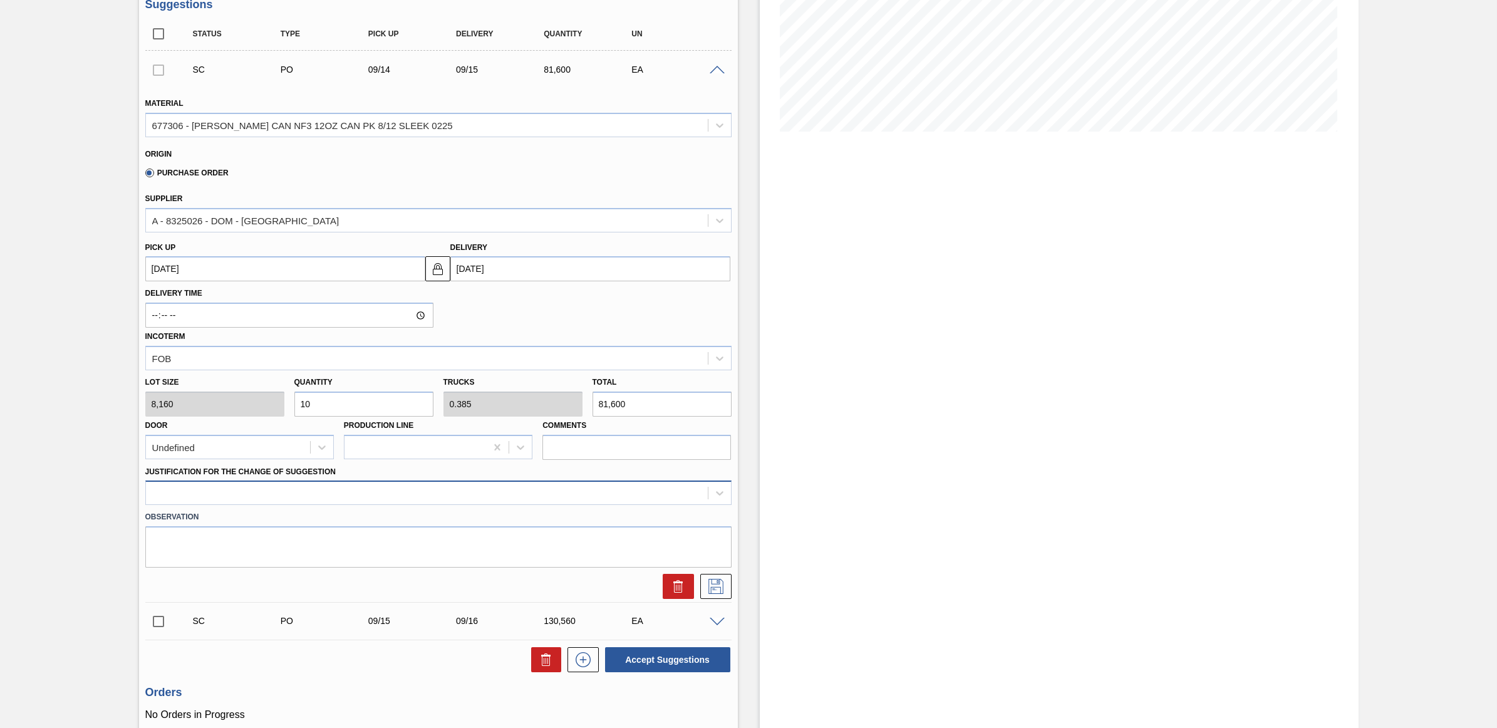
type input "10"
click at [391, 497] on div at bounding box center [427, 493] width 562 height 18
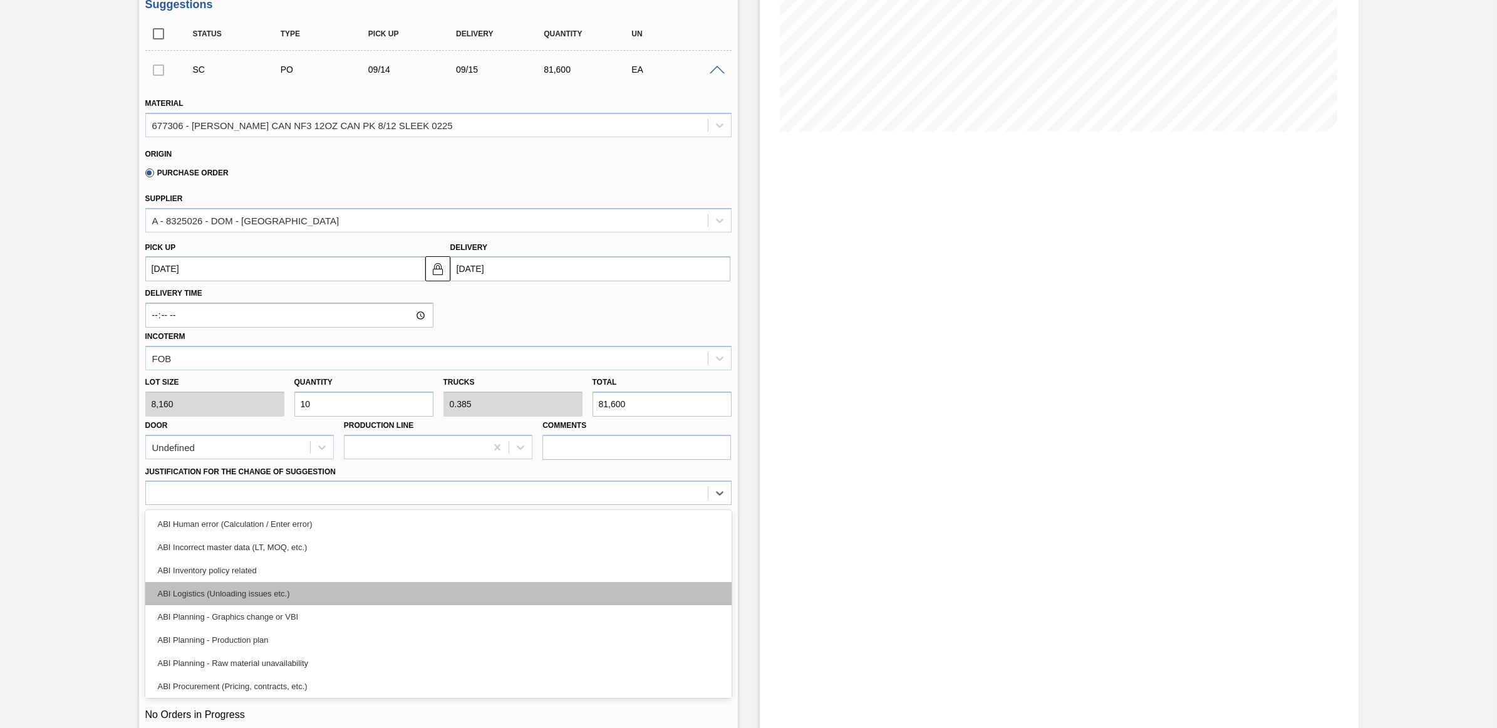
scroll to position [78, 0]
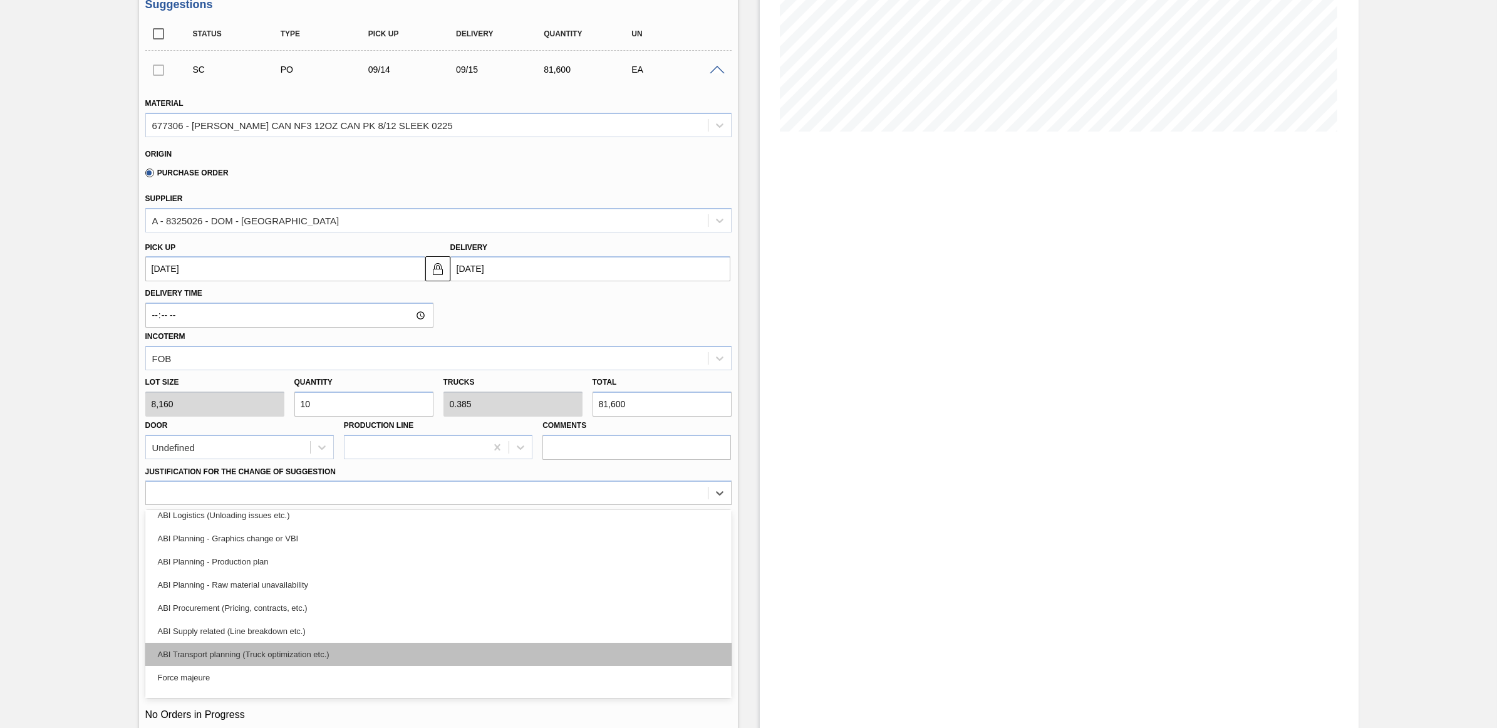
click at [338, 661] on div "ABI Transport planning (Truck optimization etc.)" at bounding box center [438, 654] width 586 height 23
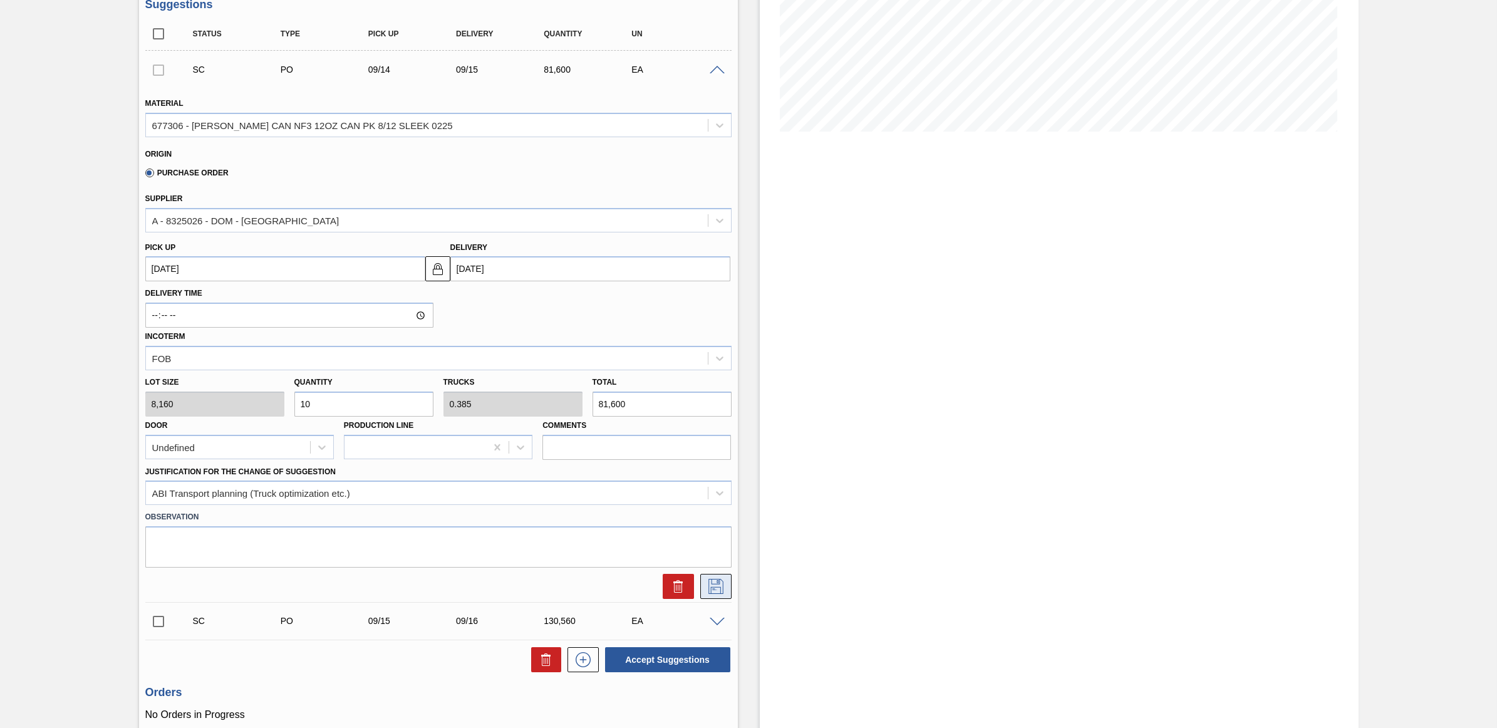
click at [715, 591] on icon at bounding box center [716, 586] width 20 height 15
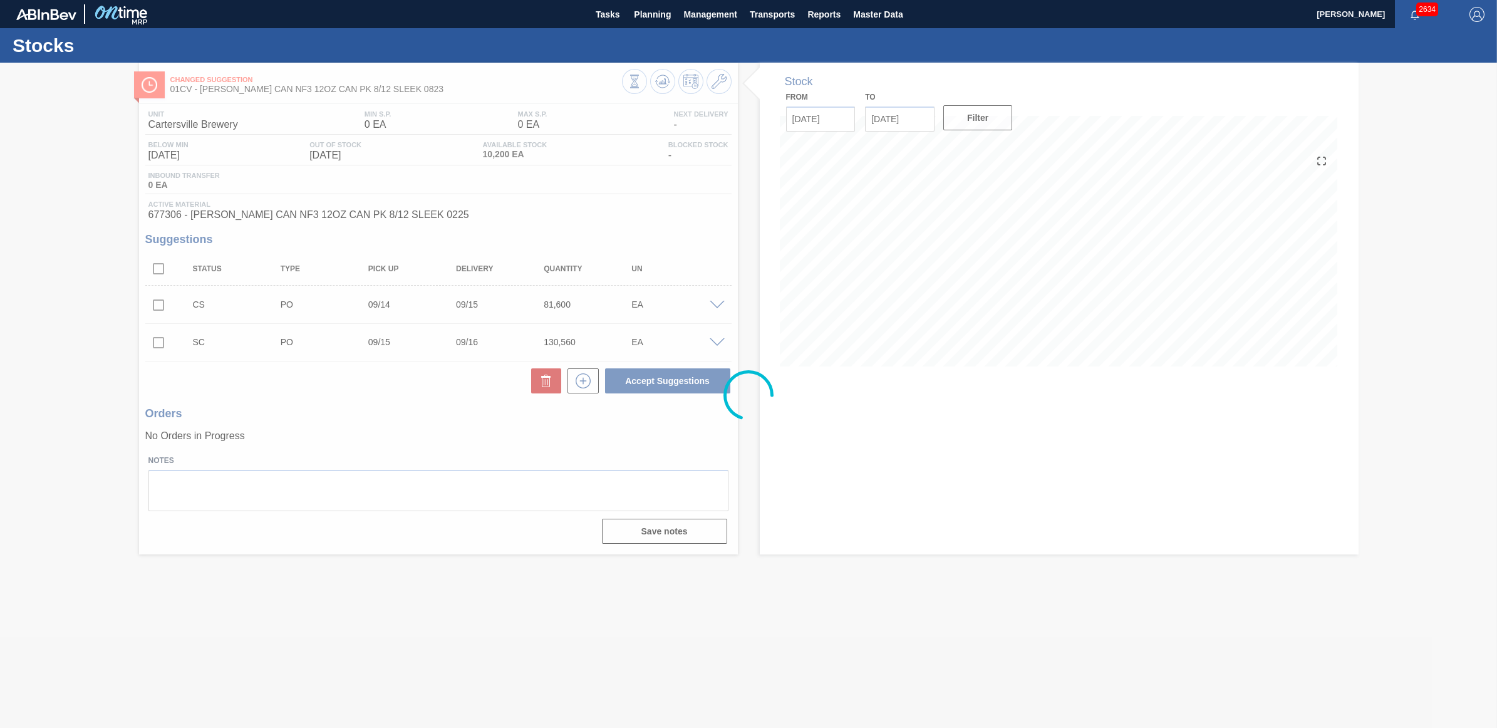
scroll to position [0, 0]
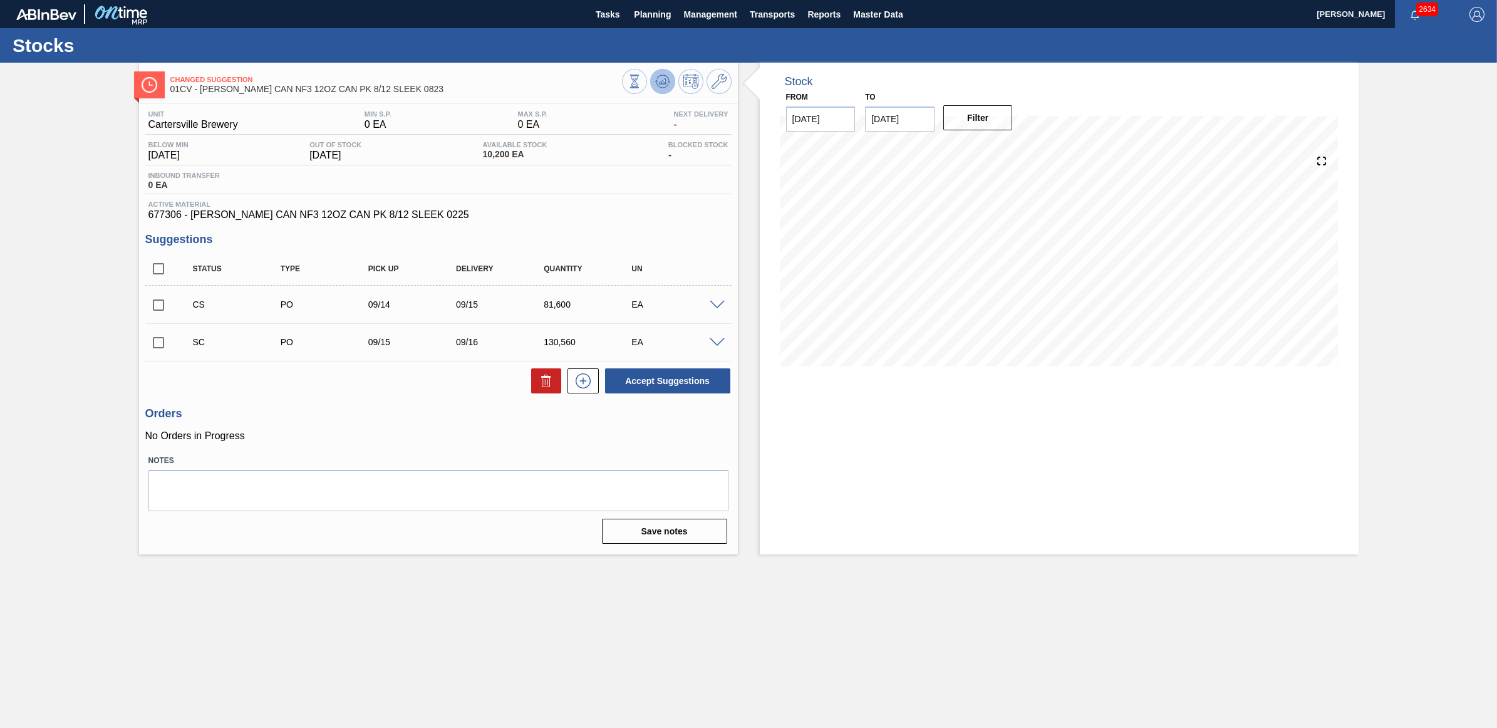
click at [661, 83] on icon at bounding box center [662, 81] width 8 height 6
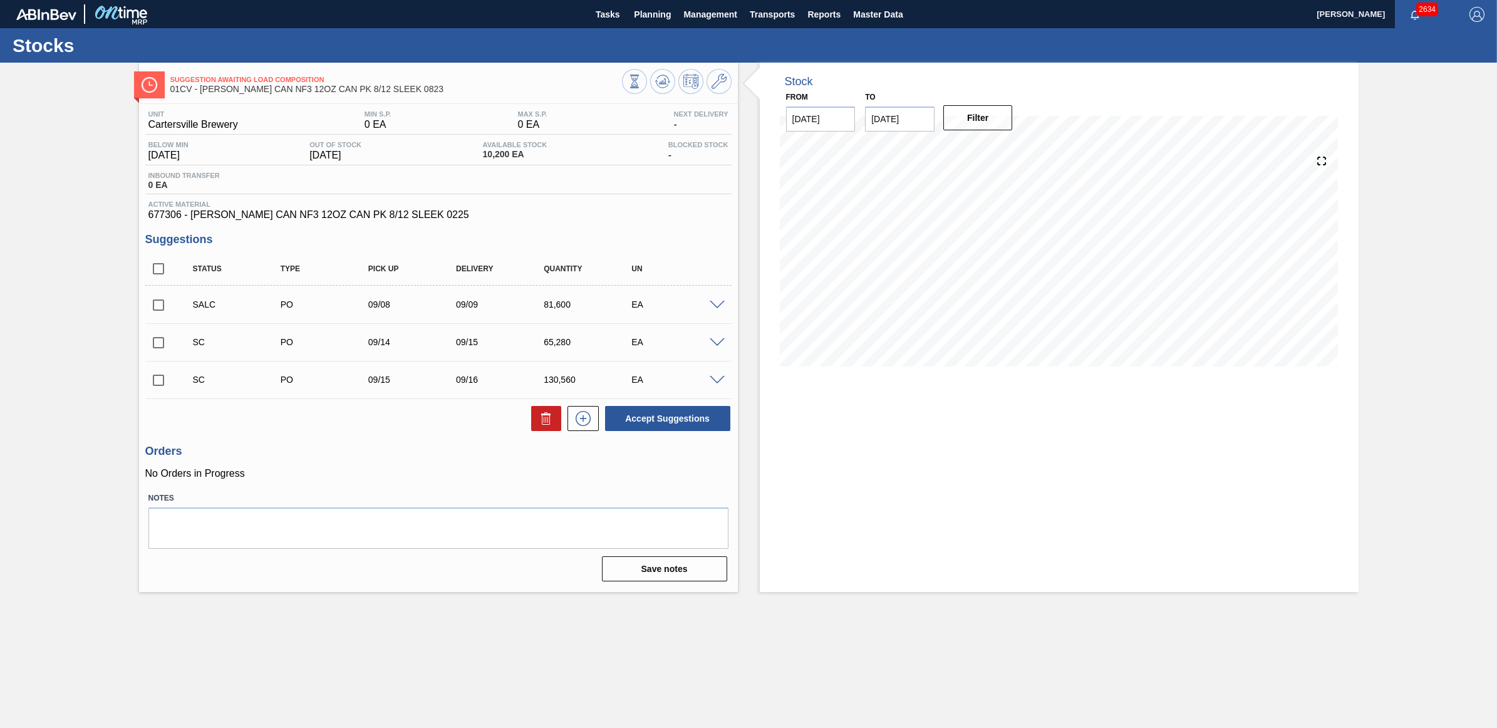
click at [161, 348] on input "checkbox" at bounding box center [158, 342] width 26 height 26
checkbox input "true"
click at [158, 380] on input "checkbox" at bounding box center [158, 380] width 26 height 26
checkbox input "true"
click at [703, 427] on button "Accept Suggestions" at bounding box center [667, 418] width 125 height 25
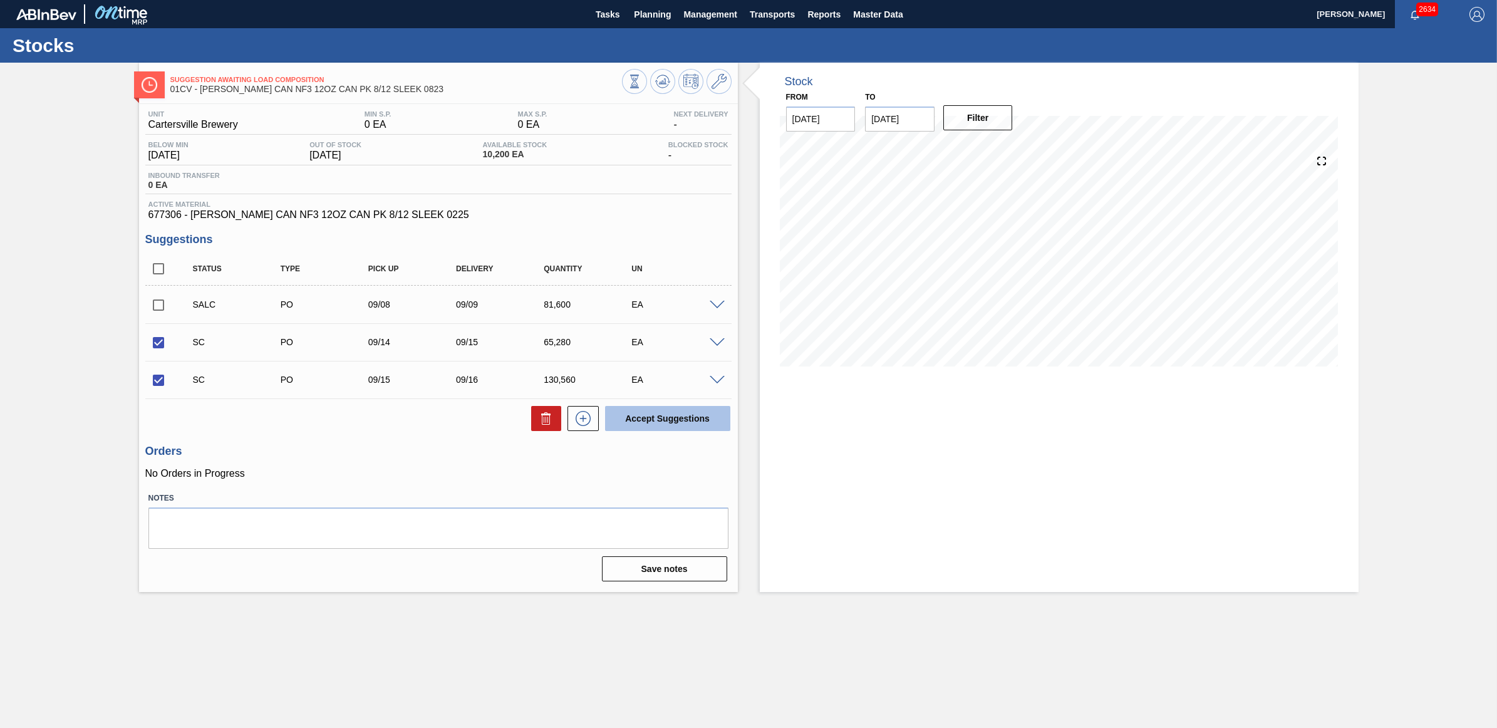
checkbox input "false"
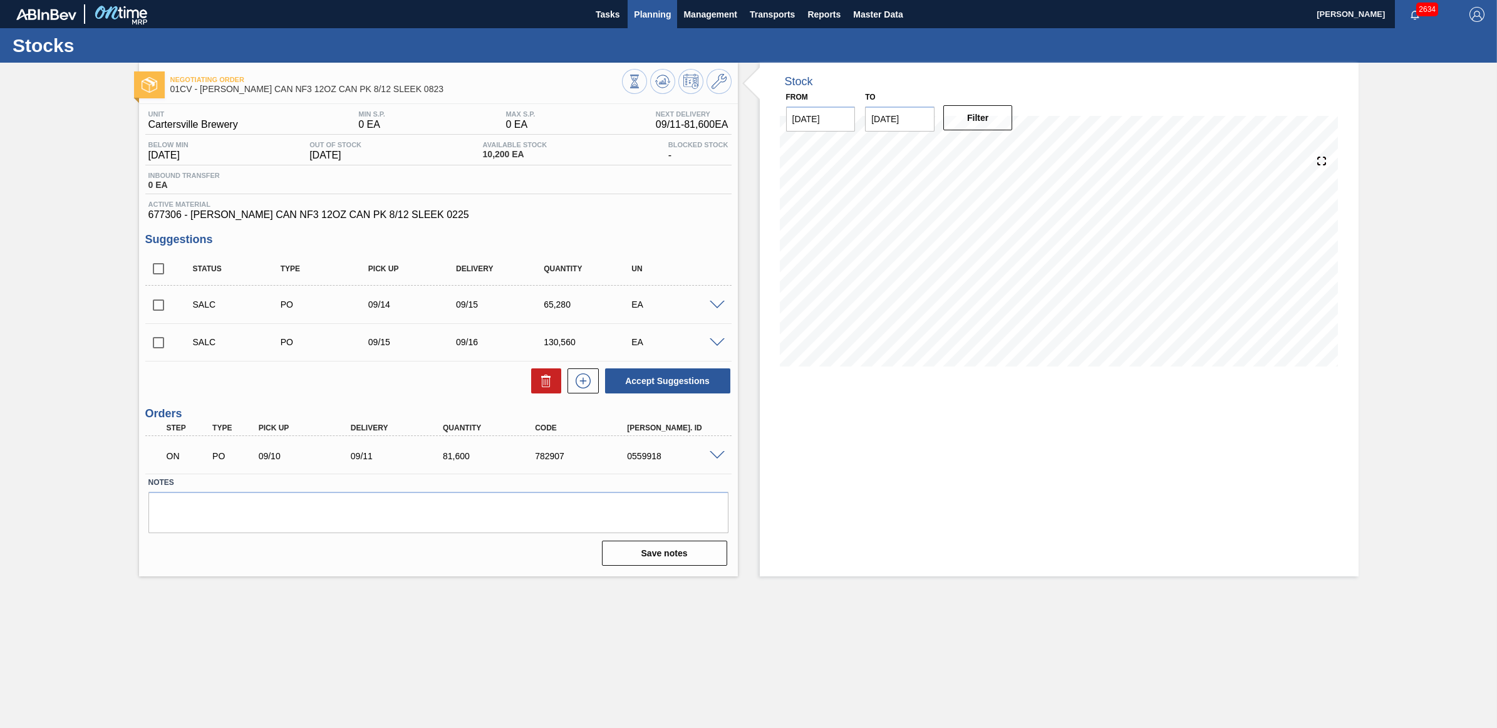
click at [650, 19] on span "Planning" at bounding box center [652, 14] width 37 height 15
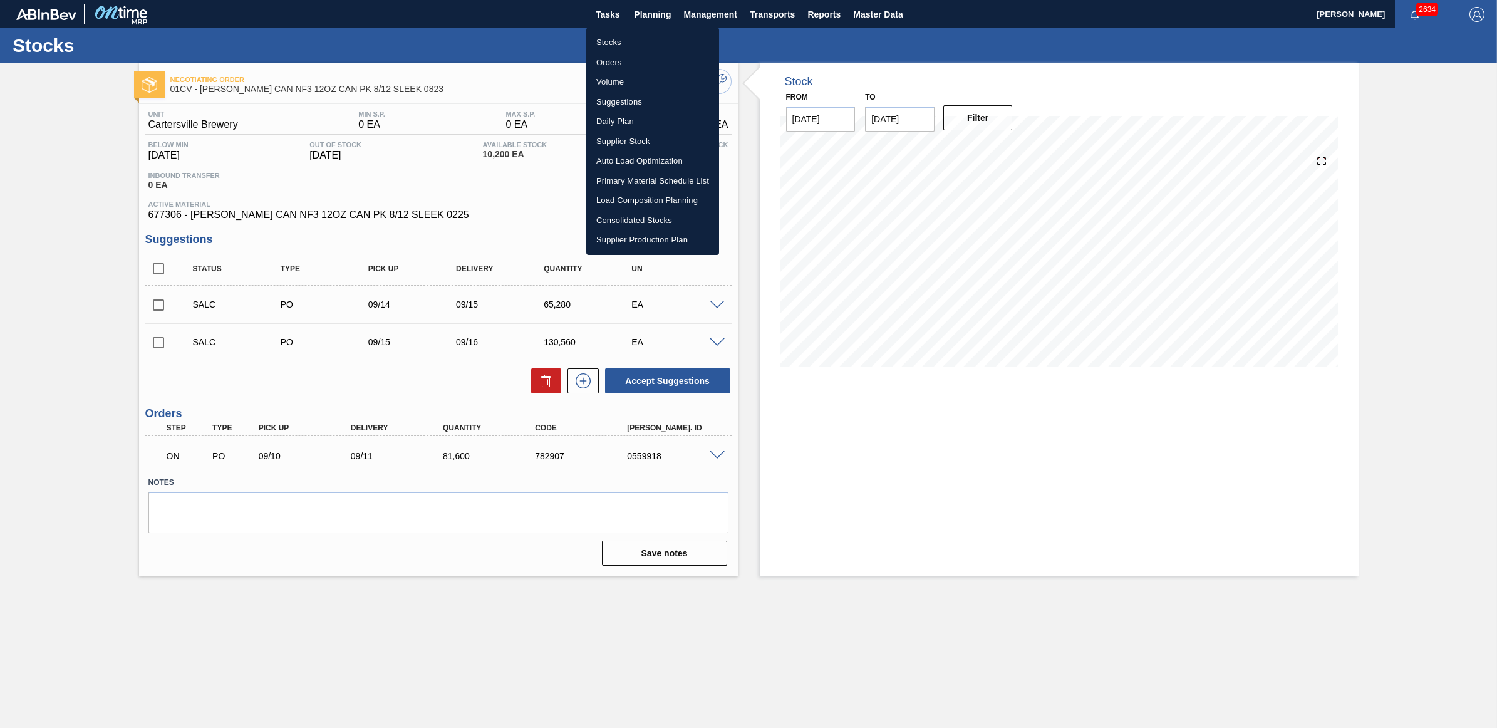
click at [609, 44] on li "Stocks" at bounding box center [652, 43] width 133 height 20
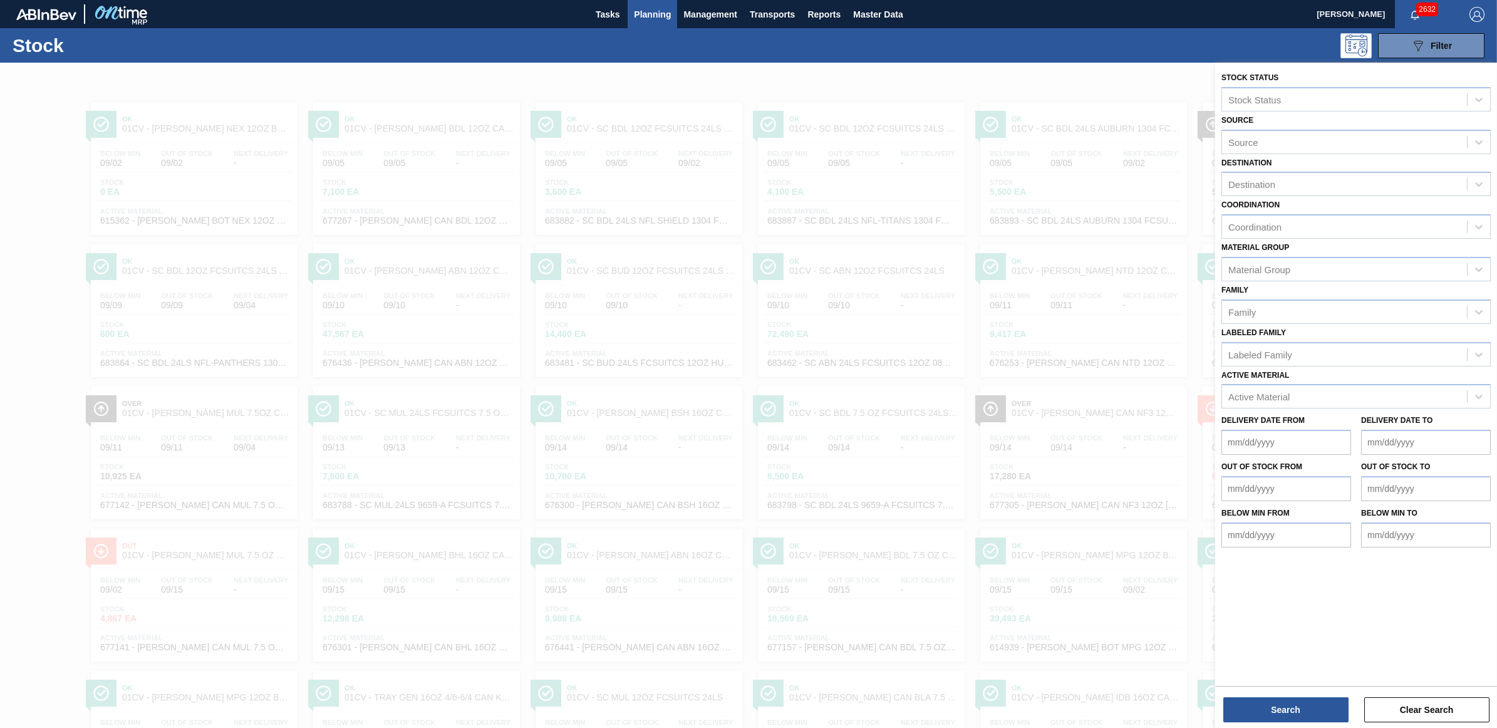
click at [851, 420] on div at bounding box center [748, 427] width 1497 height 728
